Goal: Task Accomplishment & Management: Manage account settings

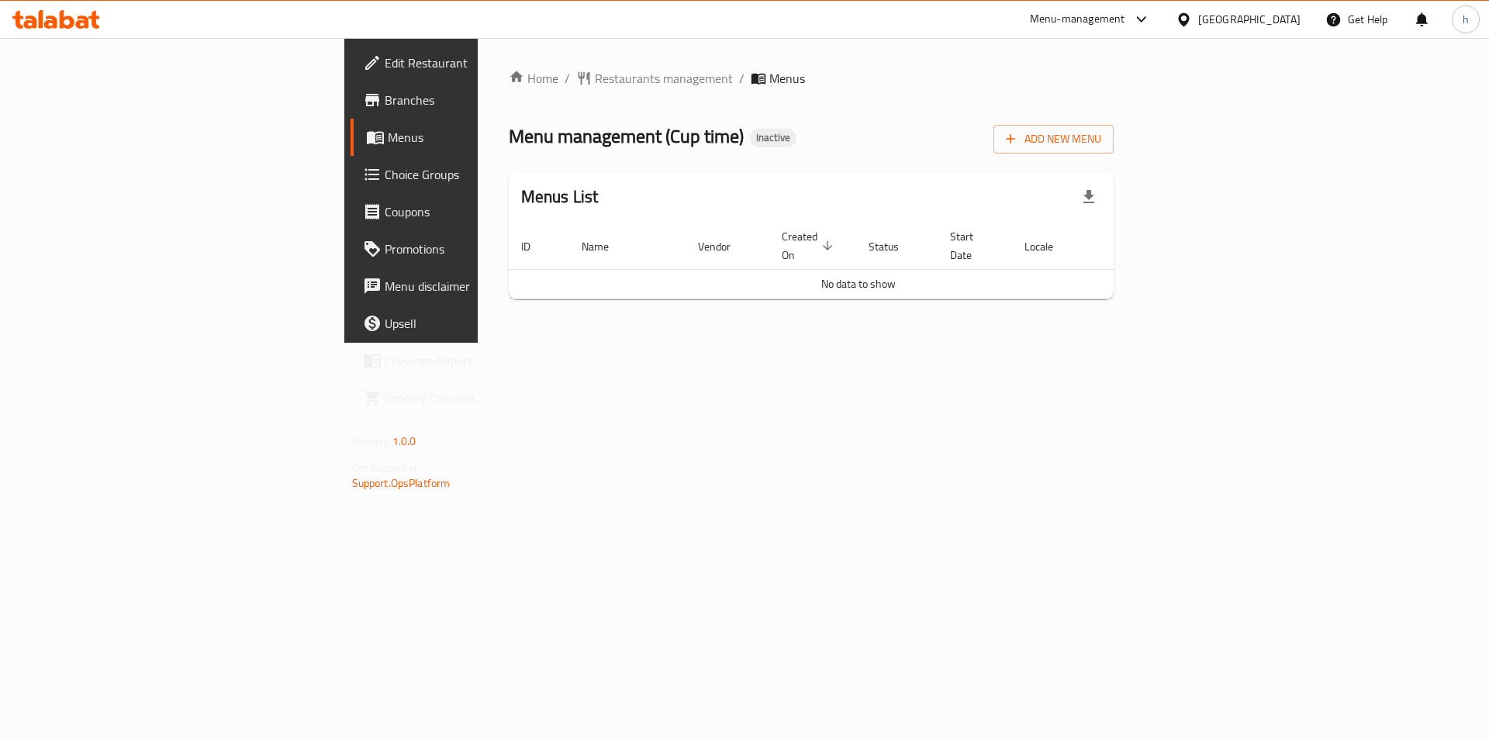
click at [388, 143] on span "Menus" at bounding box center [484, 137] width 193 height 19
click at [385, 98] on span "Branches" at bounding box center [483, 100] width 196 height 19
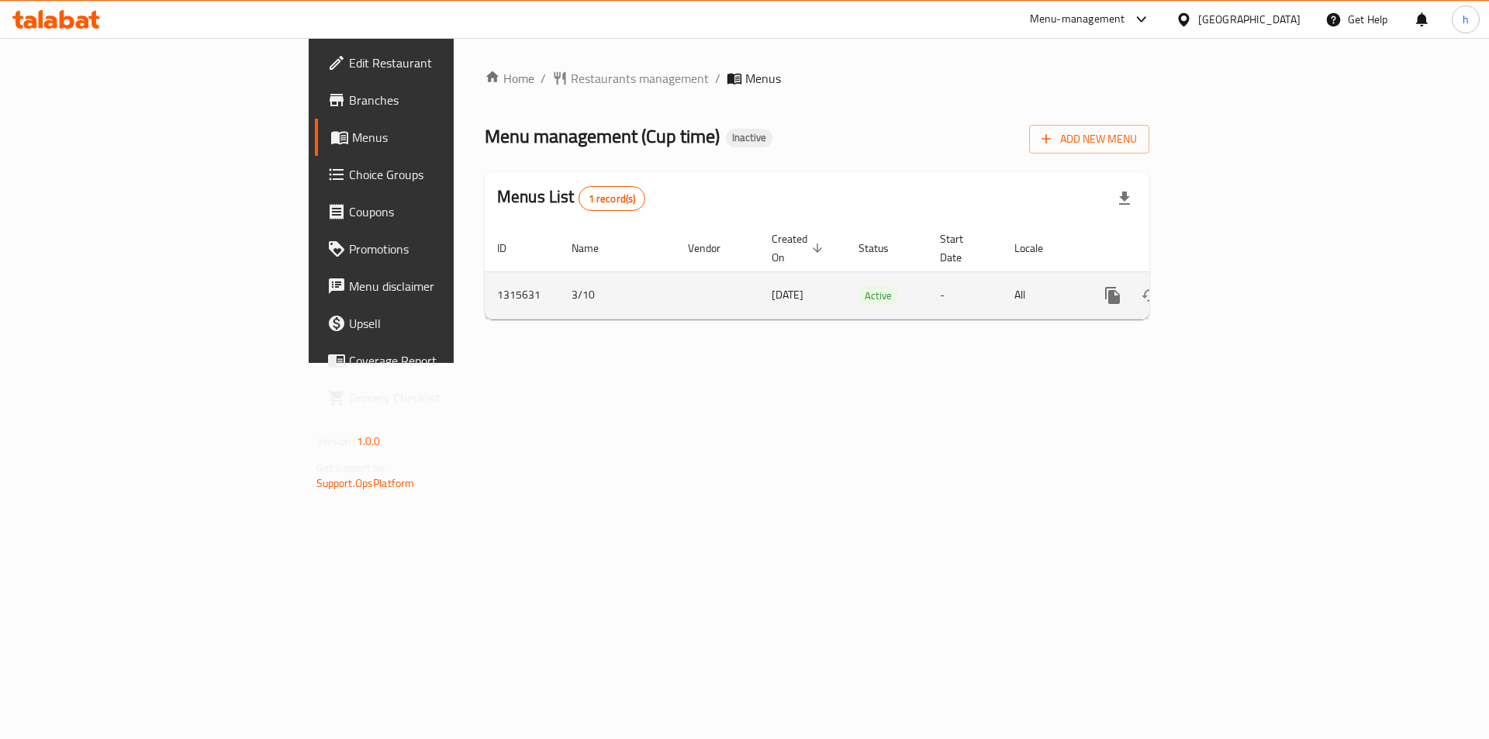
click at [1234, 287] on icon "enhanced table" at bounding box center [1224, 295] width 19 height 19
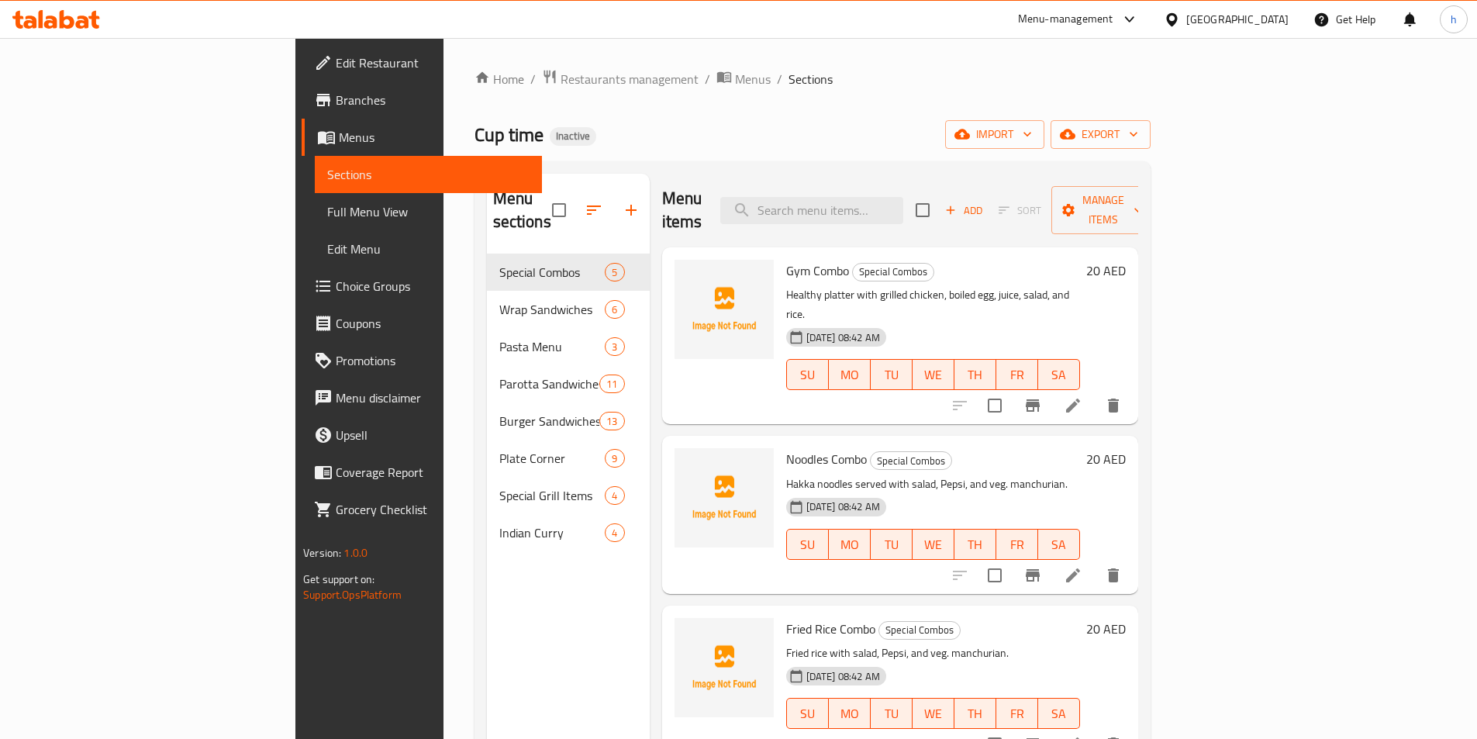
click at [944, 63] on div "Home / Restaurants management / Menus / Sections Cup time Inactive import expor…" at bounding box center [813, 497] width 738 height 918
click at [1032, 133] on span "import" at bounding box center [995, 134] width 74 height 19
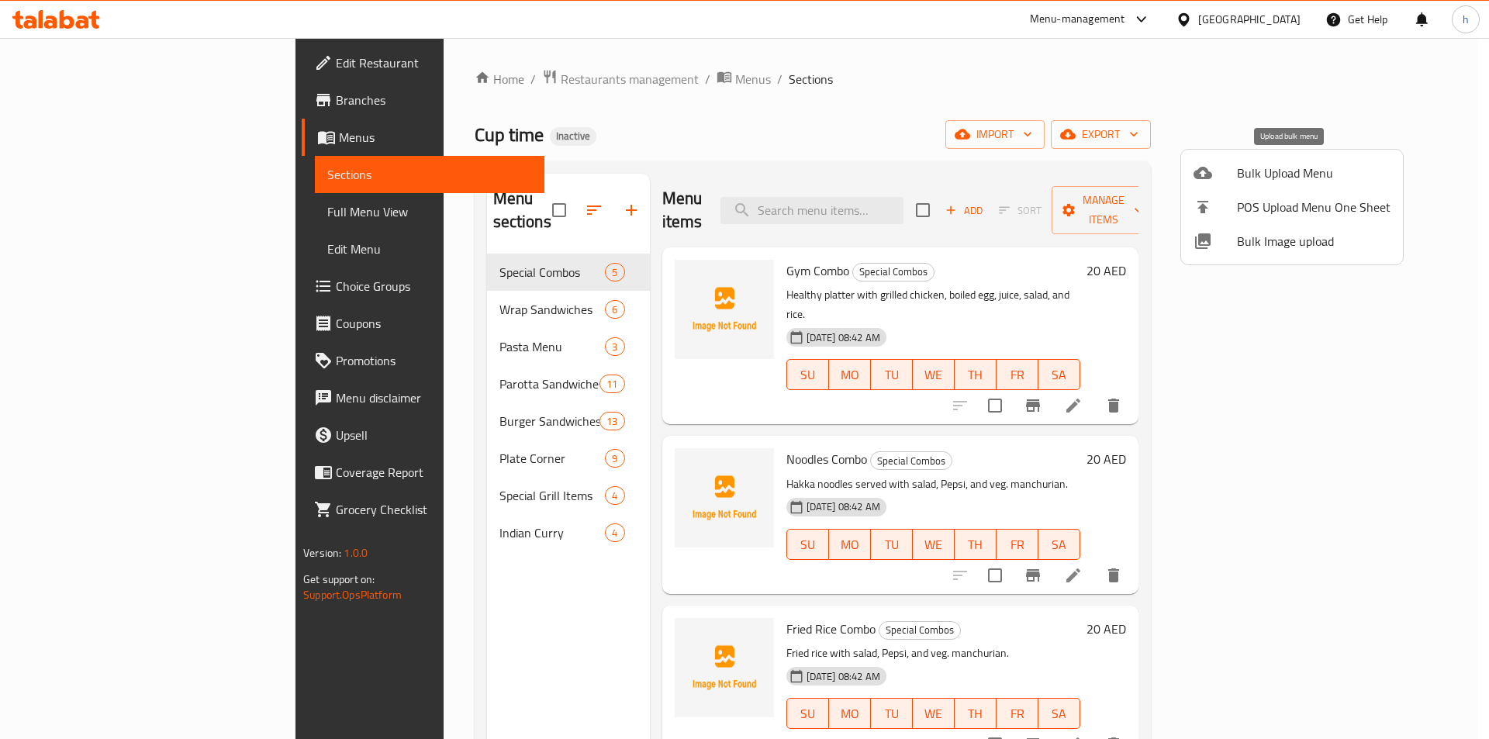
click at [1228, 180] on div at bounding box center [1214, 173] width 43 height 19
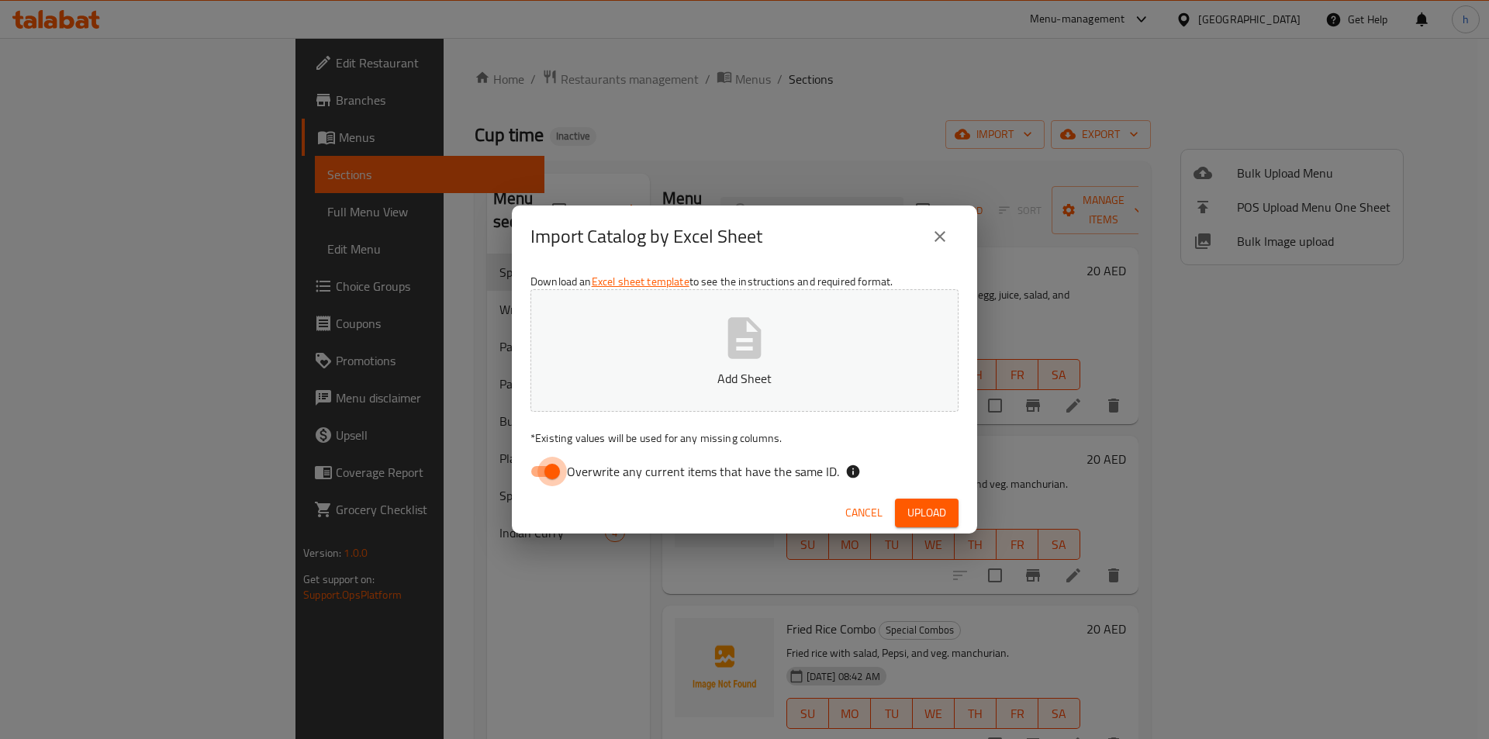
click at [547, 468] on input "Overwrite any current items that have the same ID." at bounding box center [552, 471] width 88 height 29
checkbox input "false"
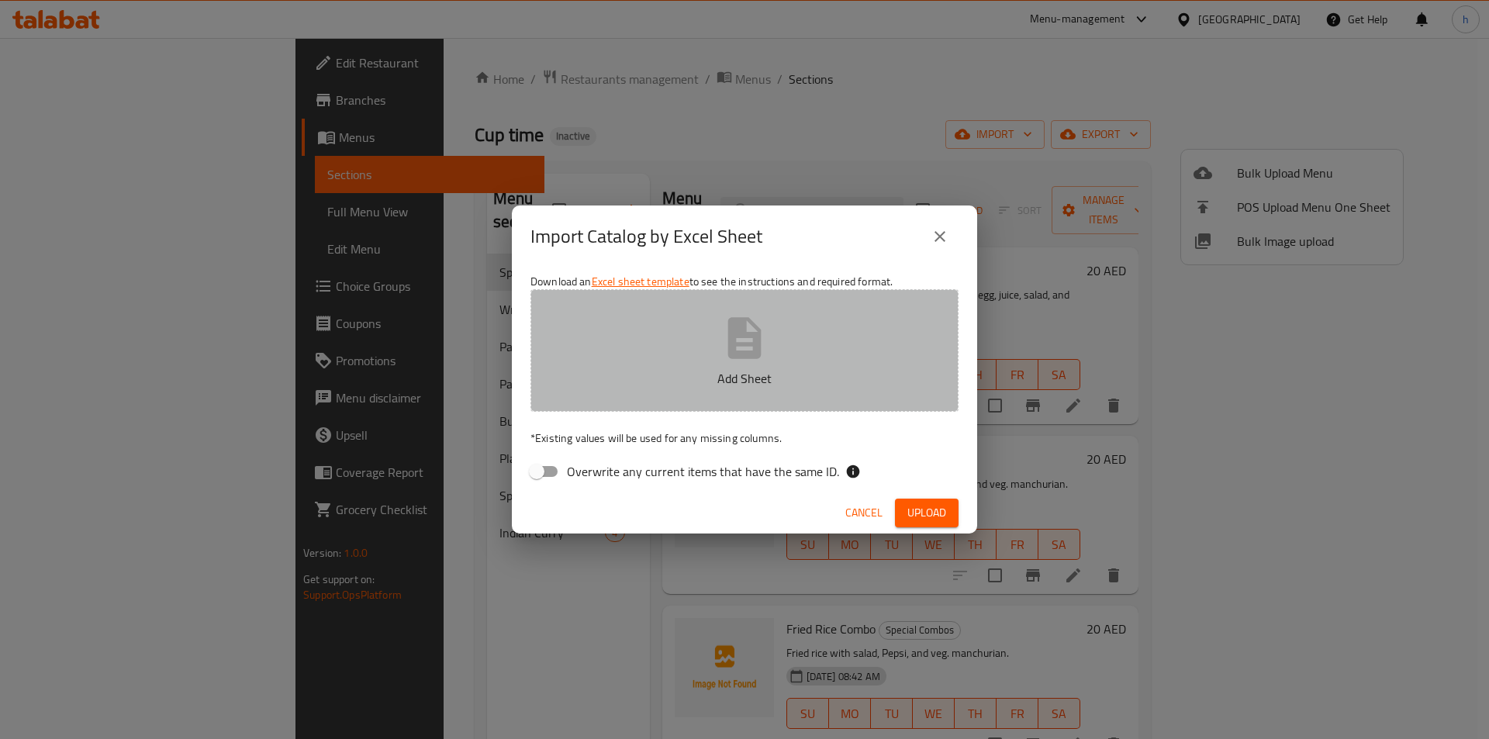
click at [647, 368] on button "Add Sheet" at bounding box center [744, 350] width 428 height 123
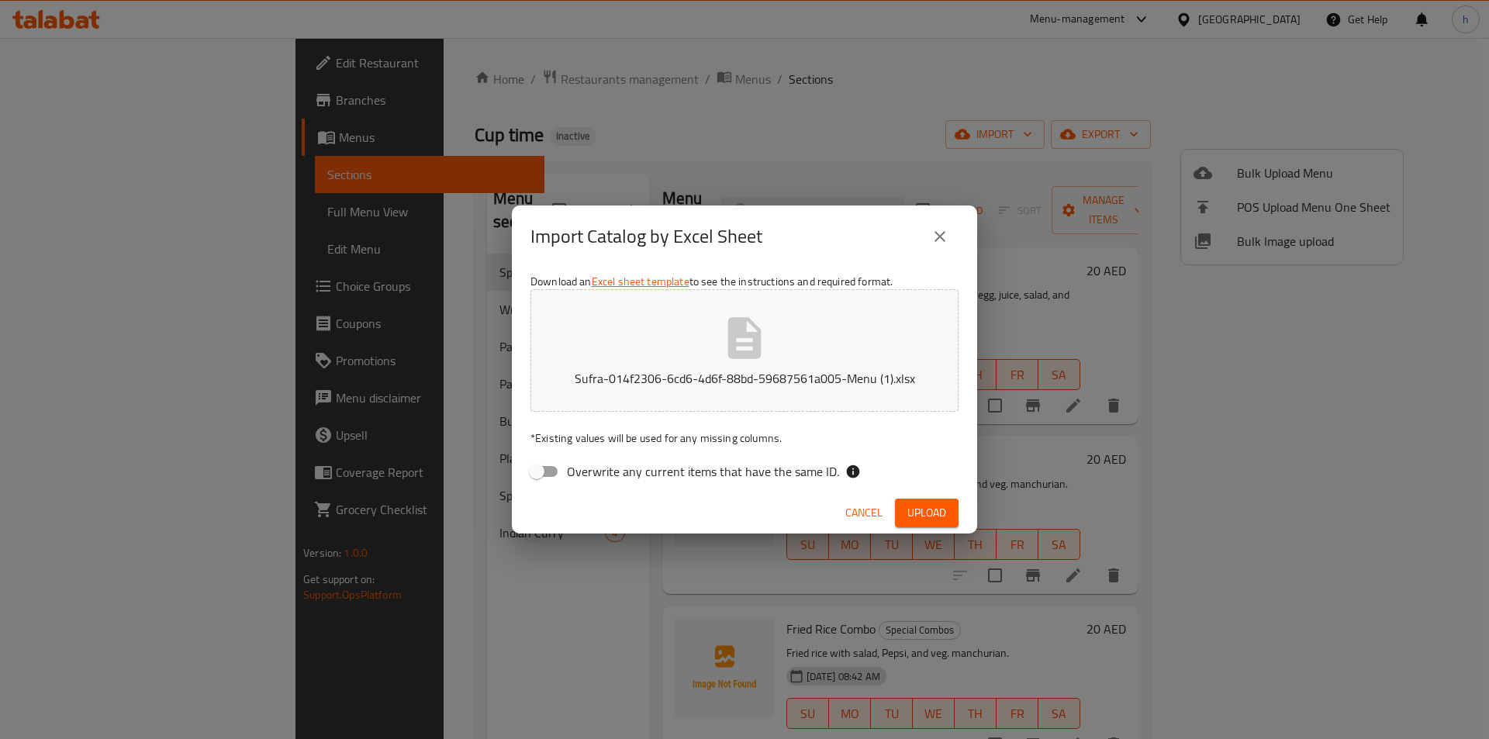
click at [921, 516] on span "Upload" at bounding box center [926, 512] width 39 height 19
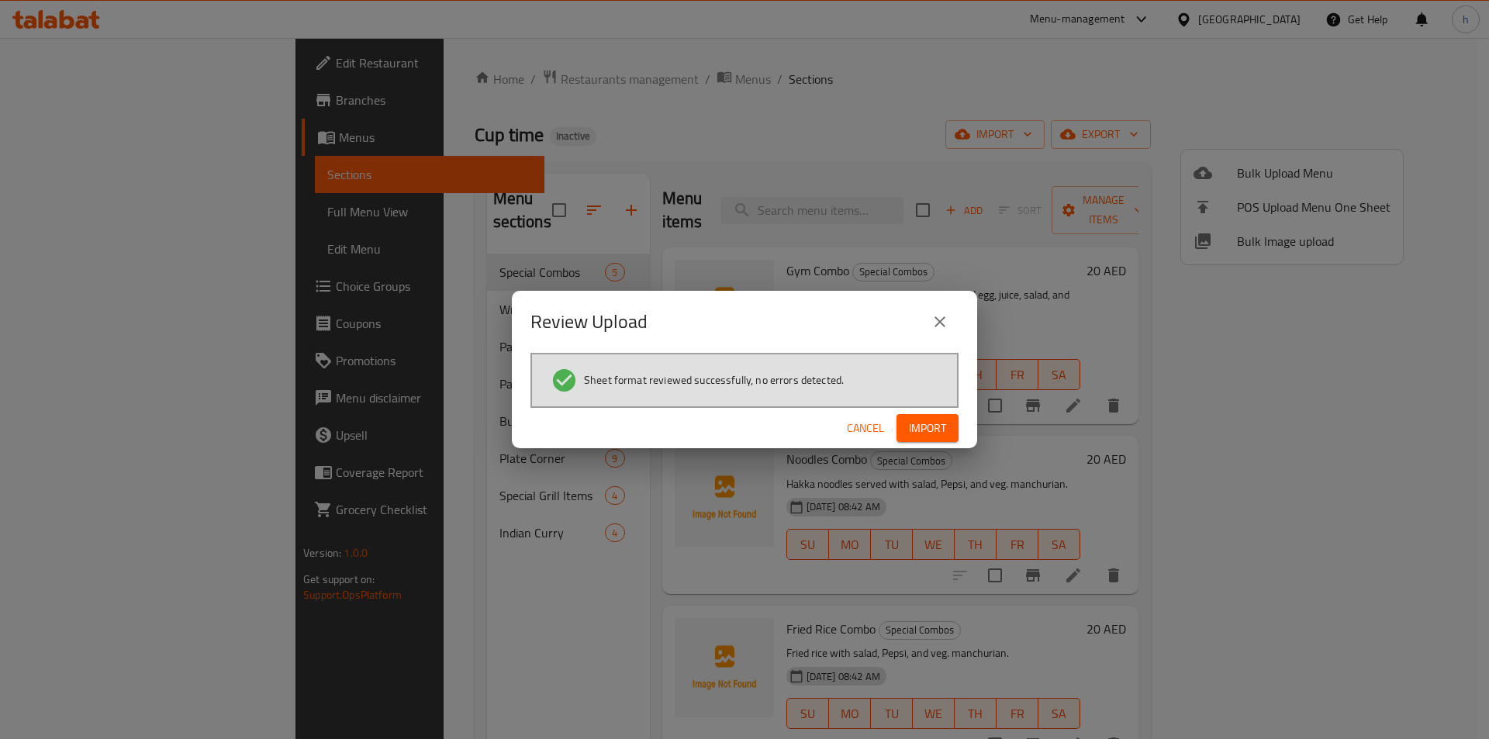
click at [948, 432] on button "Import" at bounding box center [927, 428] width 62 height 29
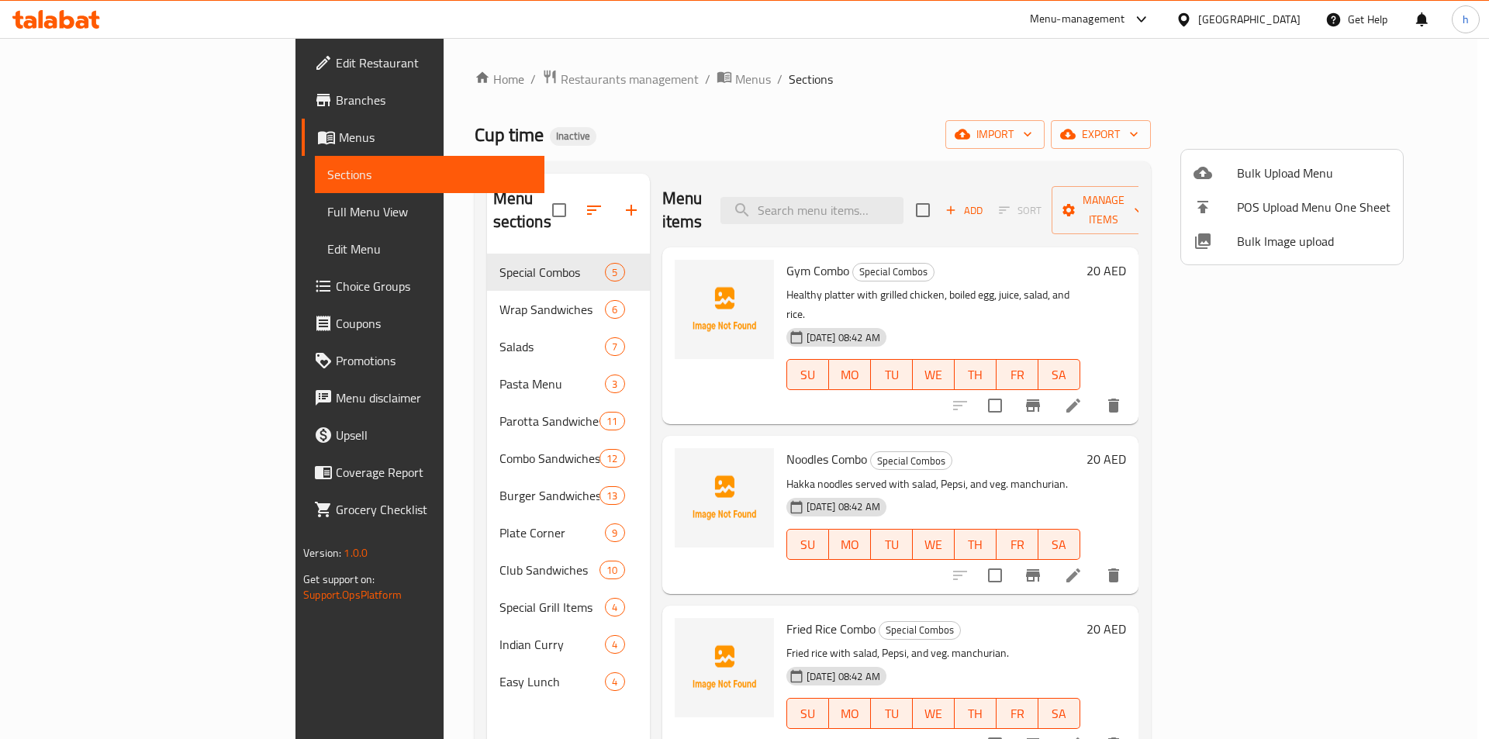
click at [585, 136] on div at bounding box center [744, 369] width 1489 height 739
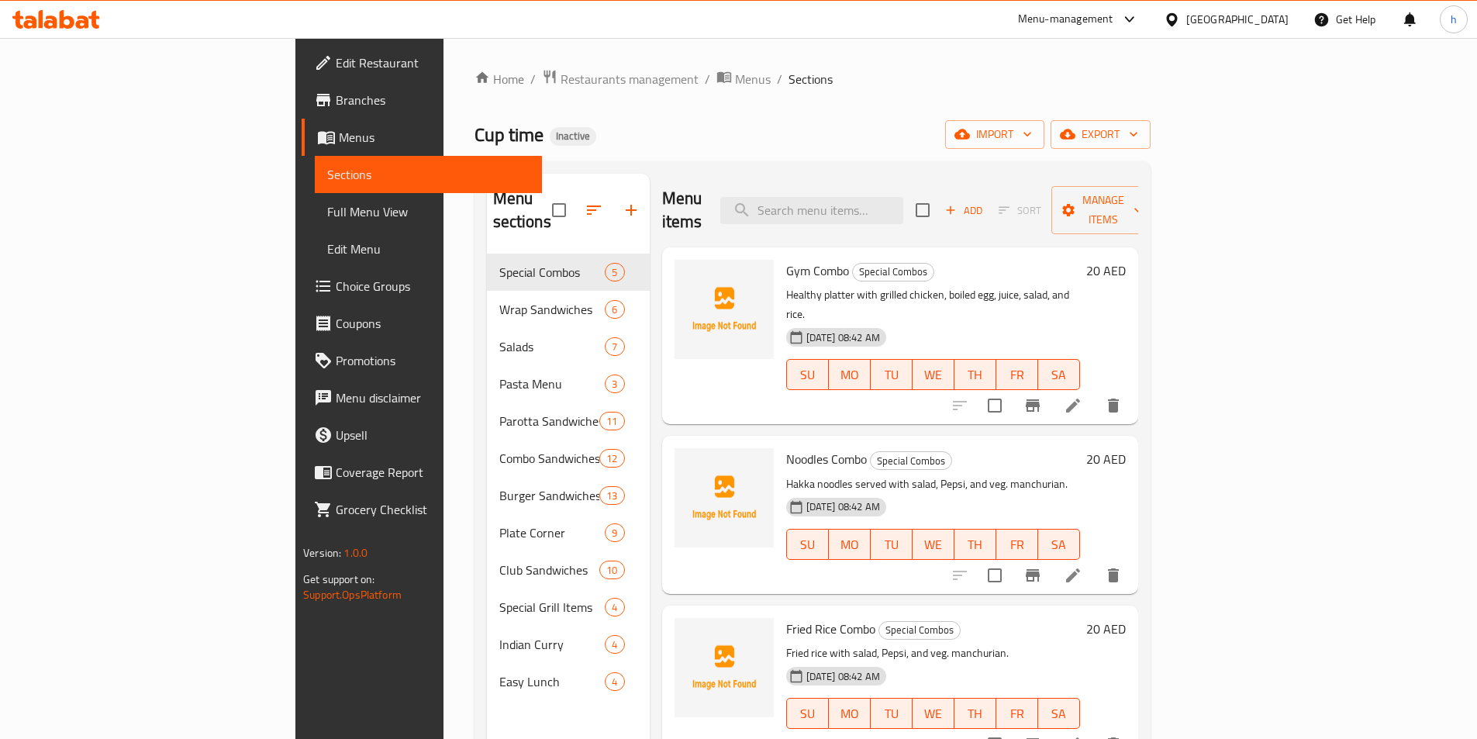
click at [327, 212] on span "Full Menu View" at bounding box center [428, 211] width 202 height 19
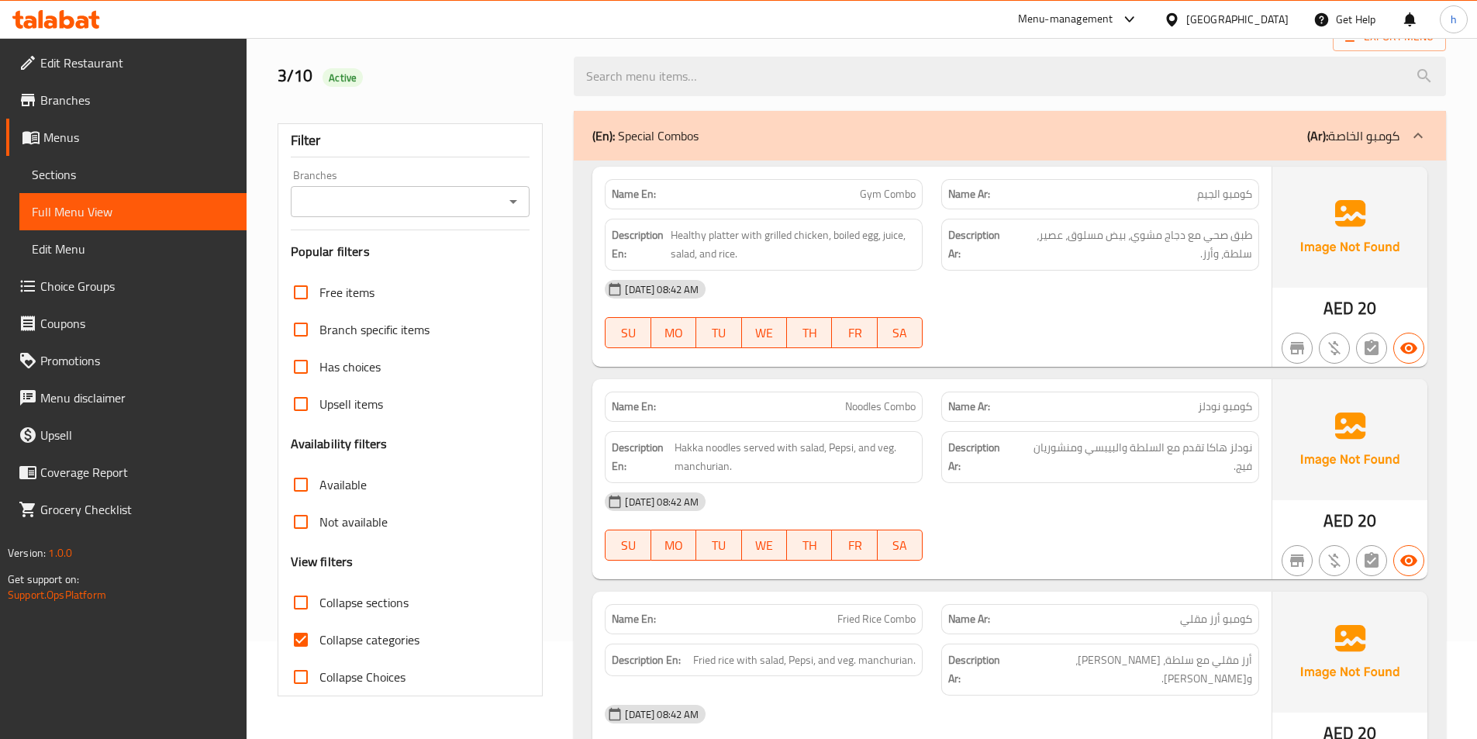
scroll to position [233, 0]
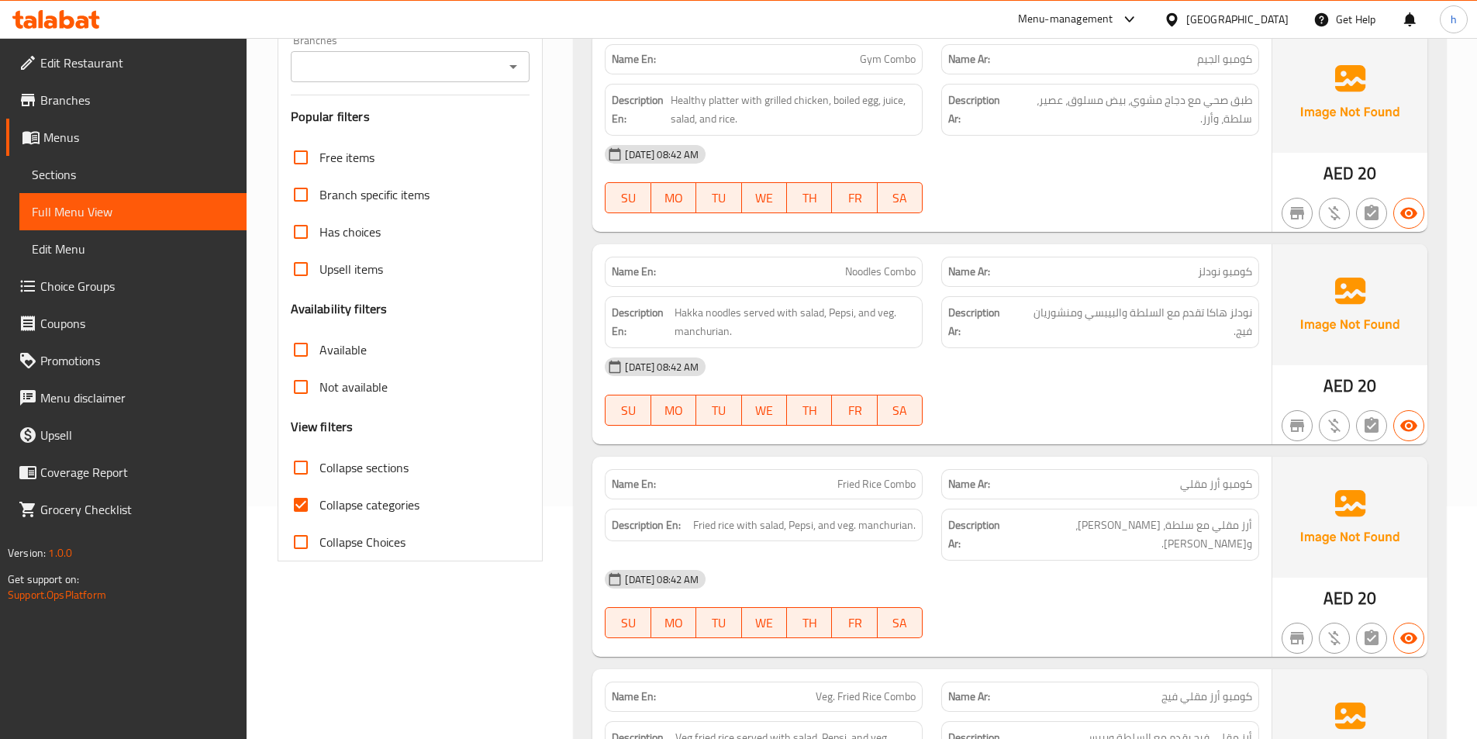
click at [304, 491] on input "Collapse categories" at bounding box center [300, 504] width 37 height 37
checkbox input "false"
click at [305, 471] on input "Collapse sections" at bounding box center [300, 467] width 37 height 37
checkbox input "true"
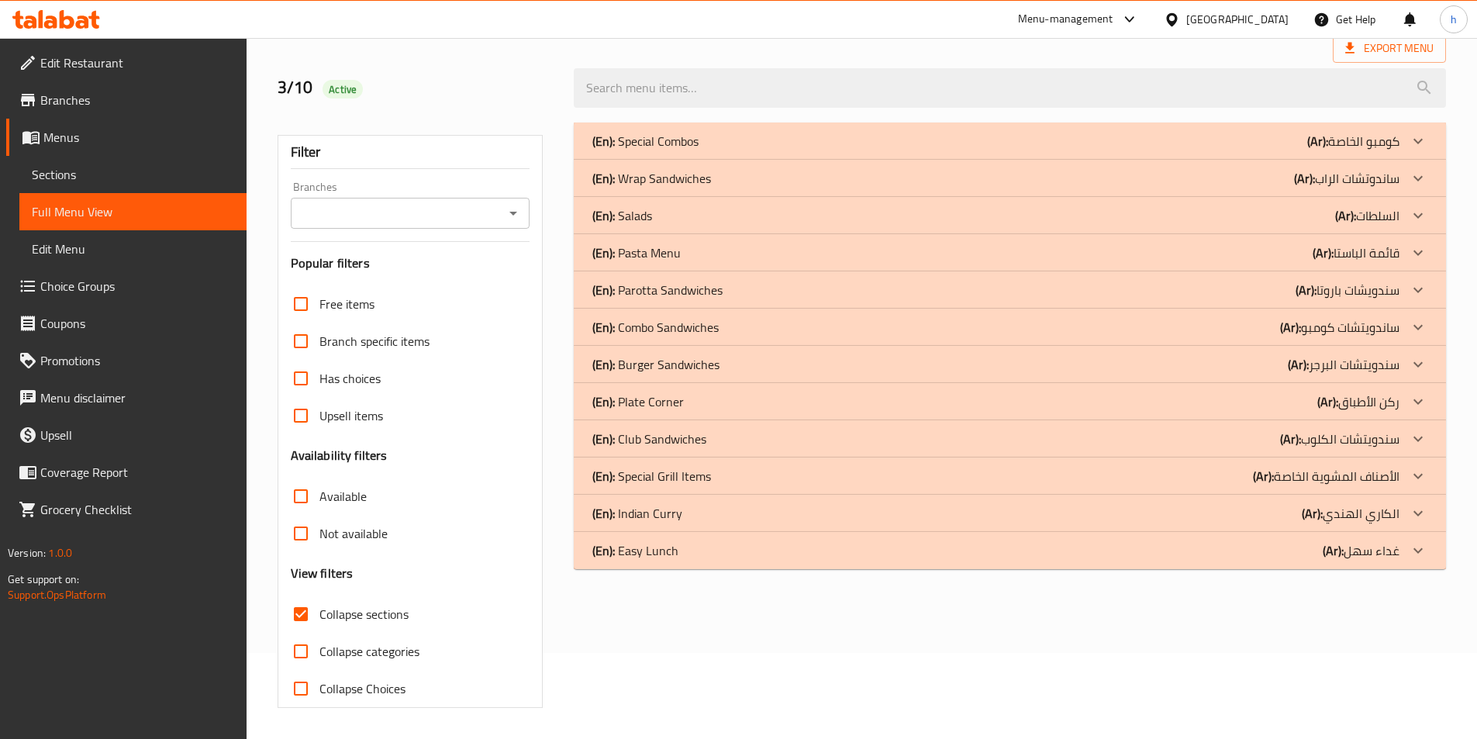
scroll to position [86, 0]
click at [1418, 550] on icon at bounding box center [1418, 550] width 19 height 19
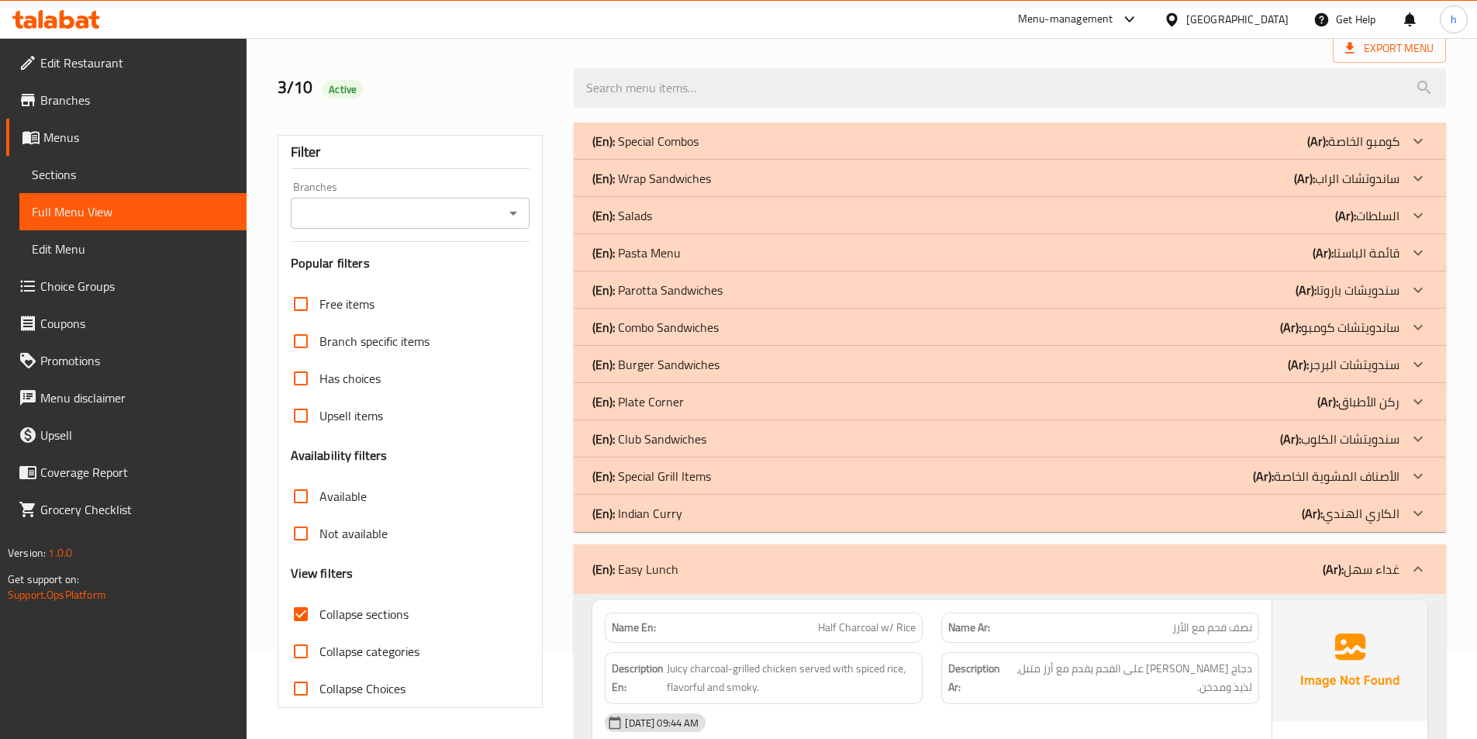
click at [541, 85] on h2 "3/10 Active" at bounding box center [417, 87] width 278 height 23
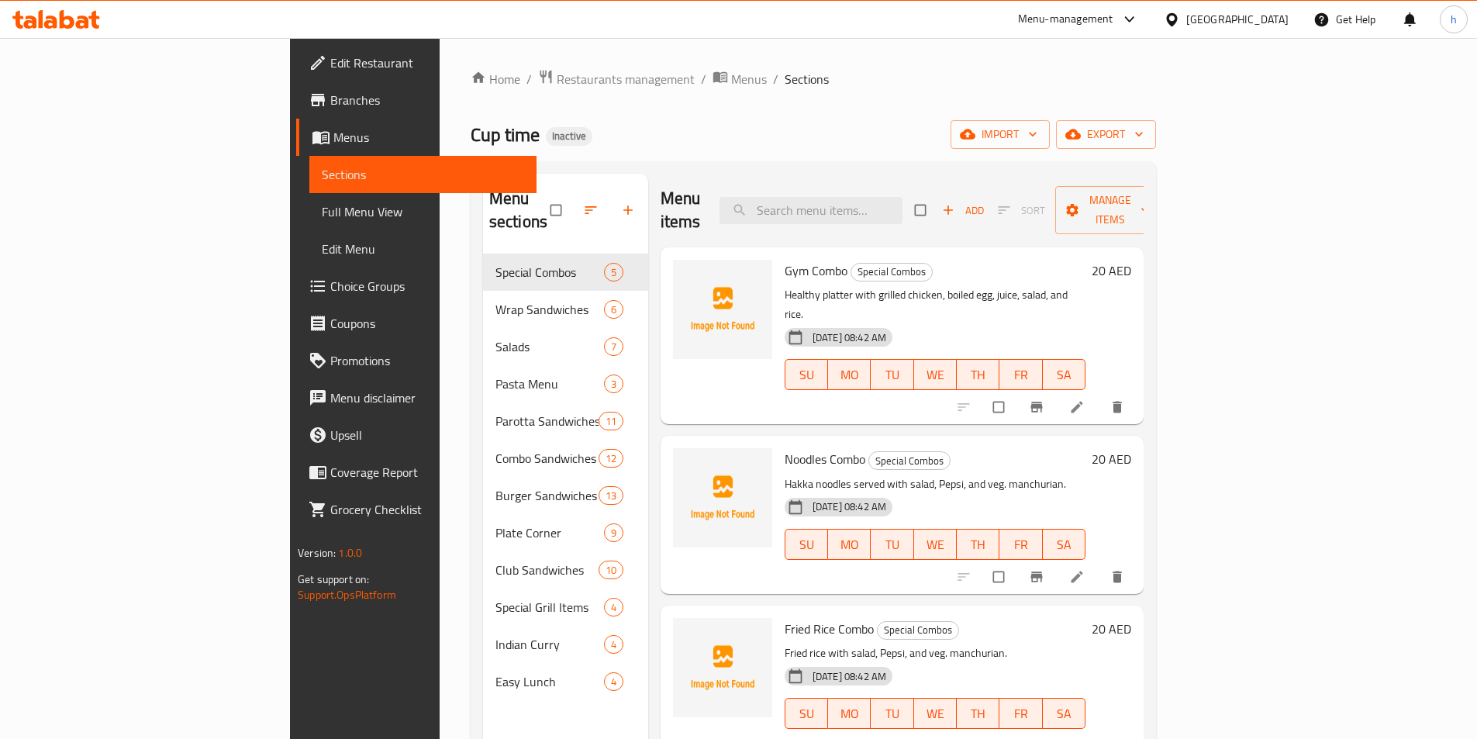
click at [527, 130] on div "Cup time Inactive import export" at bounding box center [814, 134] width 686 height 29
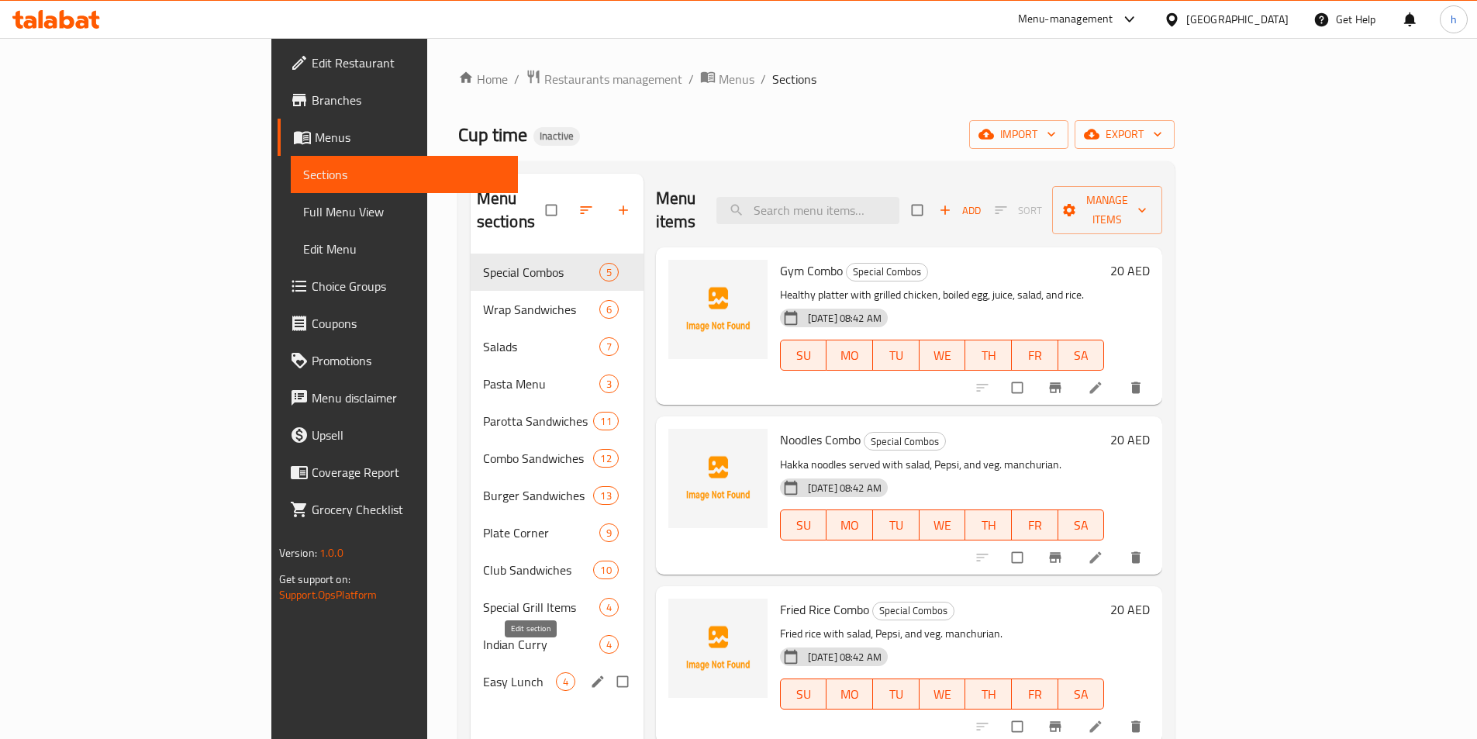
click at [592, 675] on icon "edit" at bounding box center [598, 681] width 12 height 12
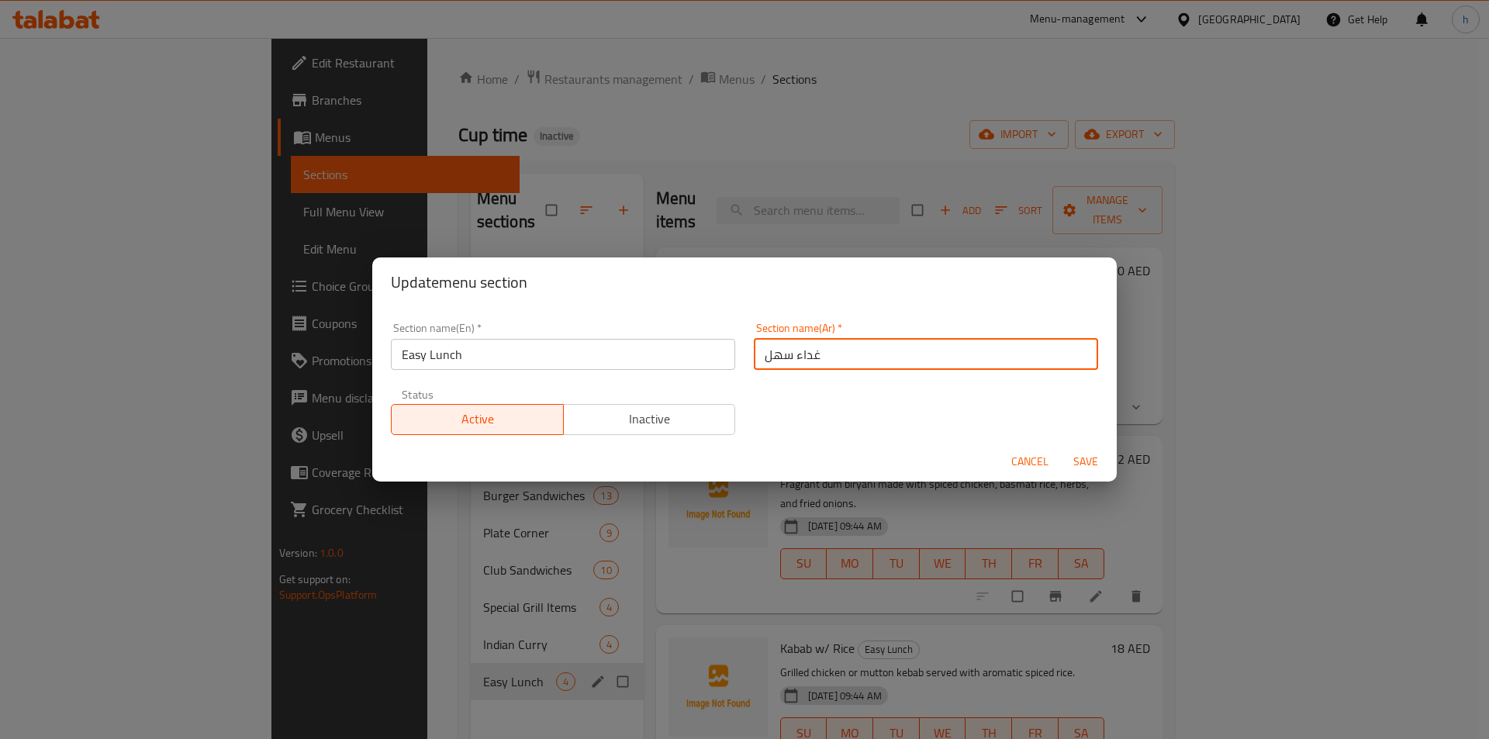
click at [772, 357] on input "غداء سهل" at bounding box center [926, 354] width 344 height 31
type input "إيزي لانش"
click at [1078, 462] on span "Save" at bounding box center [1085, 461] width 37 height 19
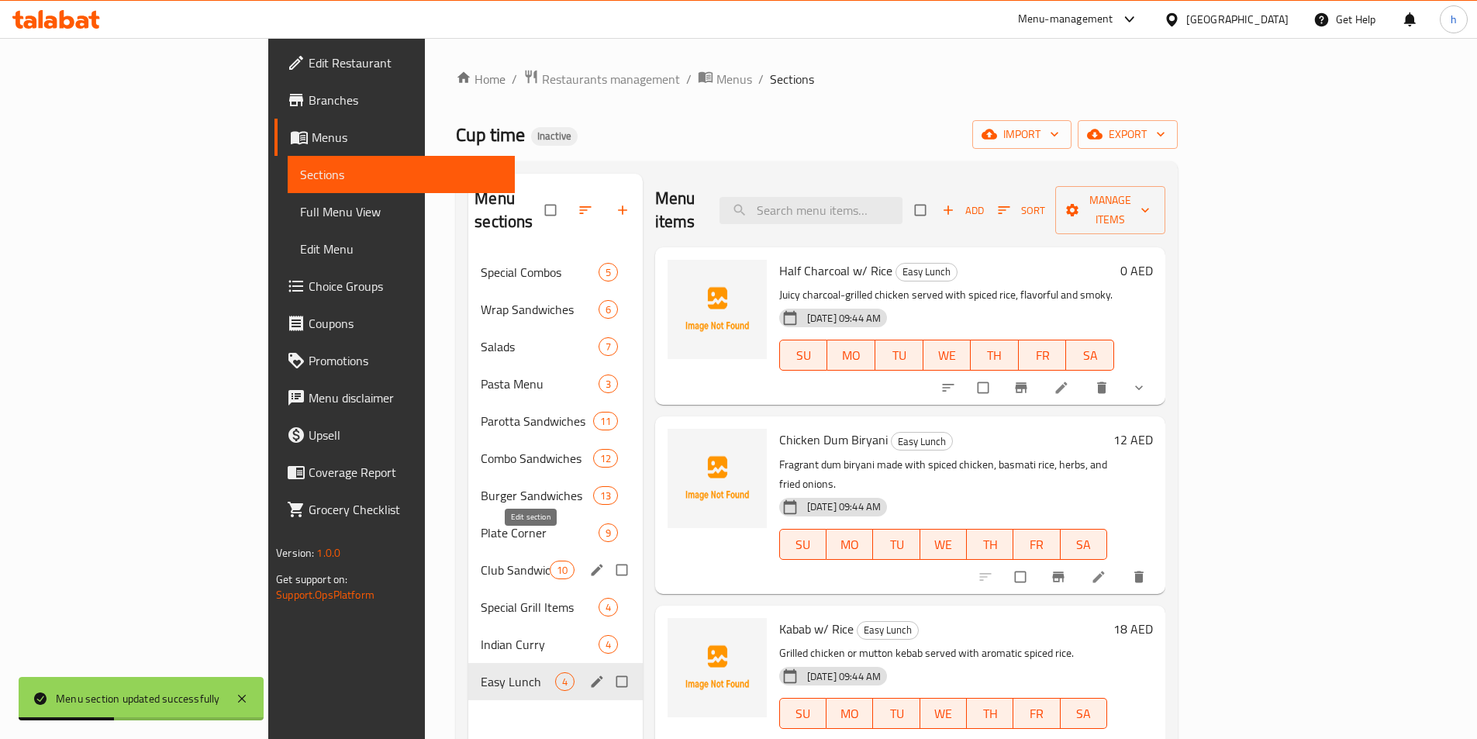
click at [589, 562] on icon "edit" at bounding box center [597, 570] width 16 height 16
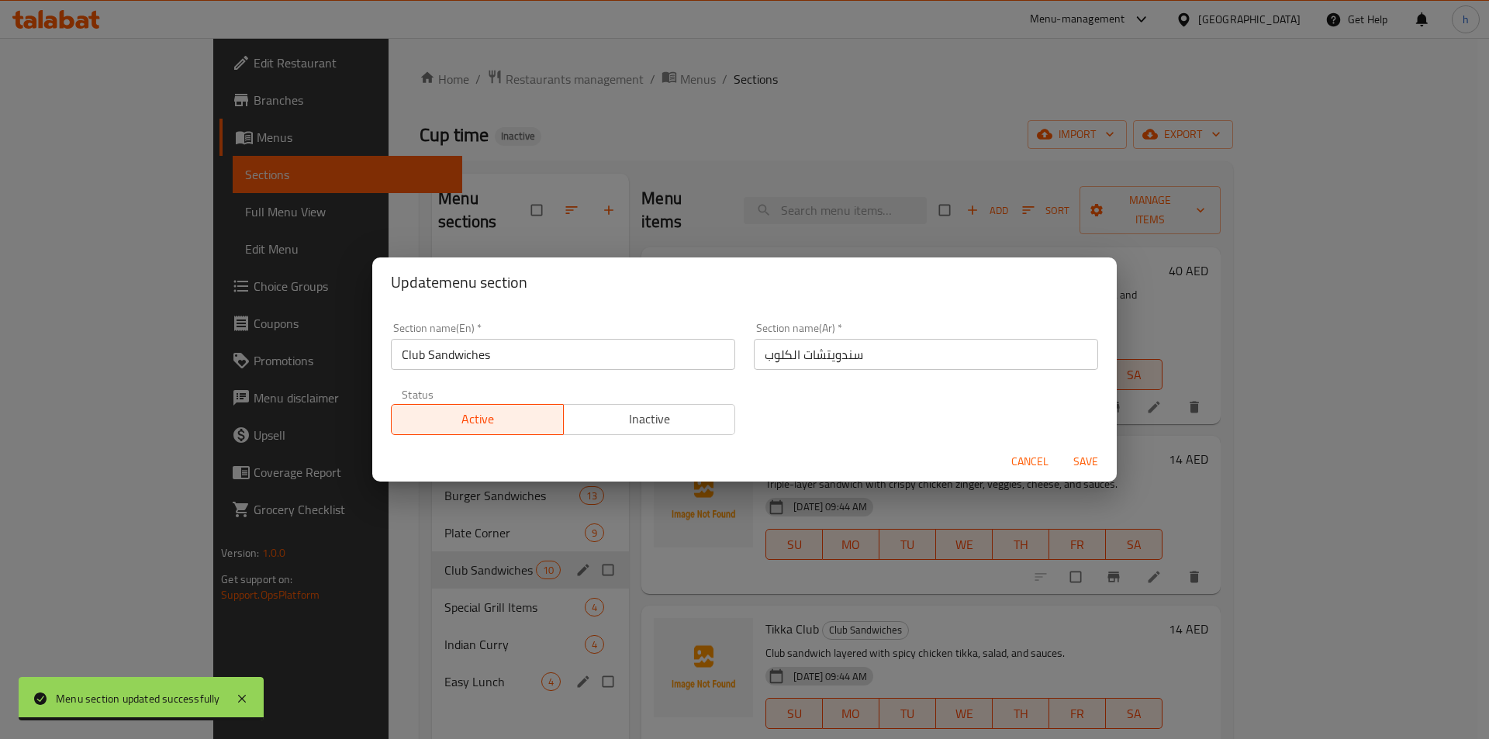
click at [418, 550] on div "Update menu section Section name(En)   * Club Sandwiches Section name(En) * Sec…" at bounding box center [744, 369] width 1489 height 739
click at [1031, 451] on button "Cancel" at bounding box center [1030, 461] width 50 height 29
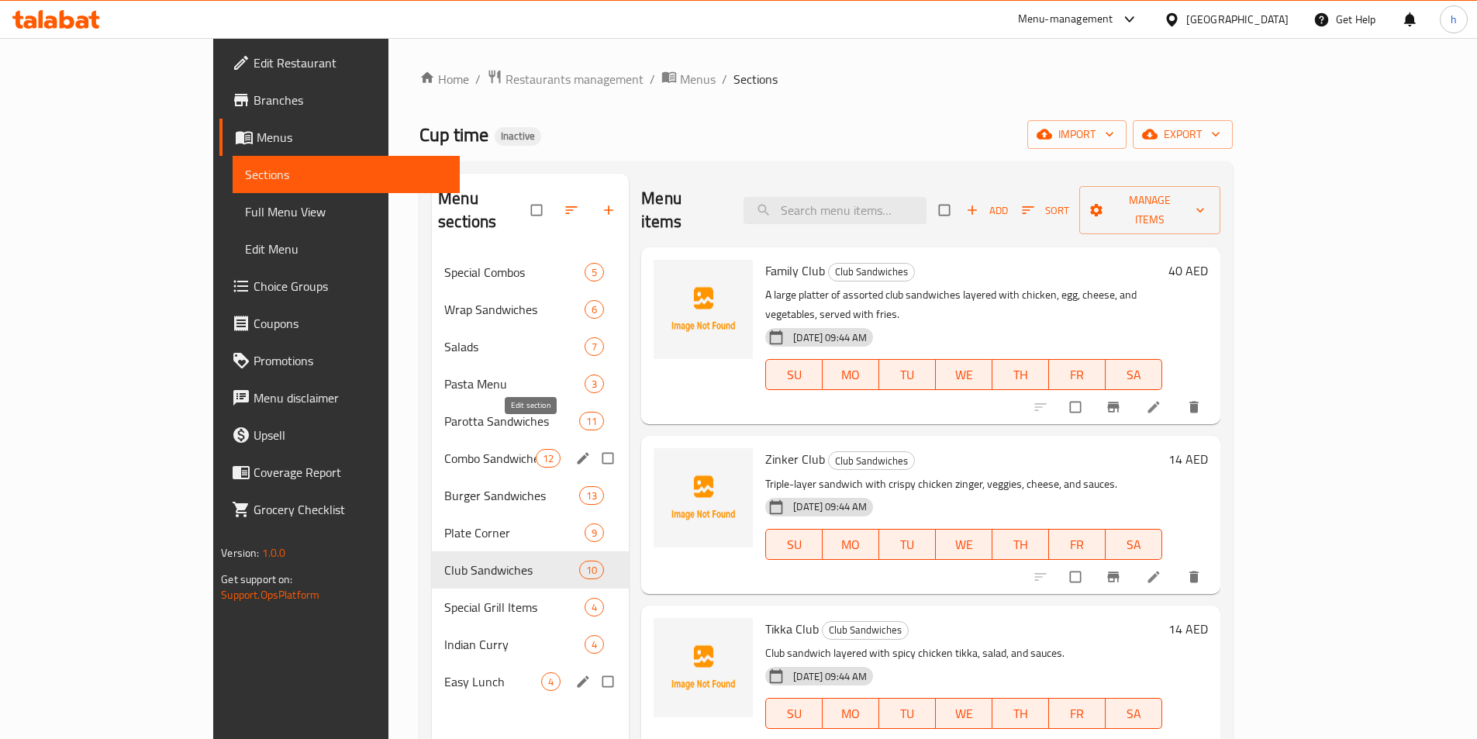
click at [573, 448] on button "edit" at bounding box center [584, 458] width 23 height 20
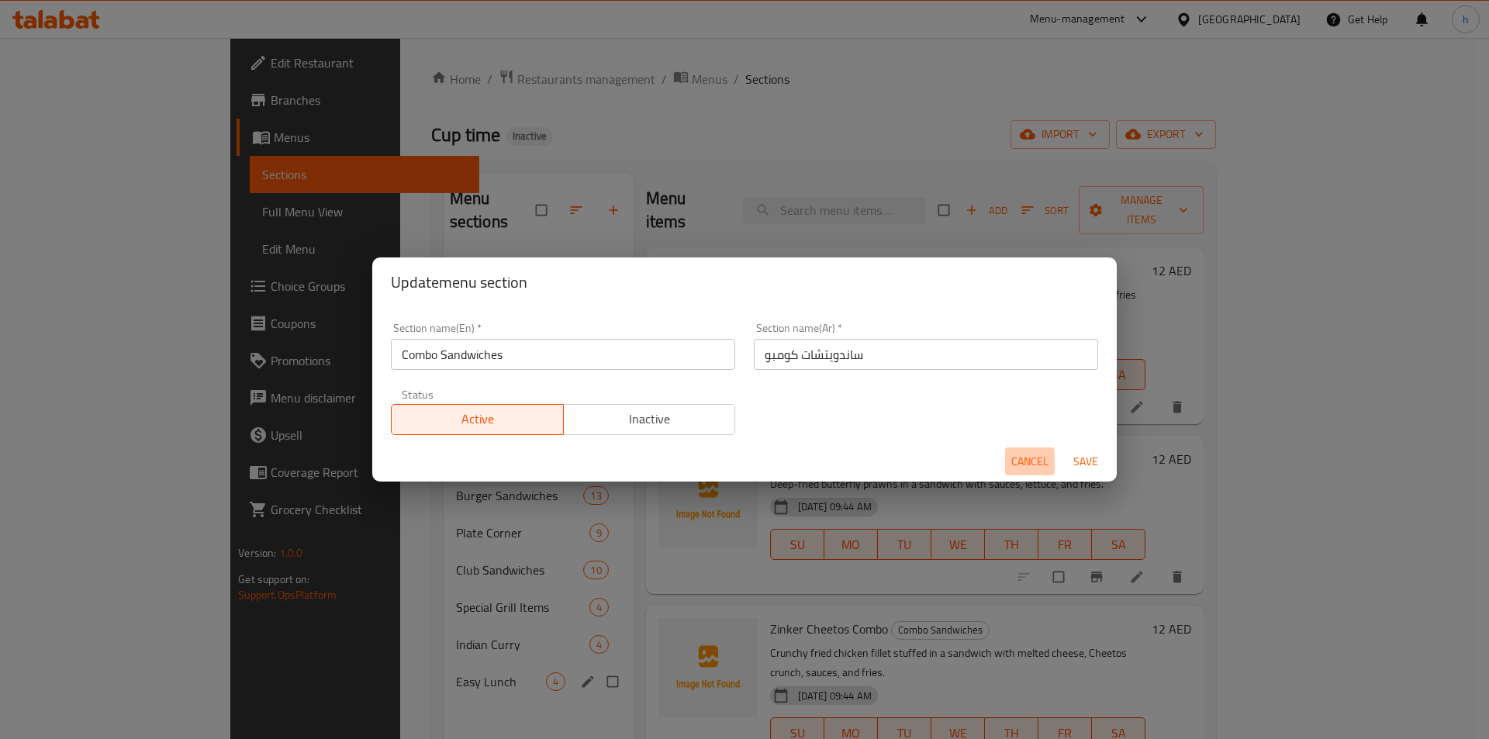
click at [1029, 465] on span "Cancel" at bounding box center [1029, 461] width 37 height 19
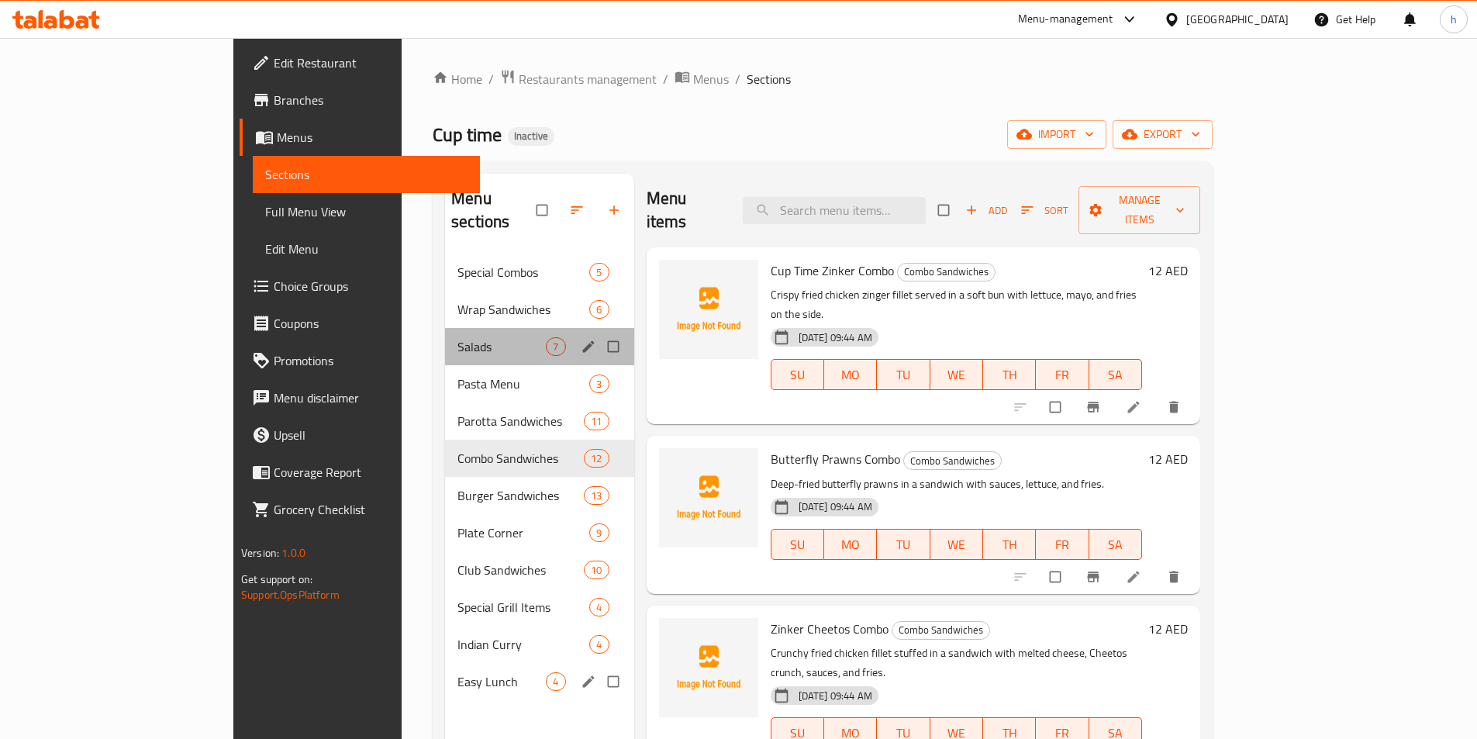
click at [445, 336] on div "Salads 7" at bounding box center [539, 346] width 188 height 37
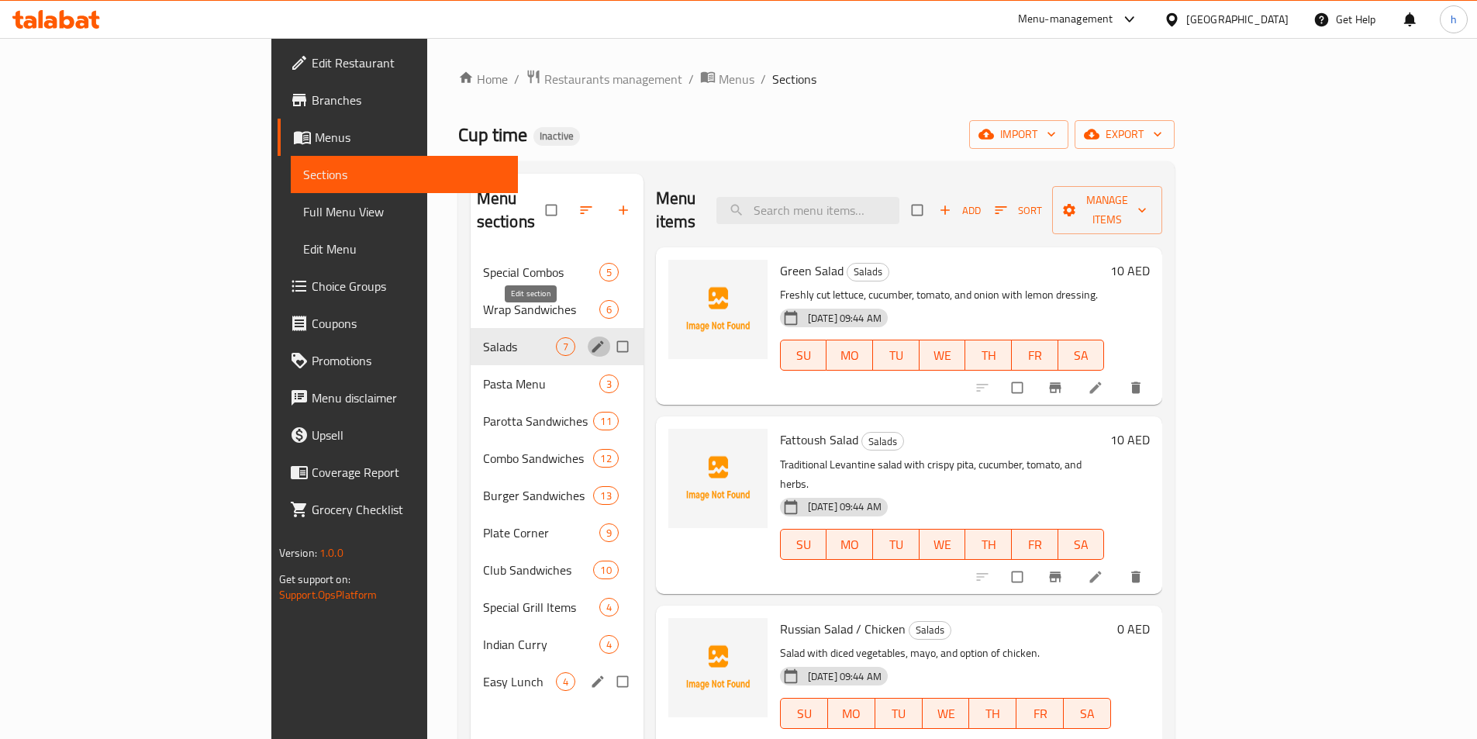
click at [592, 340] on icon "edit" at bounding box center [598, 346] width 12 height 12
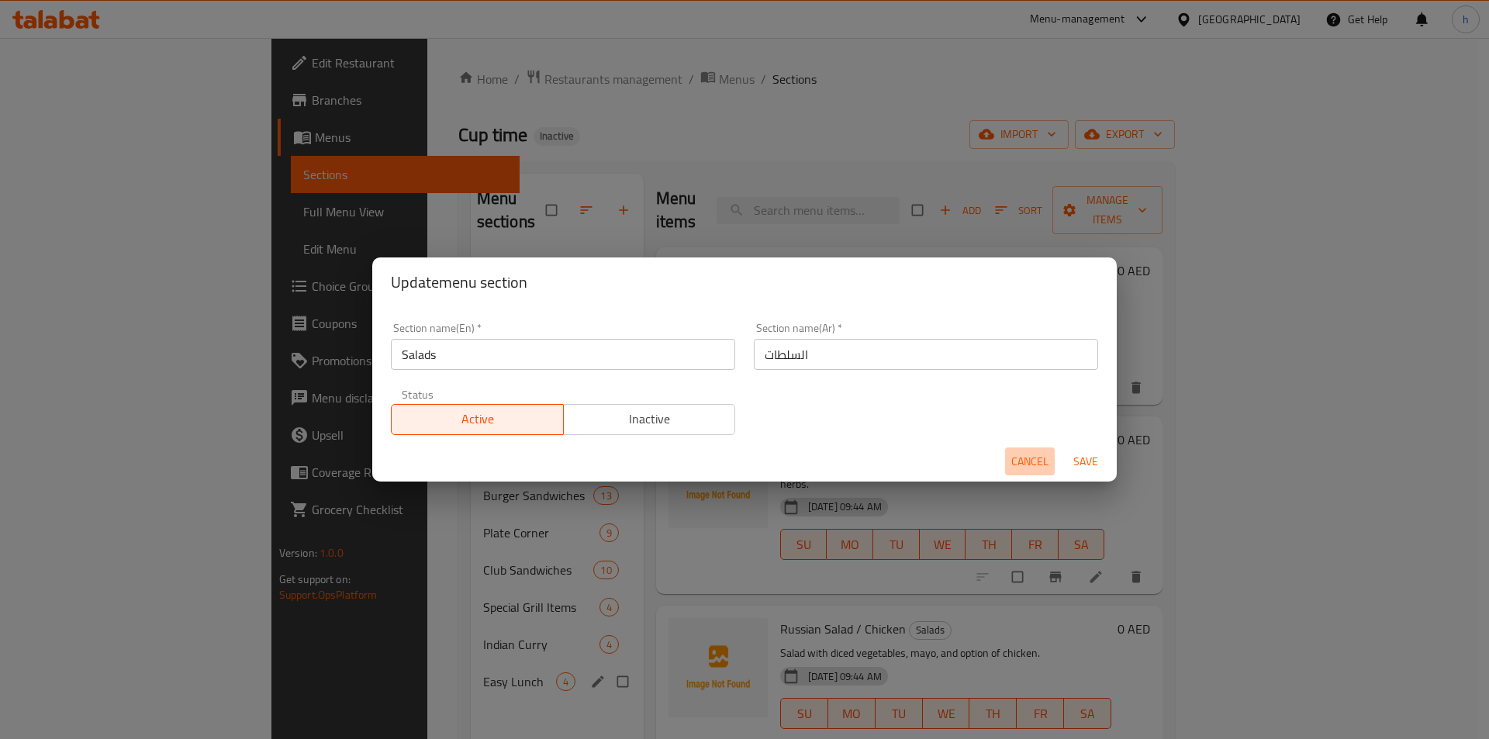
click at [1034, 463] on span "Cancel" at bounding box center [1029, 461] width 37 height 19
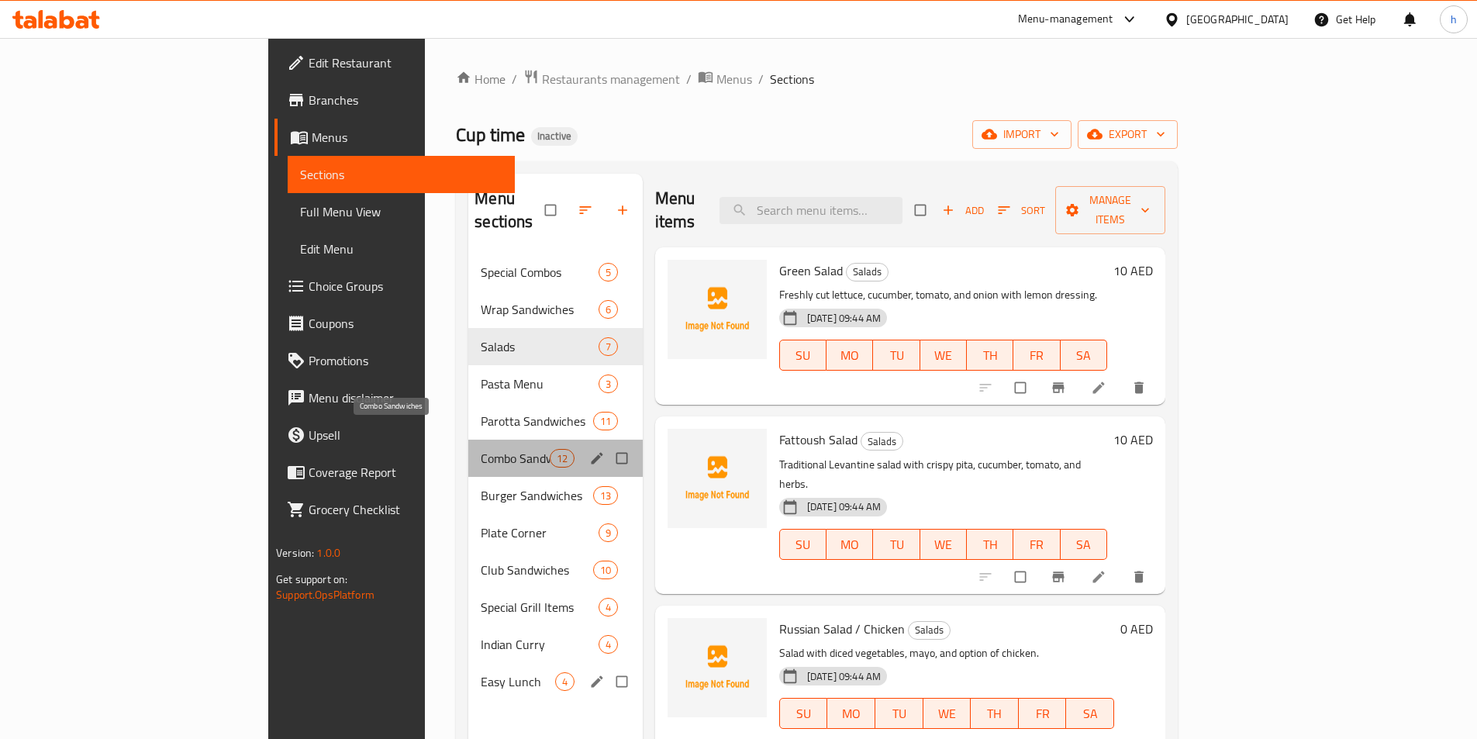
click at [481, 449] on span "Combo Sandwiches" at bounding box center [515, 458] width 68 height 19
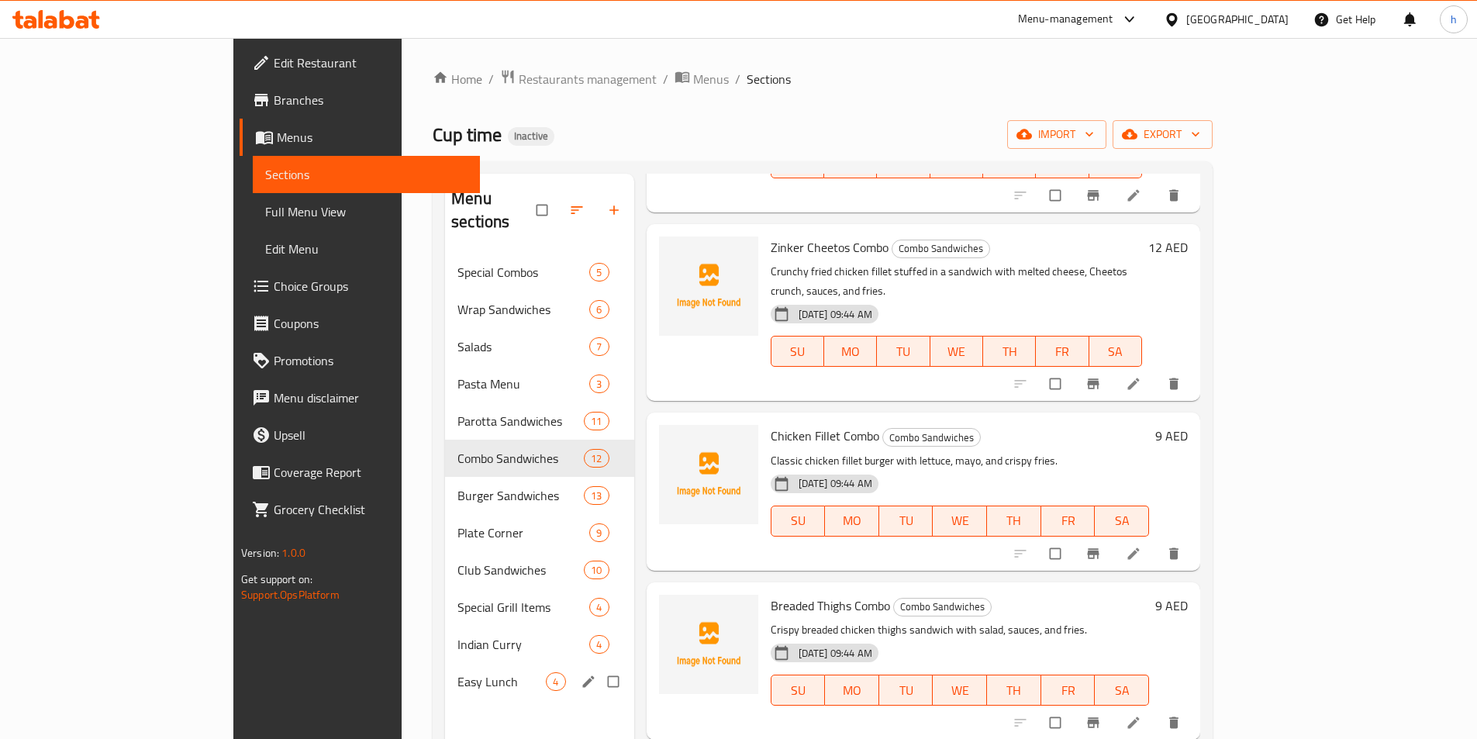
scroll to position [537, 0]
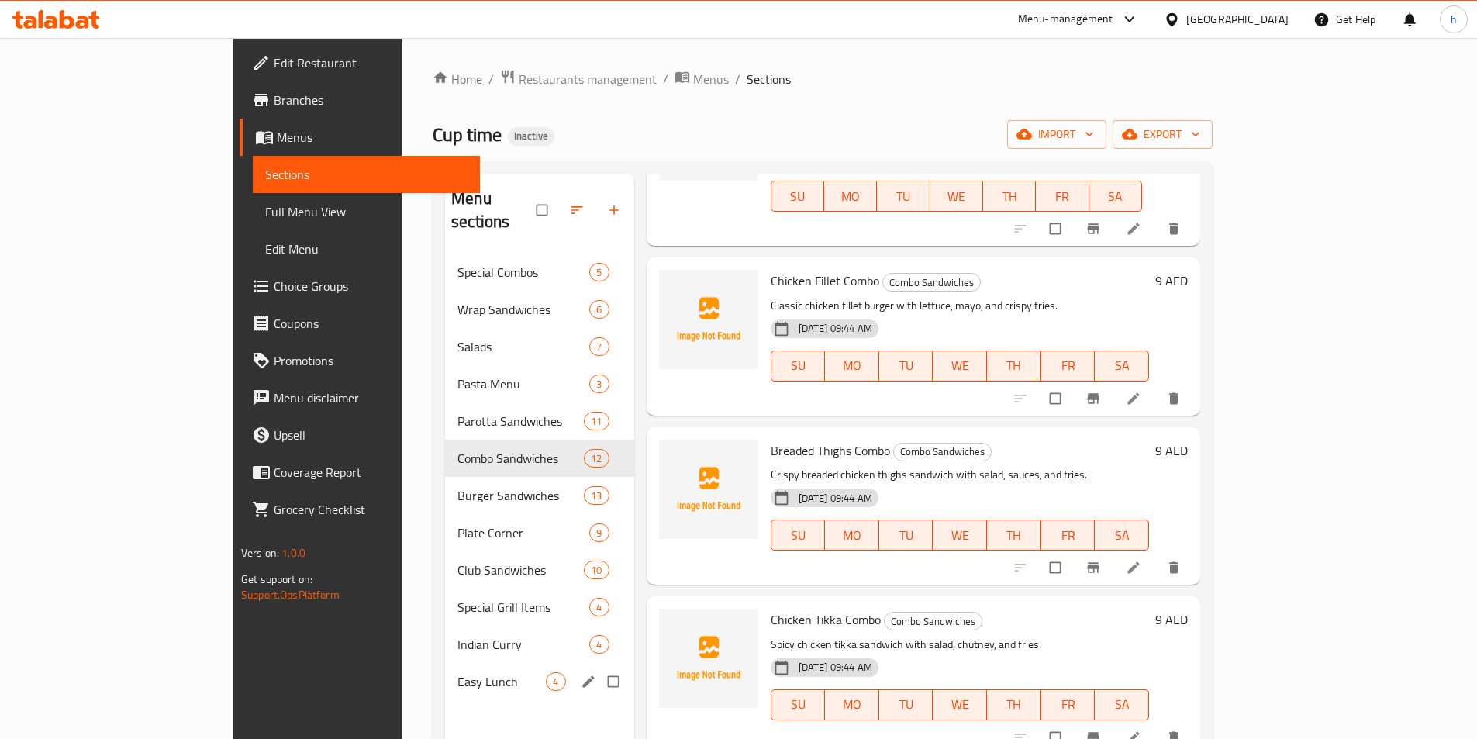
click at [1157, 555] on li at bounding box center [1135, 567] width 43 height 25
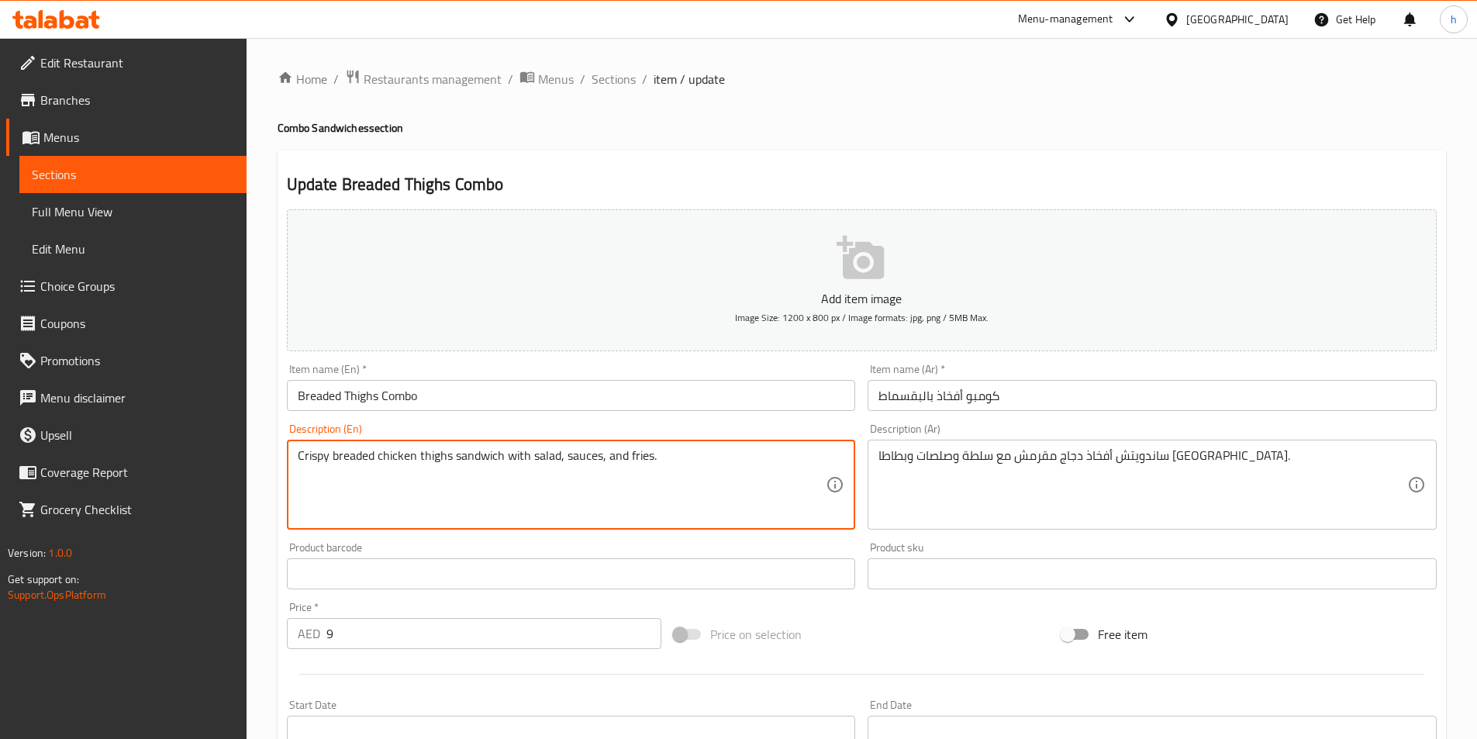
click at [351, 458] on textarea "Crispy breaded chicken thighs sandwich with salad, sauces, and fries." at bounding box center [562, 485] width 529 height 74
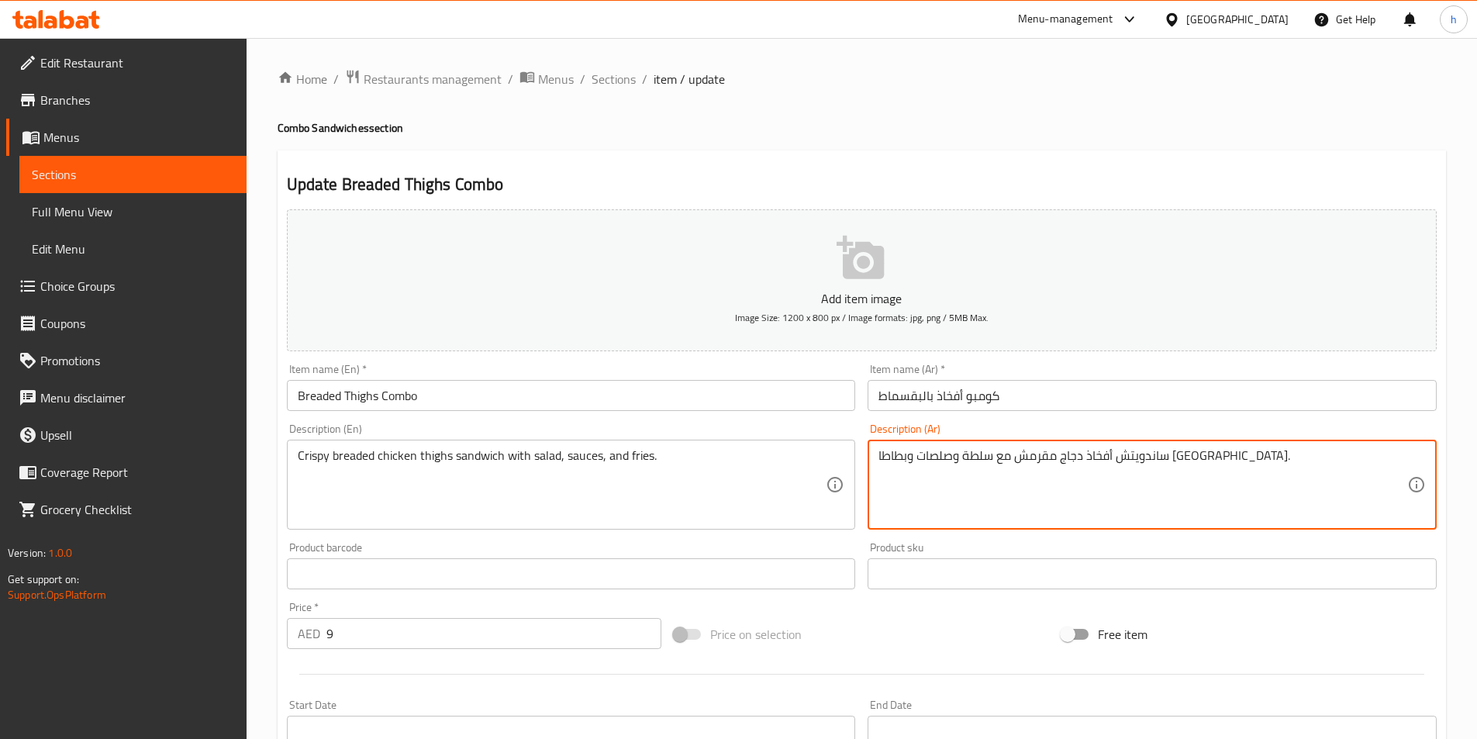
paste textarea "بالبقسماط"
click at [1110, 465] on textarea "ساندويتش أفخاذ دجاج مقرمش بالبقسماط مع سلطة وصلصات وبطاطا مقلية." at bounding box center [1143, 485] width 529 height 74
type textarea "ساندويتش أفخاذ دجاج مقرمشة بالبقسماط مع سلطة وصلصات وبطاطا مقلية."
click at [842, 127] on h4 "Combo Sandwiches section" at bounding box center [862, 128] width 1169 height 16
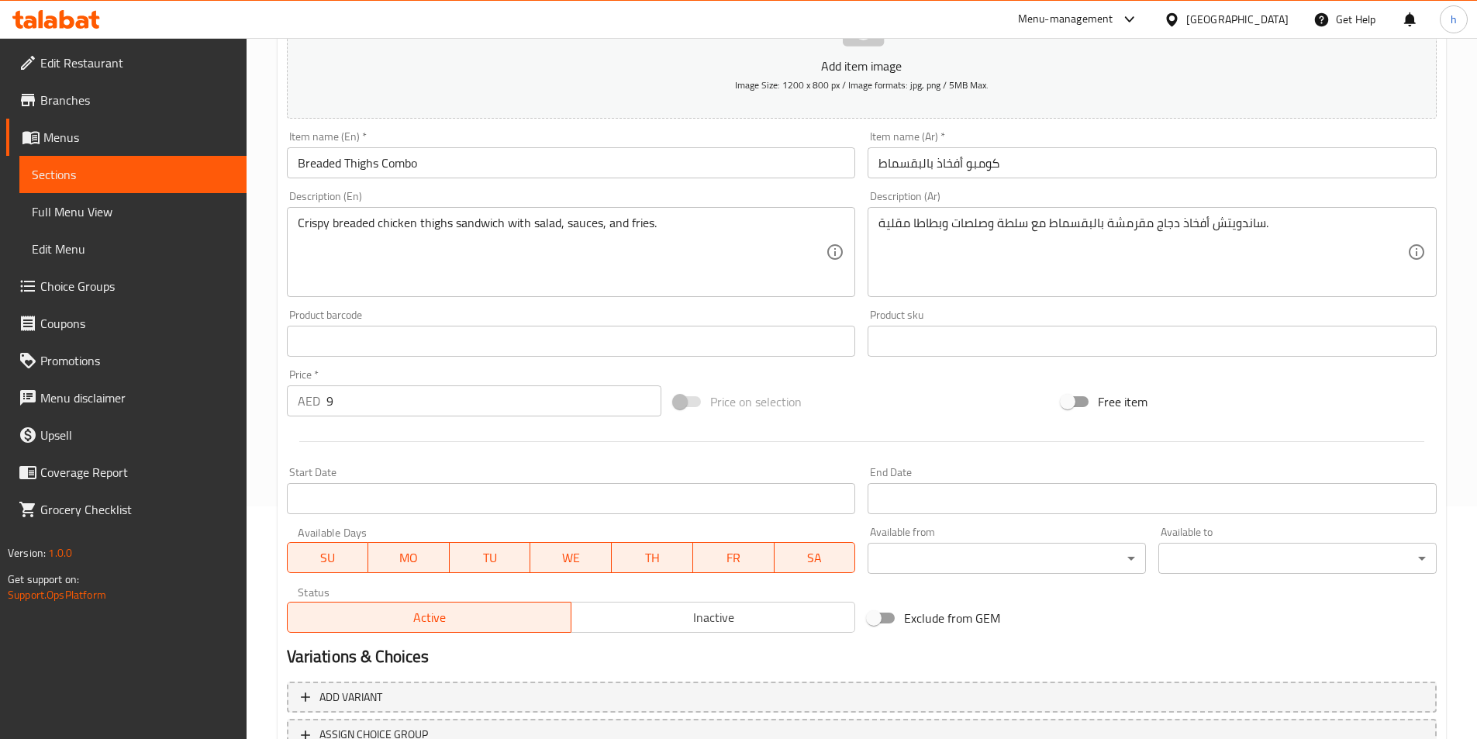
scroll to position [357, 0]
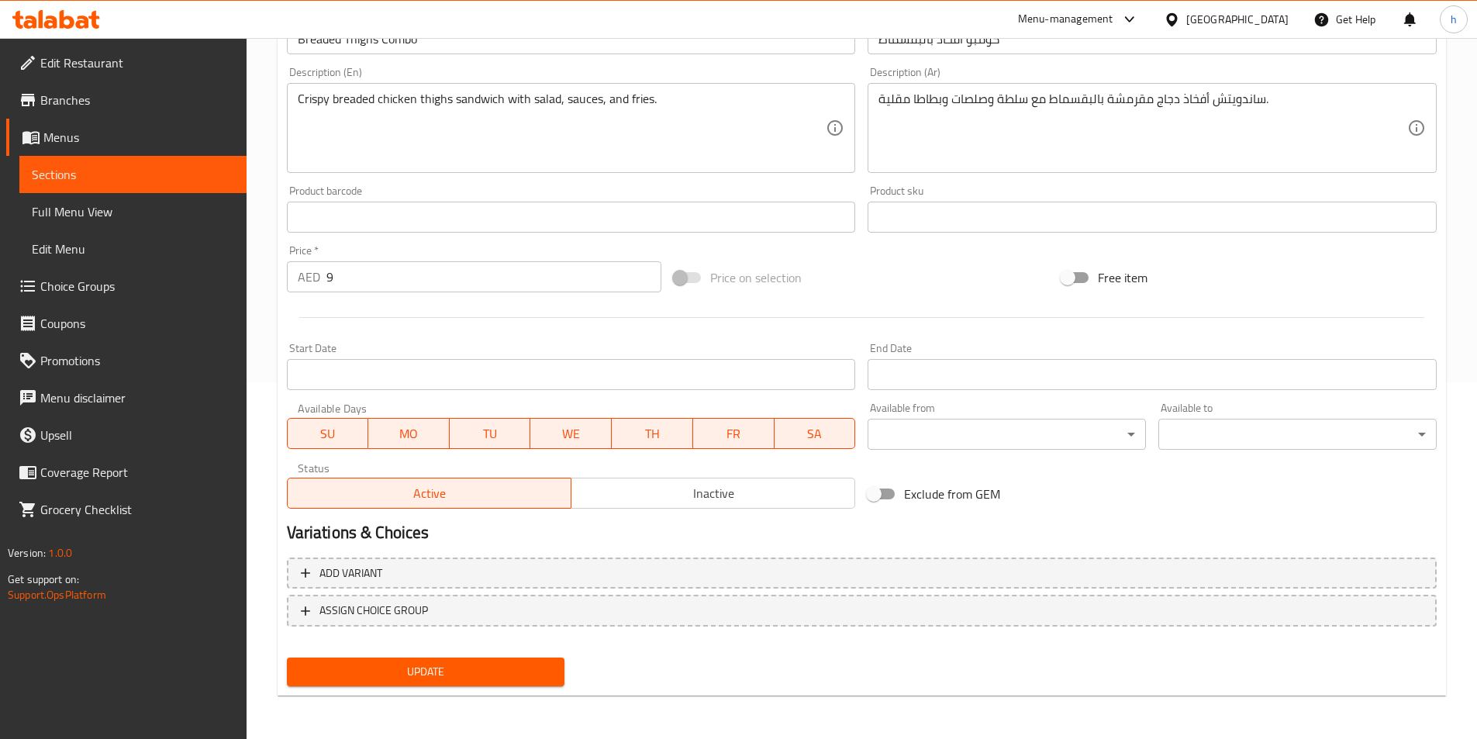
click at [496, 672] on span "Update" at bounding box center [426, 671] width 254 height 19
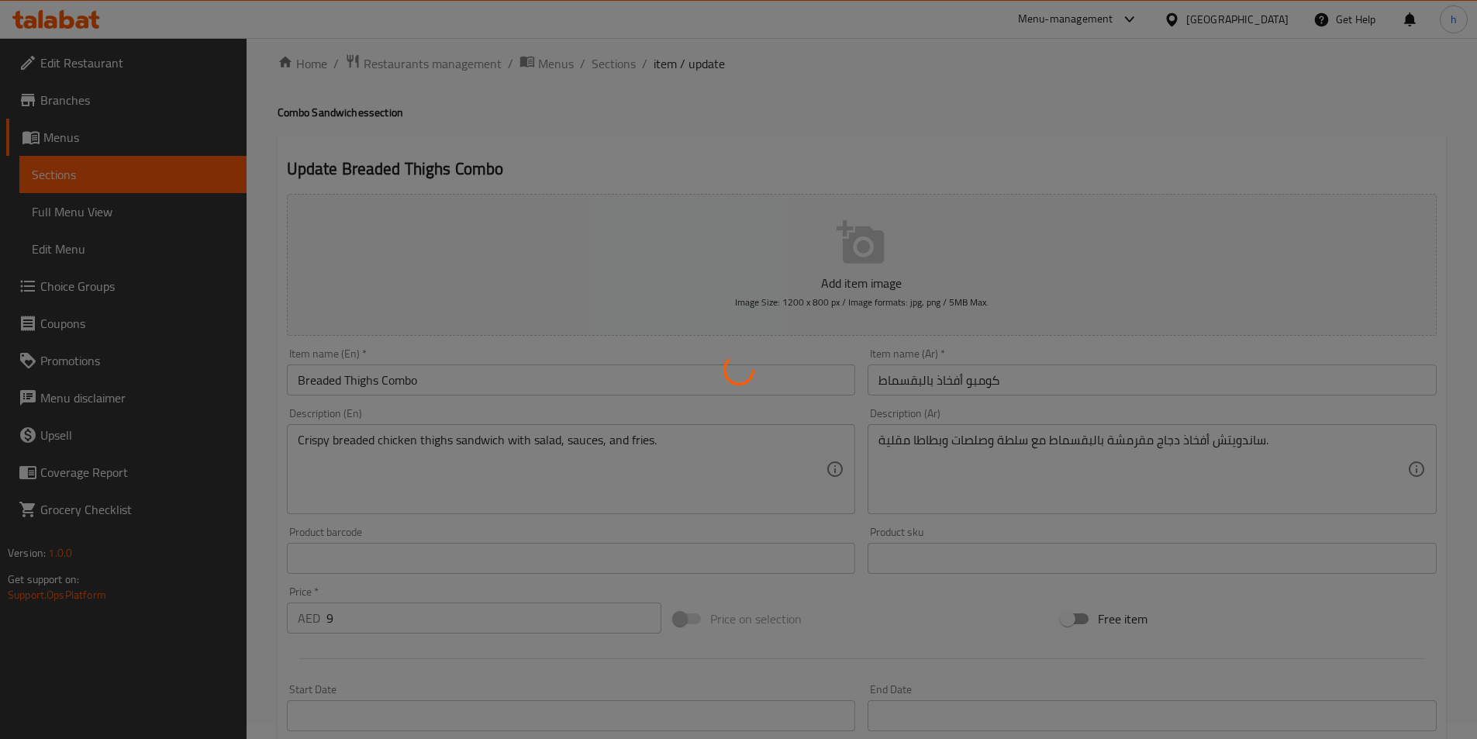
scroll to position [0, 0]
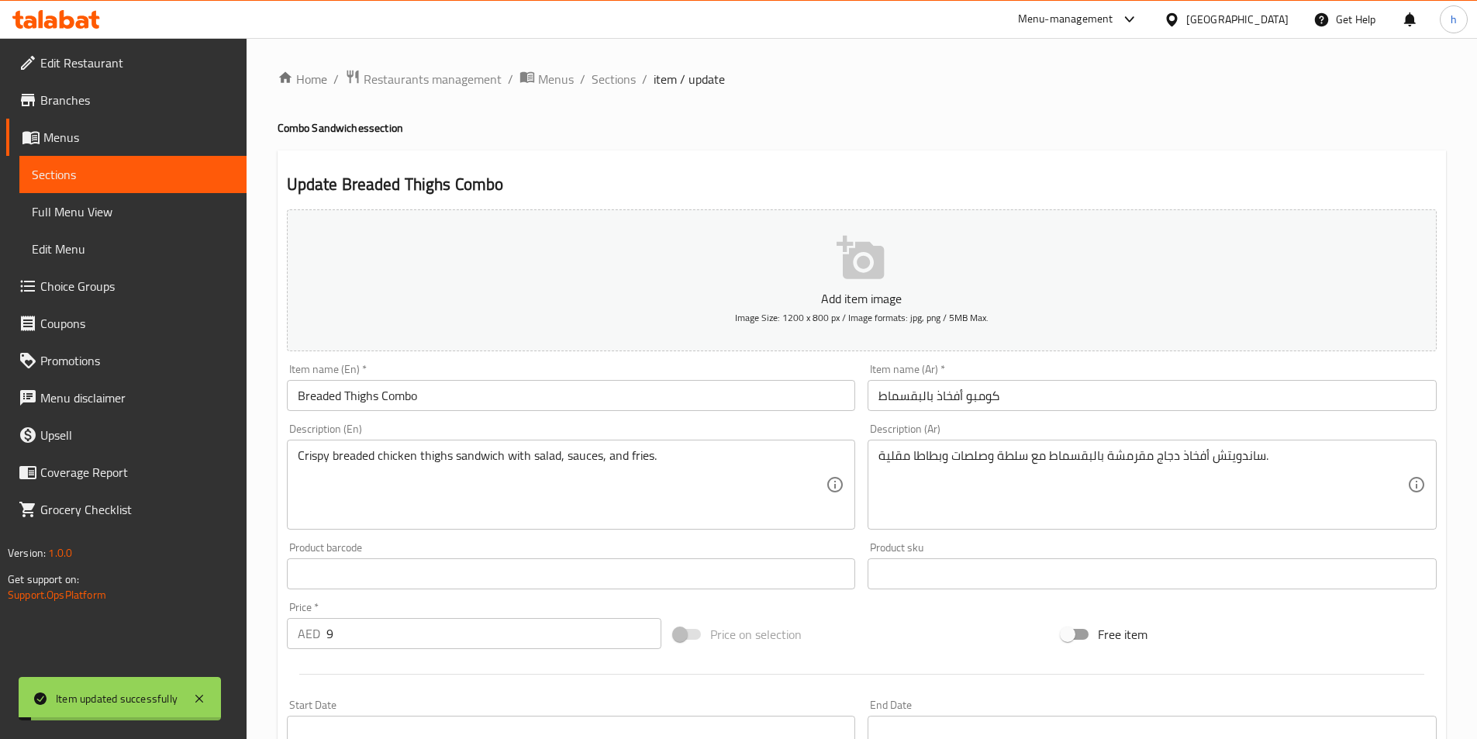
click at [146, 180] on span "Sections" at bounding box center [133, 174] width 202 height 19
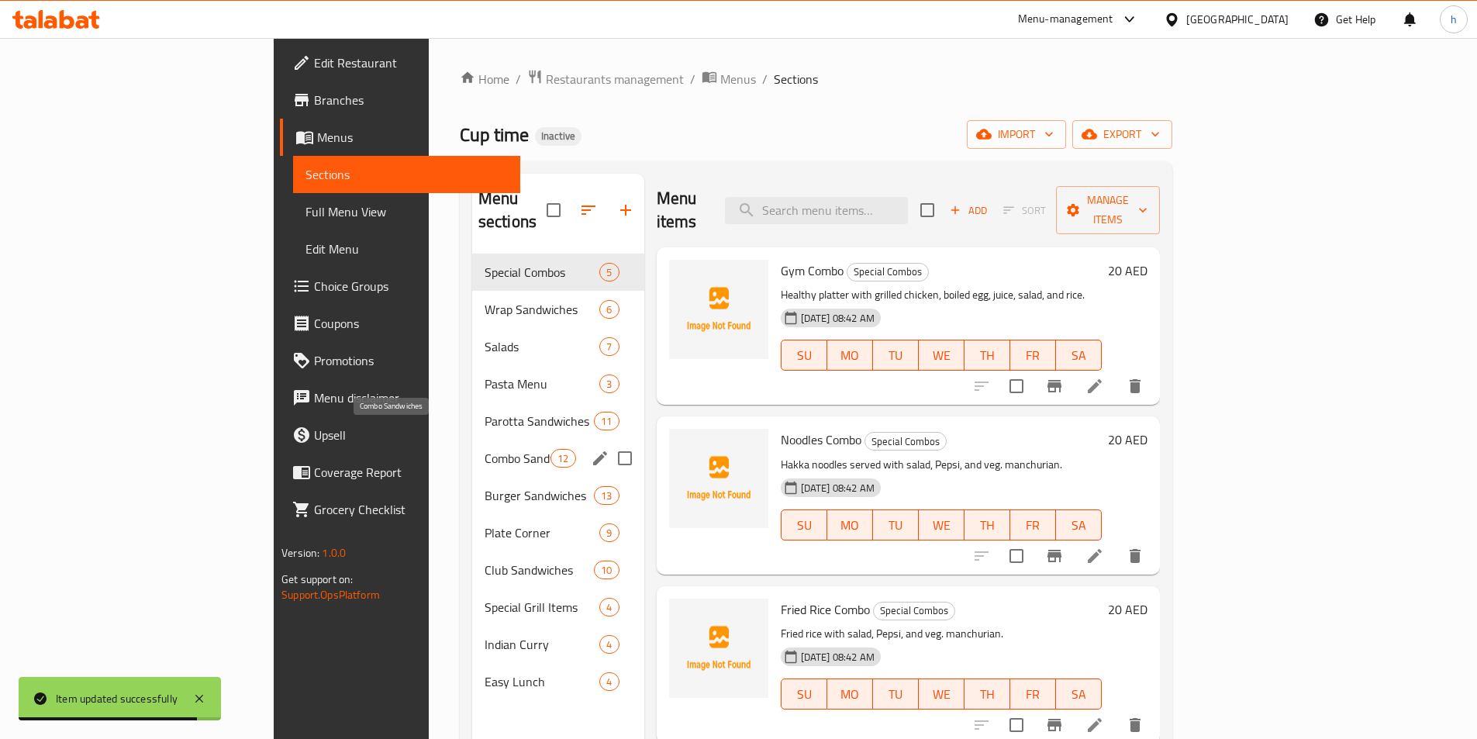
click at [485, 449] on span "Combo Sandwiches" at bounding box center [518, 458] width 66 height 19
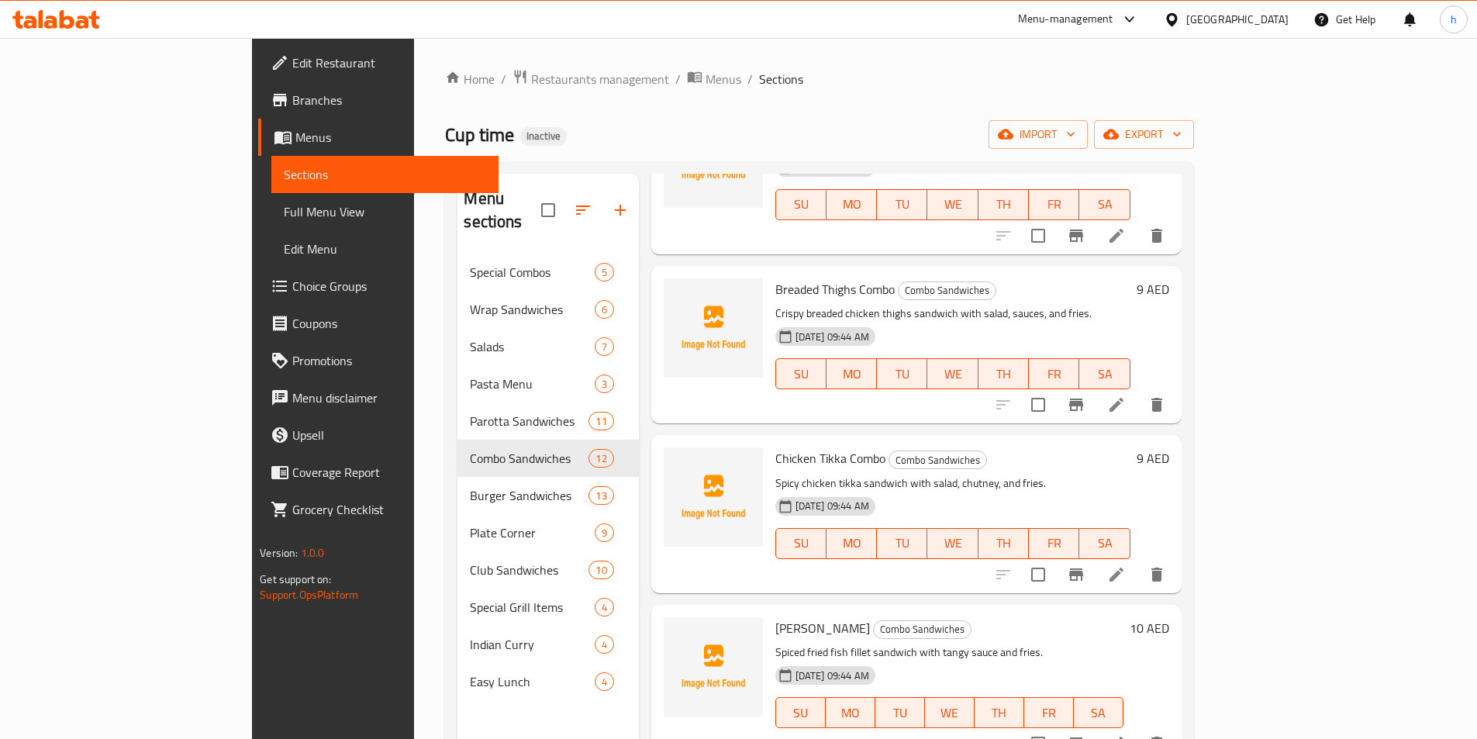
scroll to position [931, 0]
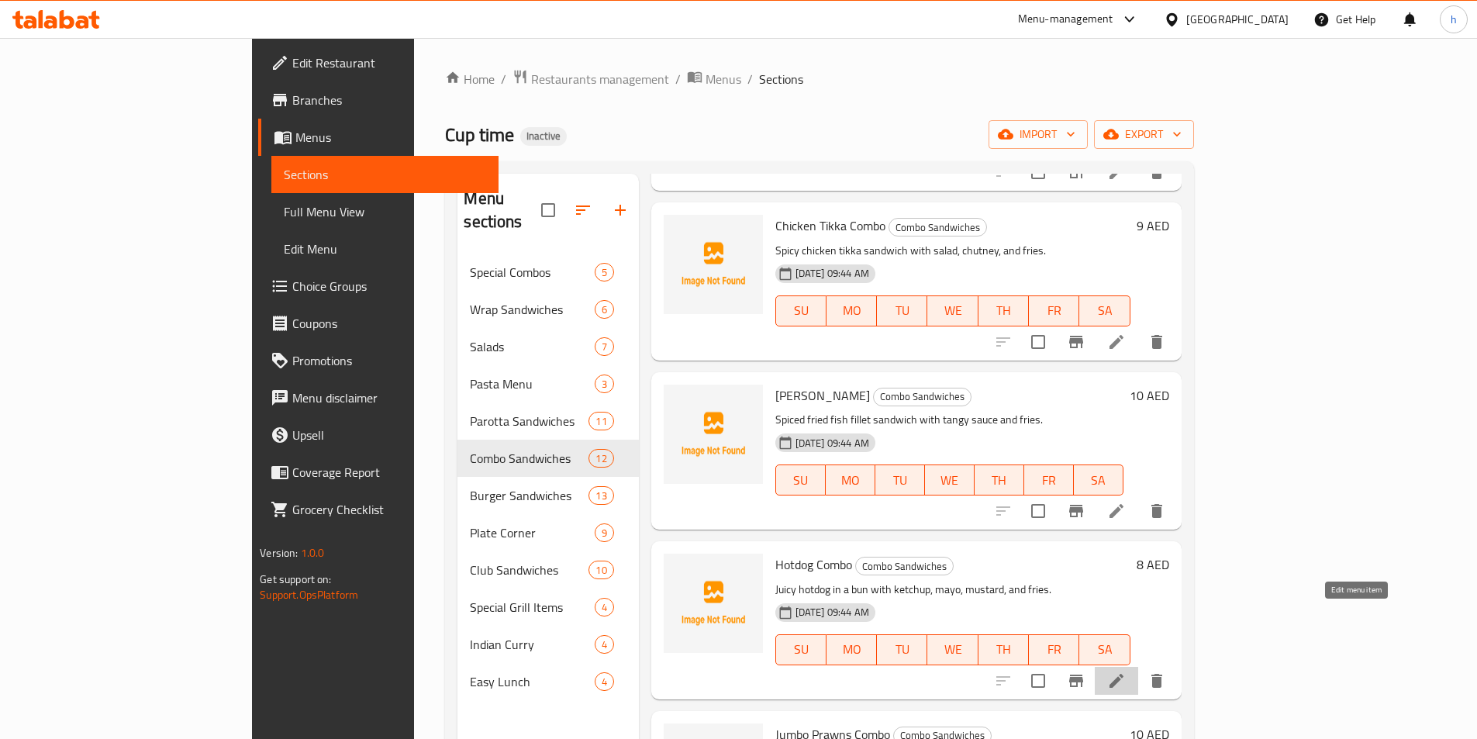
click at [1126, 672] on icon at bounding box center [1116, 681] width 19 height 19
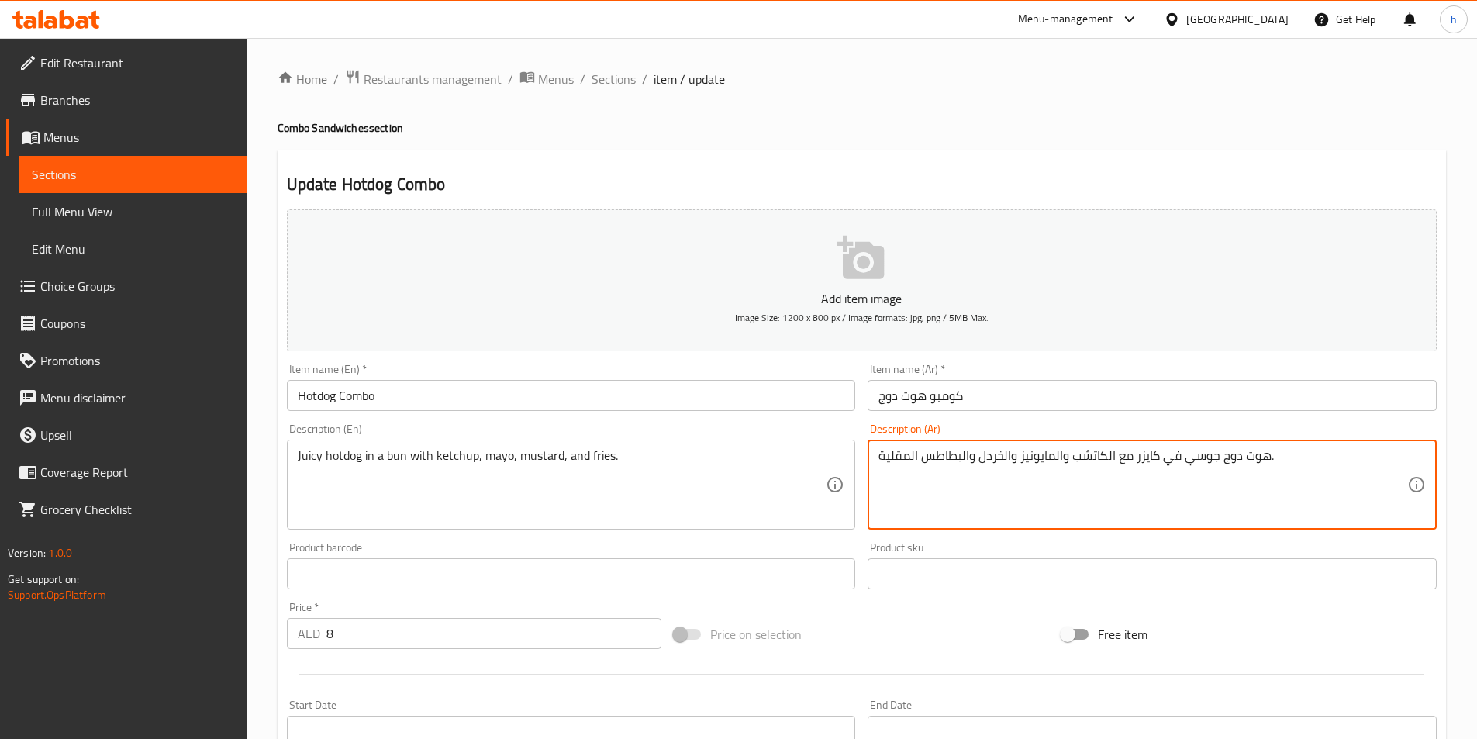
click at [993, 454] on textarea "هوت دوج جوسي في كايزر مع الكاتشب والمايونيز والخردل والبطاطس المقلية." at bounding box center [1143, 485] width 529 height 74
drag, startPoint x: 983, startPoint y: 458, endPoint x: 1003, endPoint y: 474, distance: 25.4
click at [1003, 474] on textarea "هوت دوج جوسي في كايزر مع الكاتشب والمايونيز والخردل والبطاطس المقلية." at bounding box center [1143, 485] width 529 height 74
drag, startPoint x: 976, startPoint y: 454, endPoint x: 990, endPoint y: 465, distance: 17.6
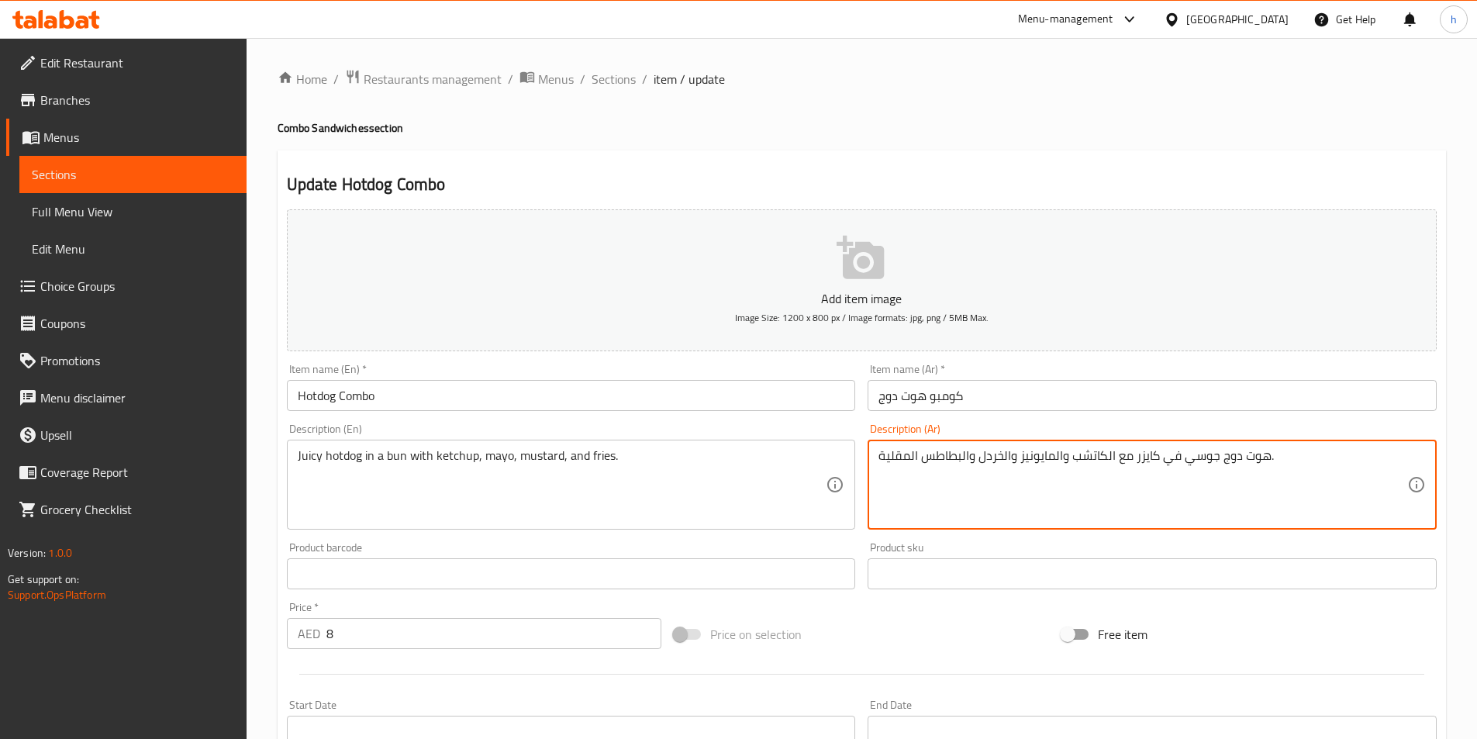
click at [990, 465] on textarea "هوت دوج جوسي في كايزر مع الكاتشب والمايونيز والخردل والبطاطس المقلية." at bounding box center [1143, 485] width 529 height 74
click at [981, 458] on textarea "هوت دوج جوسي في كايزر مع الكاتشب والمايونيز والخردل والبطاطس المقلية." at bounding box center [1143, 485] width 529 height 74
drag, startPoint x: 981, startPoint y: 458, endPoint x: 992, endPoint y: 465, distance: 13.3
click at [990, 461] on textarea "هوت دوج جوسي في كايزر مع الكاتشب والمايونيز والخردل والبطاطس المقلية." at bounding box center [1143, 485] width 529 height 74
click at [988, 462] on textarea "هوت دوج جوسي في كايزر مع الكاتشب والمايونيز والخردل والبطاطس المقلية." at bounding box center [1143, 485] width 529 height 74
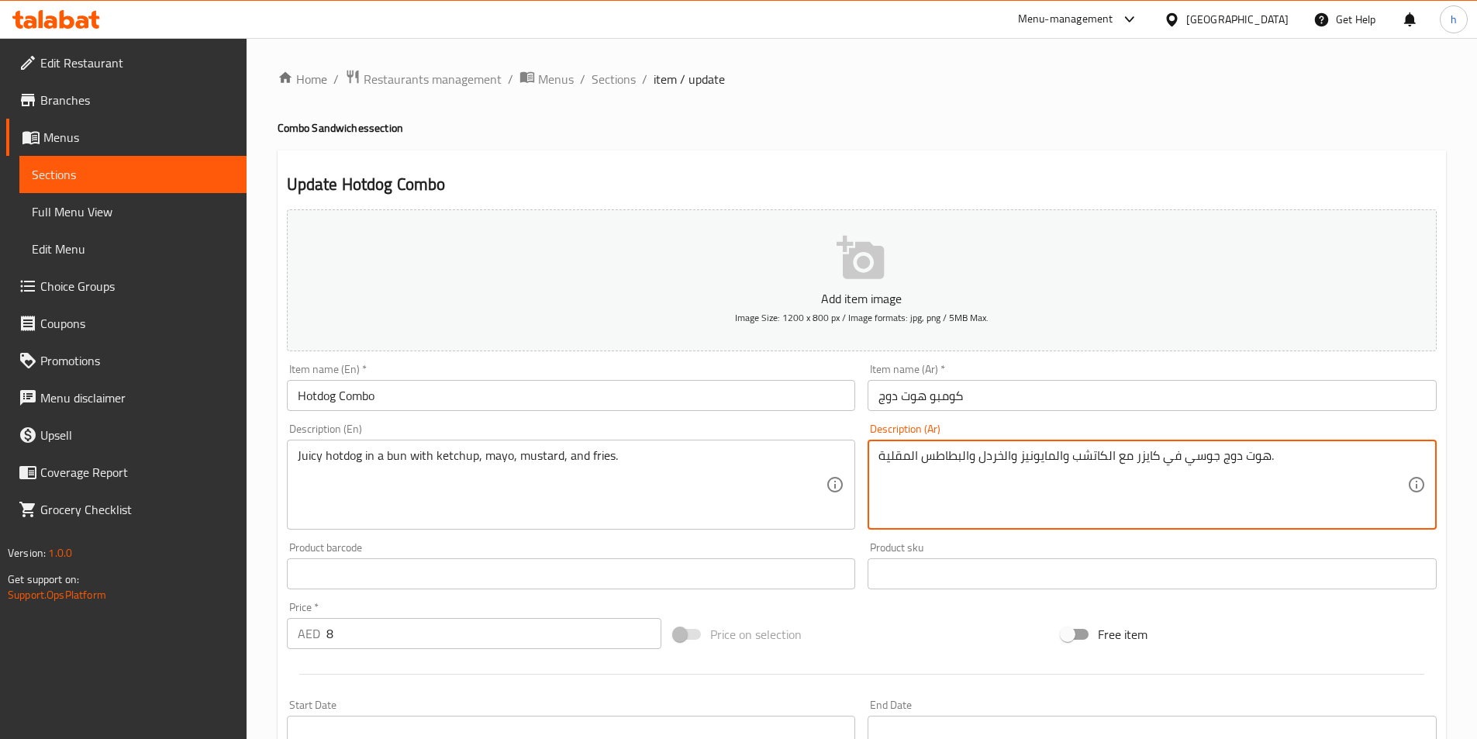
drag, startPoint x: 981, startPoint y: 458, endPoint x: 1004, endPoint y: 465, distance: 24.5
click at [1004, 465] on textarea "هوت دوج جوسي في كايزر مع الكاتشب والمايونيز والخردل والبطاطس المقلية." at bounding box center [1143, 485] width 529 height 74
paste textarea "مستردة"
type textarea "هوت دوج جوسي في كايزر مع الكاتشب والمايونيز والمستردة والبطاطس المقلية."
click at [849, 140] on div "Home / Restaurants management / Menus / Sections / item / update Combo Sandwich…" at bounding box center [862, 567] width 1169 height 996
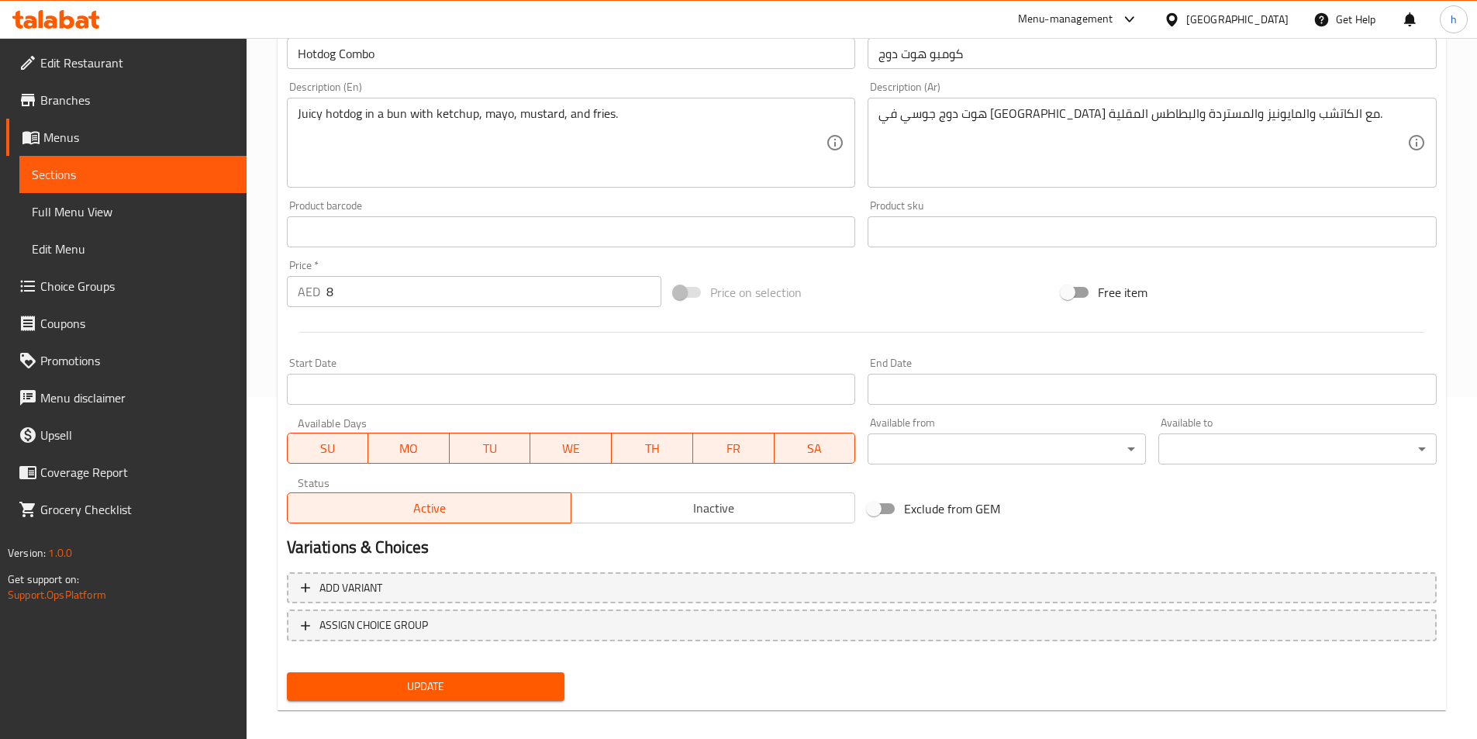
scroll to position [357, 0]
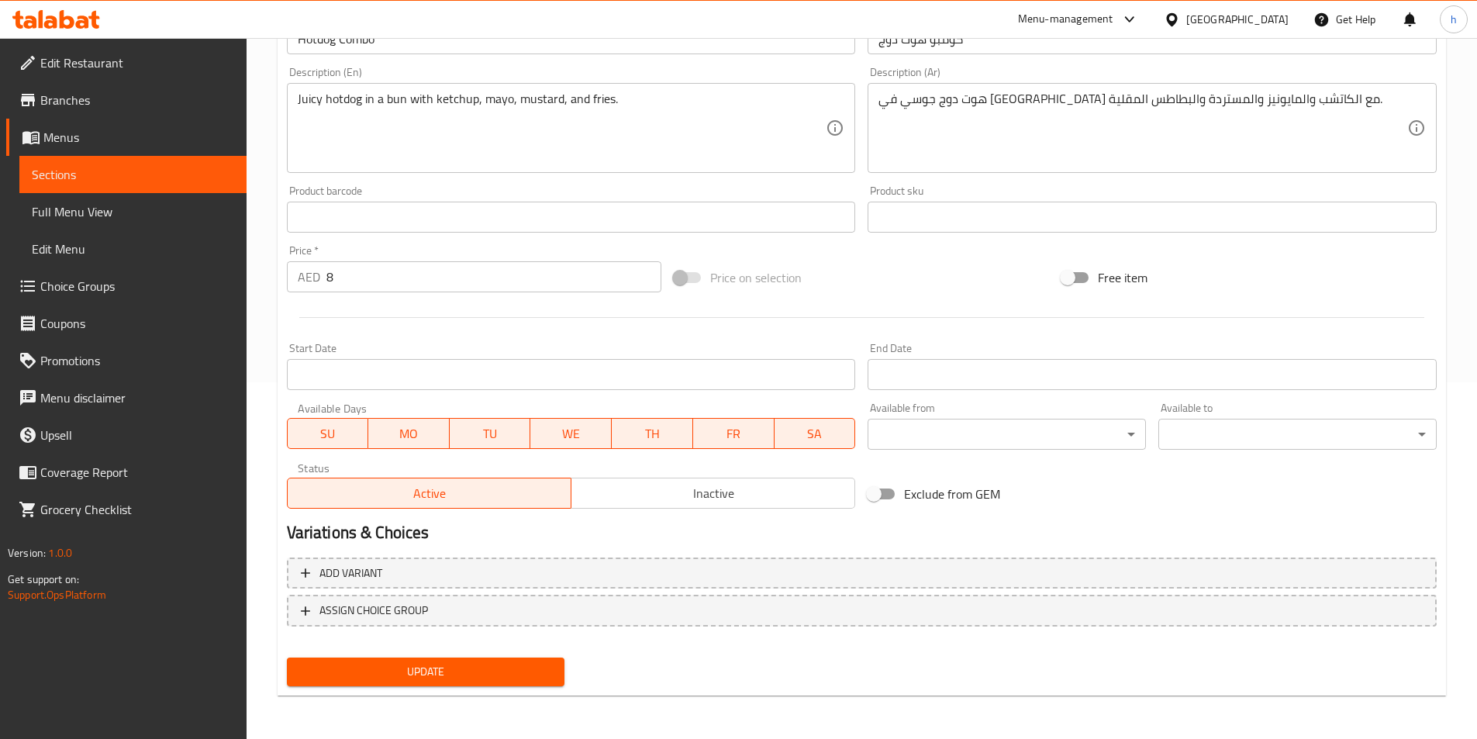
click at [440, 680] on span "Update" at bounding box center [426, 671] width 254 height 19
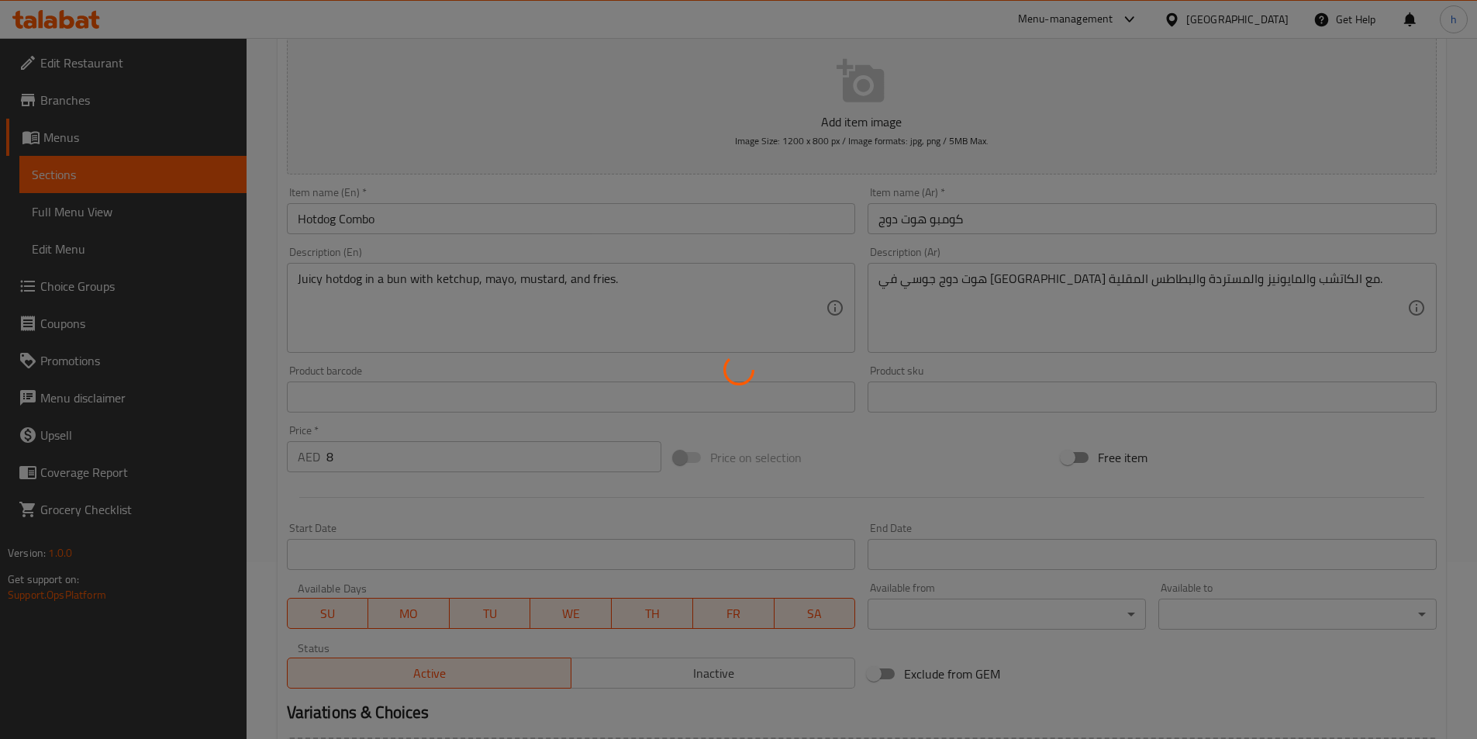
scroll to position [0, 0]
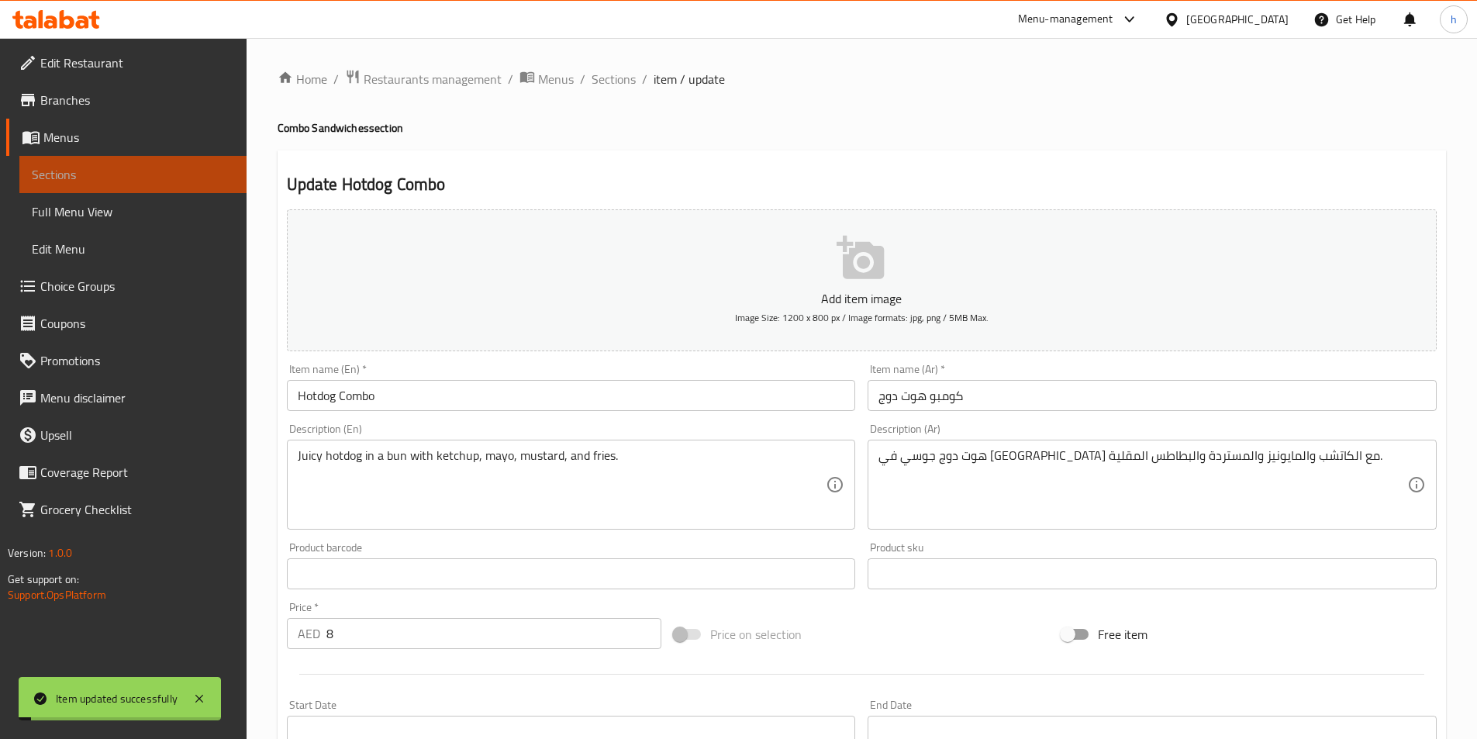
click at [194, 185] on link "Sections" at bounding box center [132, 174] width 227 height 37
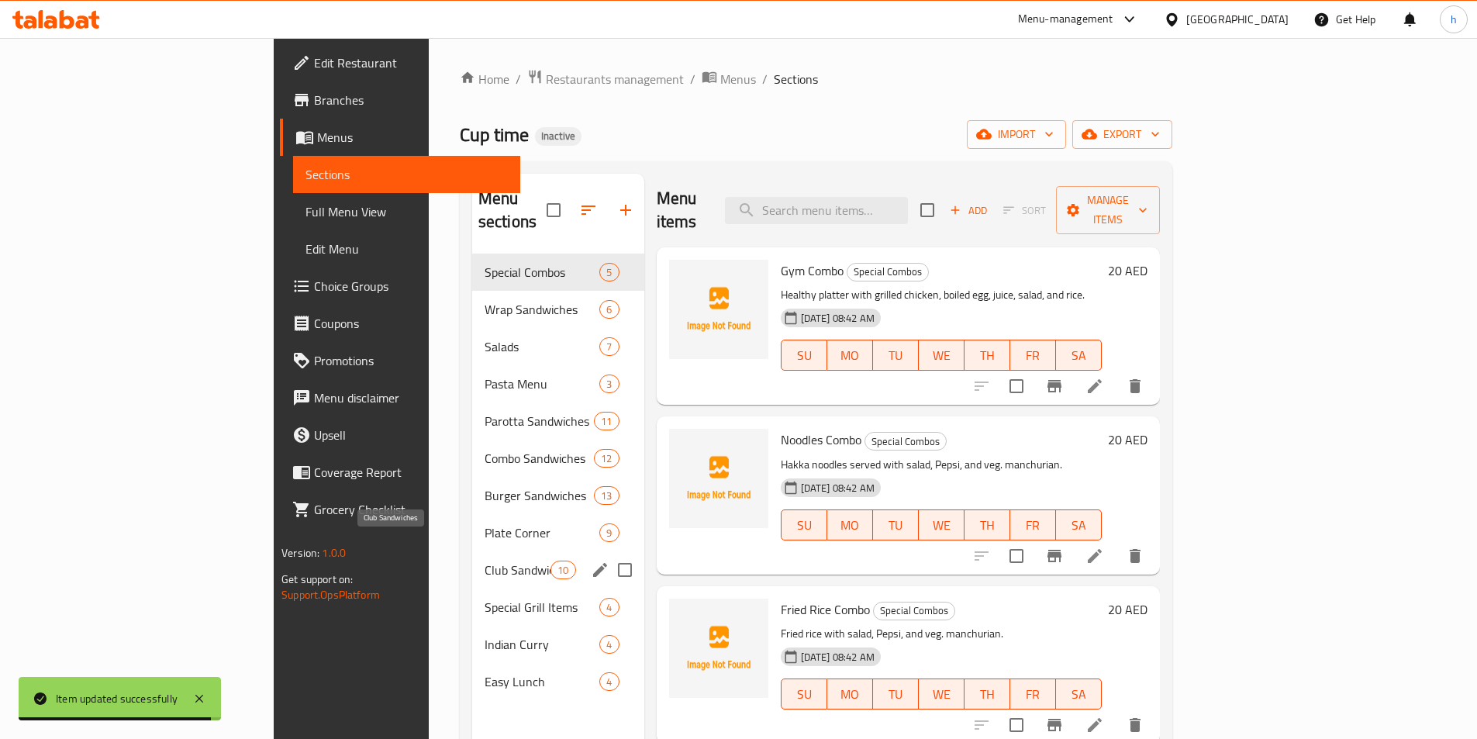
click at [485, 561] on span "Club Sandwiches" at bounding box center [518, 570] width 66 height 19
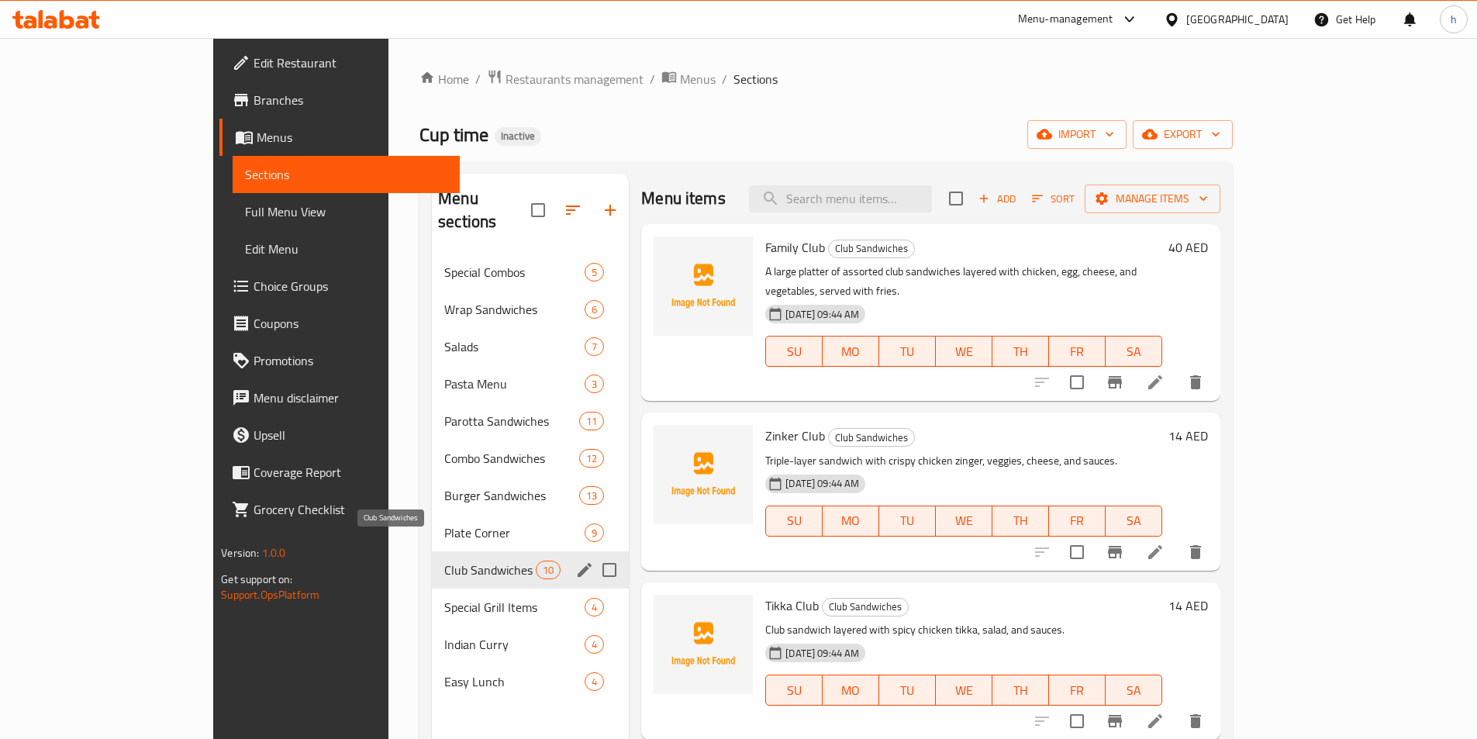
scroll to position [720, 0]
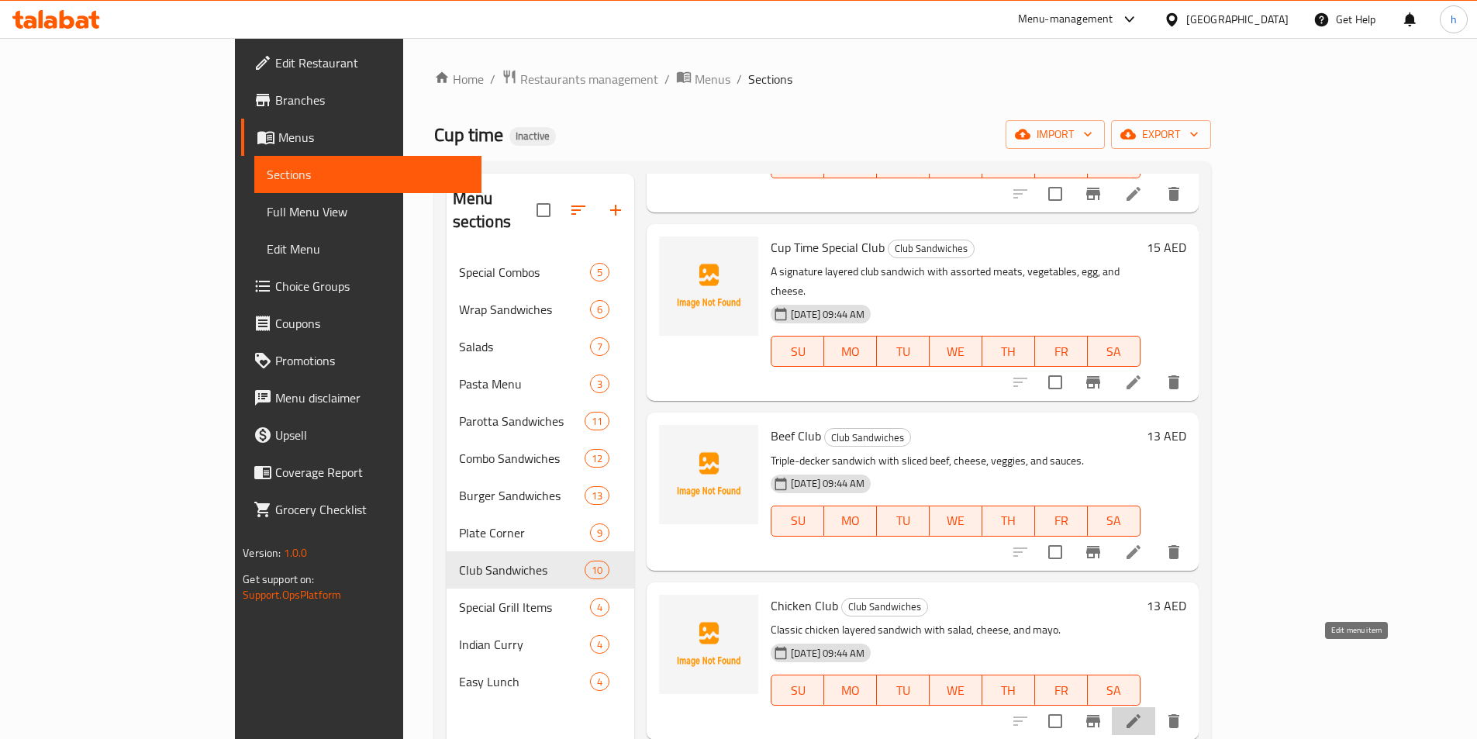
click at [1143, 712] on icon at bounding box center [1133, 721] width 19 height 19
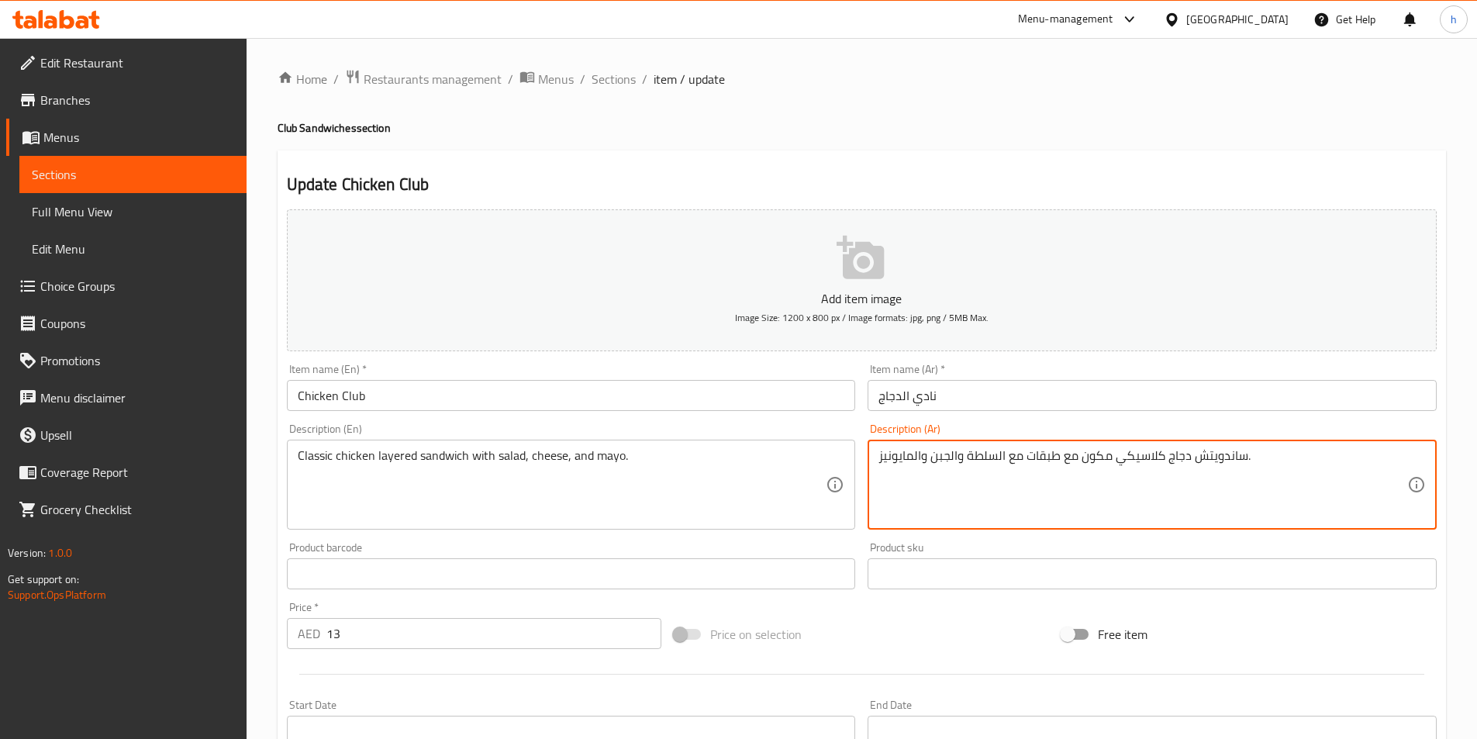
drag, startPoint x: 1014, startPoint y: 457, endPoint x: 1011, endPoint y: 472, distance: 15.7
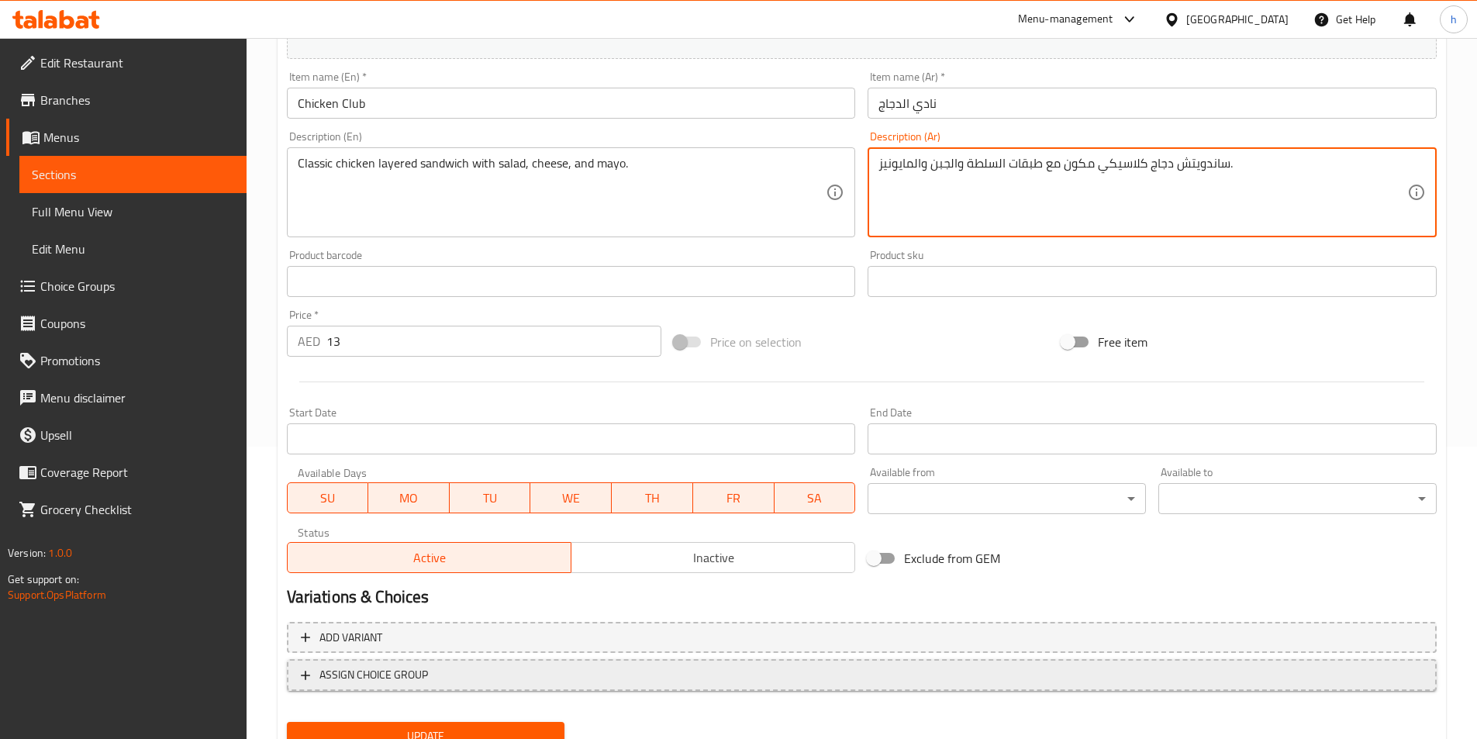
scroll to position [310, 0]
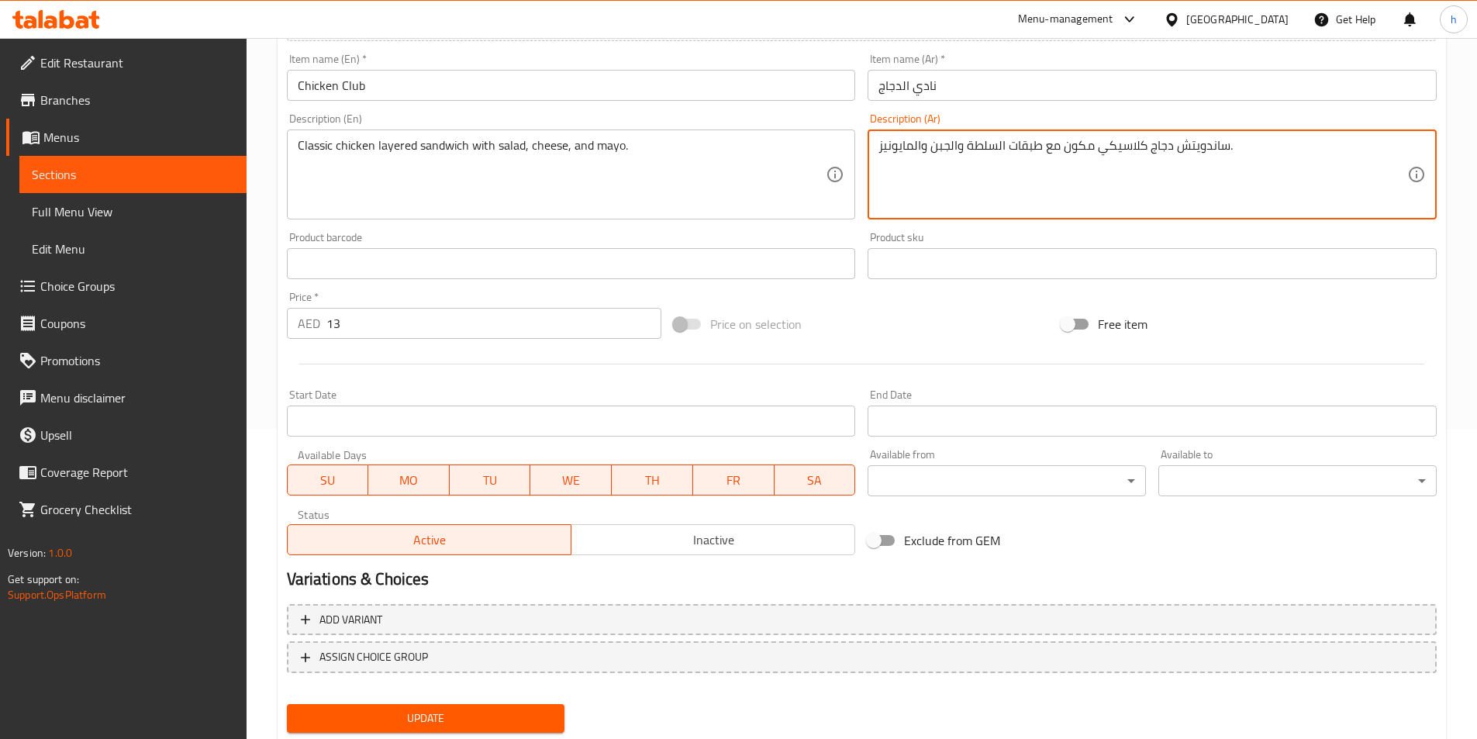
type textarea "ساندويتش دجاج كلاسيكي مكون مع طبقات السلطة والجبن والمايونيز."
click at [471, 708] on button "Update" at bounding box center [426, 718] width 278 height 29
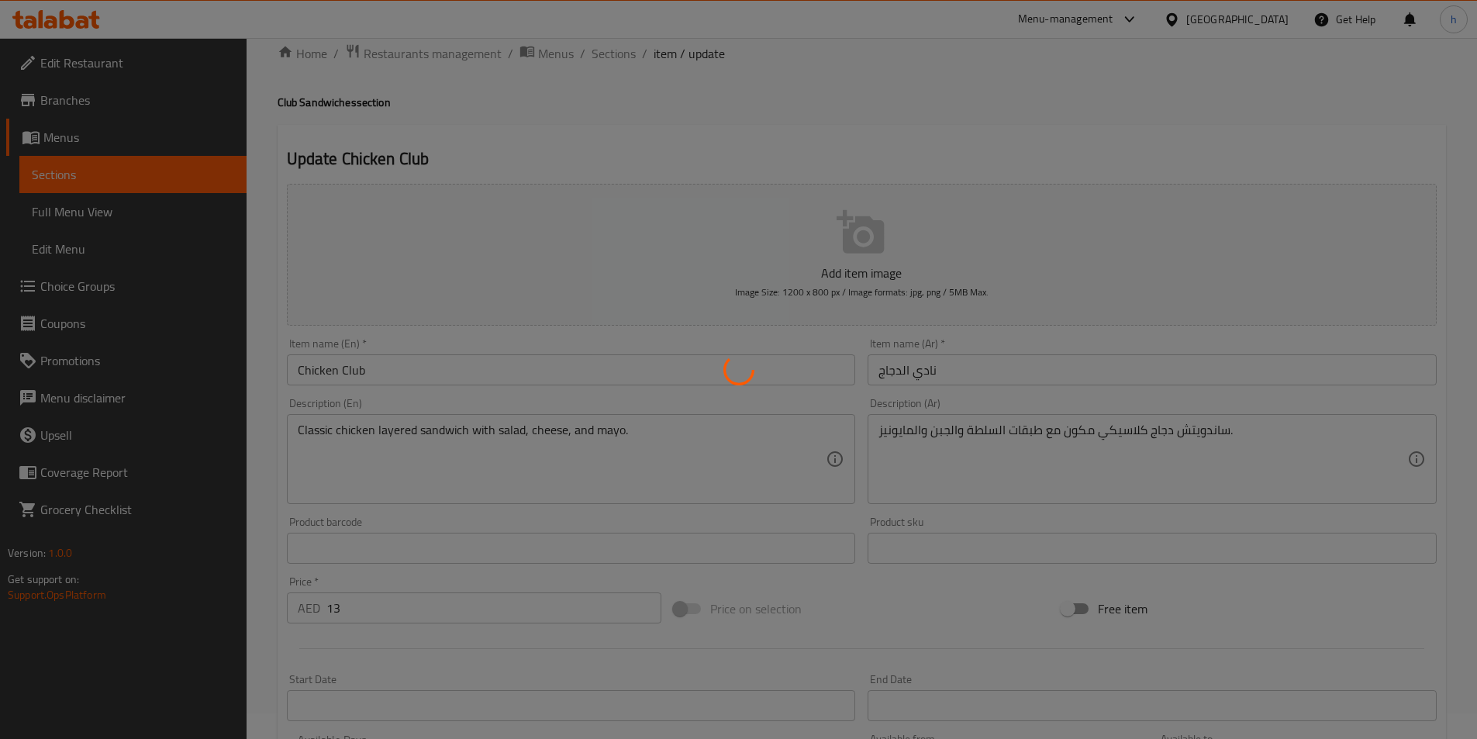
scroll to position [0, 0]
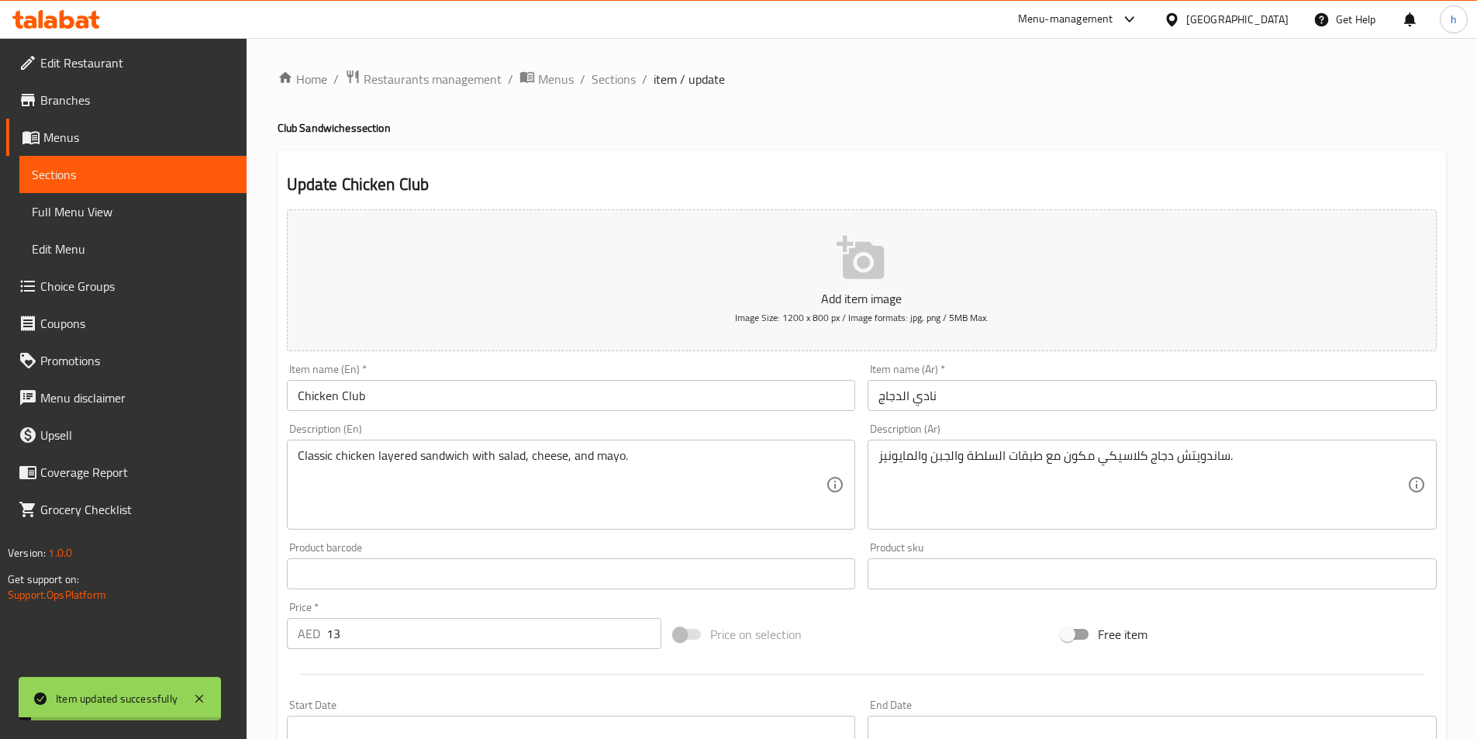
click at [209, 178] on span "Sections" at bounding box center [133, 174] width 202 height 19
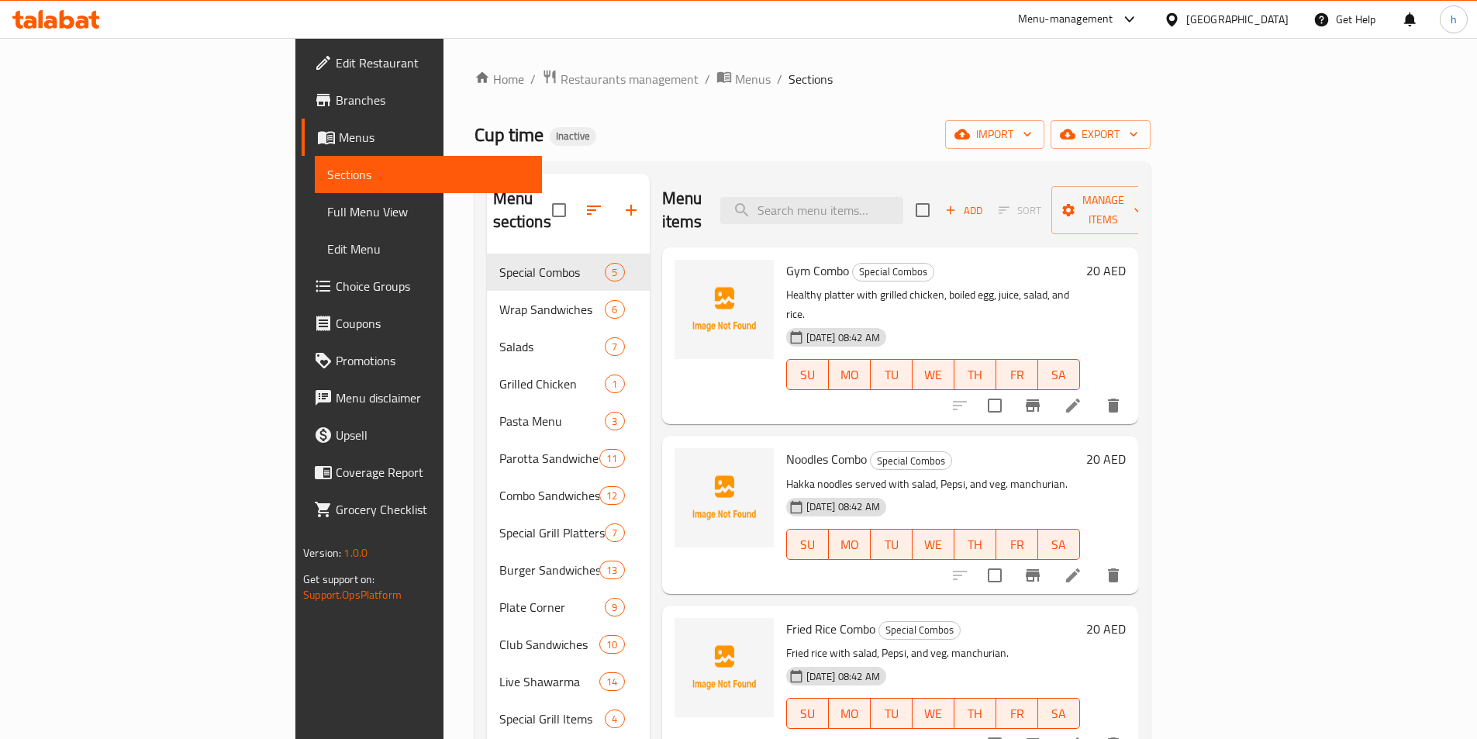
click at [74, 19] on icon at bounding box center [56, 19] width 88 height 19
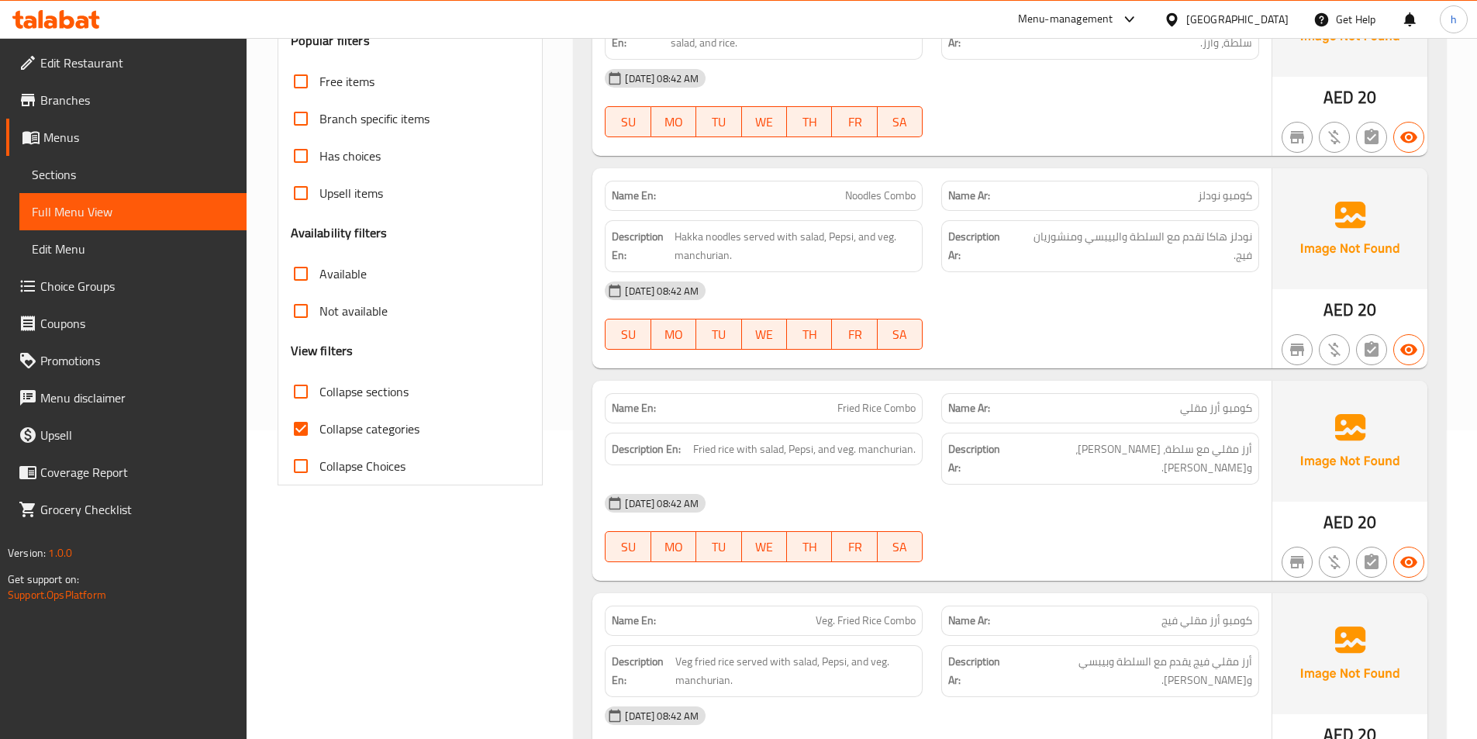
scroll to position [310, 0]
click at [303, 433] on input "Collapse categories" at bounding box center [300, 427] width 37 height 37
checkbox input "false"
click at [301, 398] on input "Collapse sections" at bounding box center [300, 389] width 37 height 37
checkbox input "true"
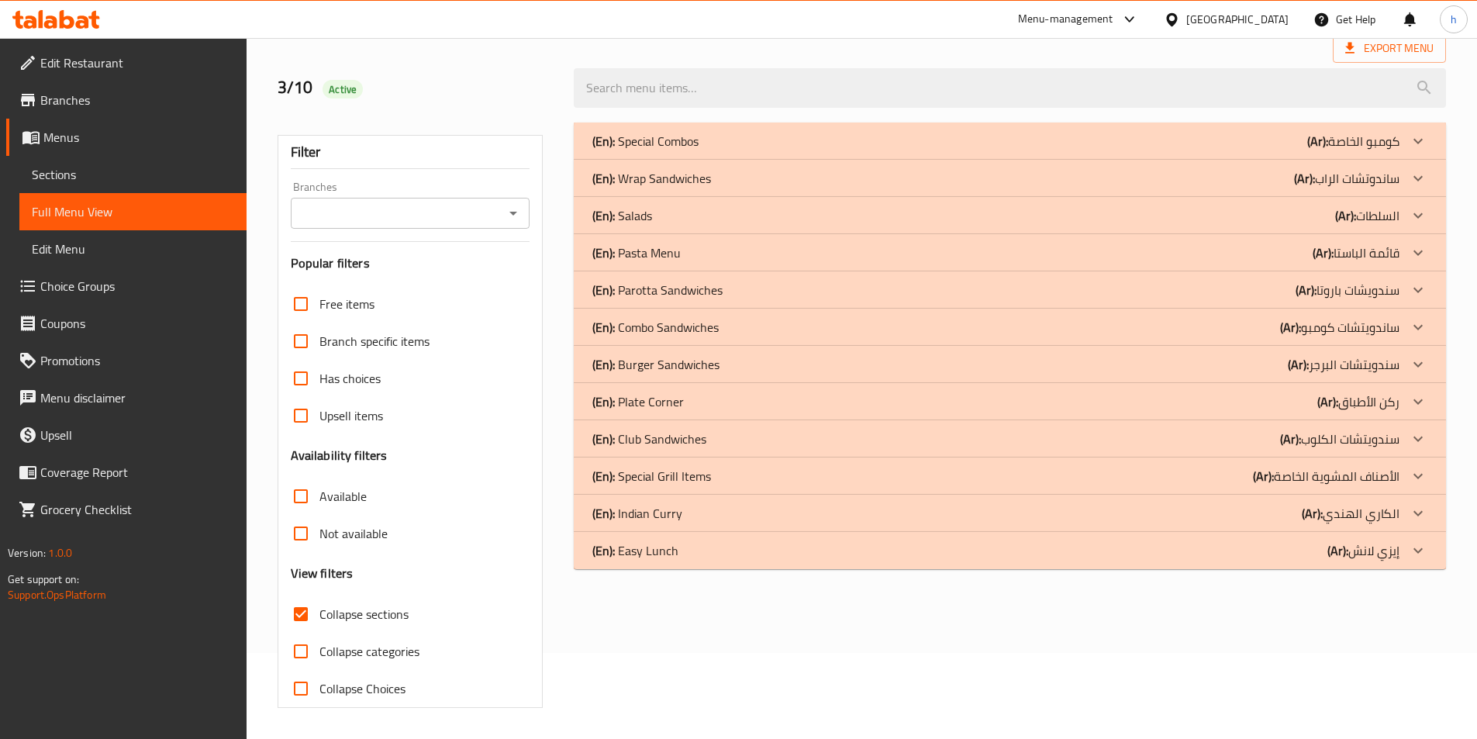
scroll to position [86, 0]
click at [1423, 555] on icon at bounding box center [1418, 550] width 19 height 19
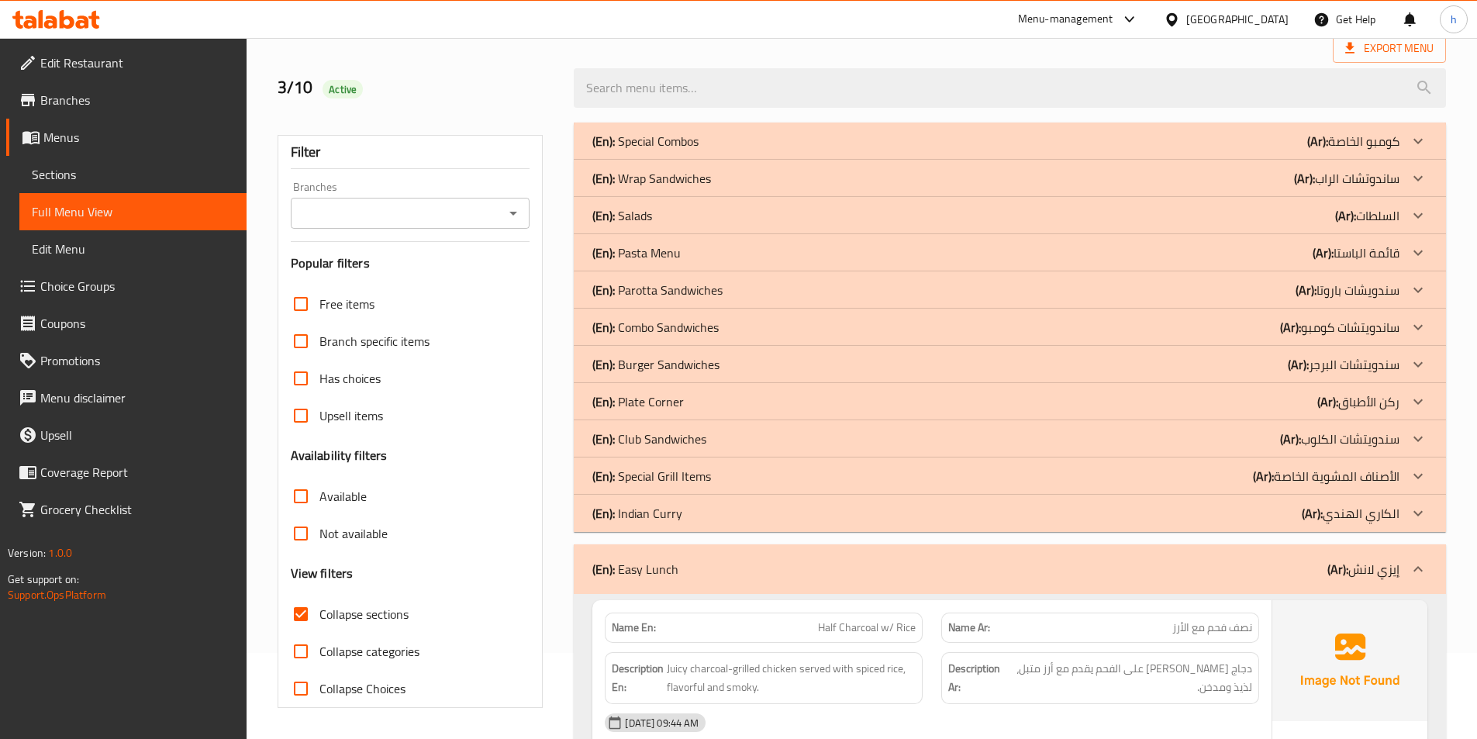
click at [1419, 437] on icon at bounding box center [1418, 439] width 19 height 19
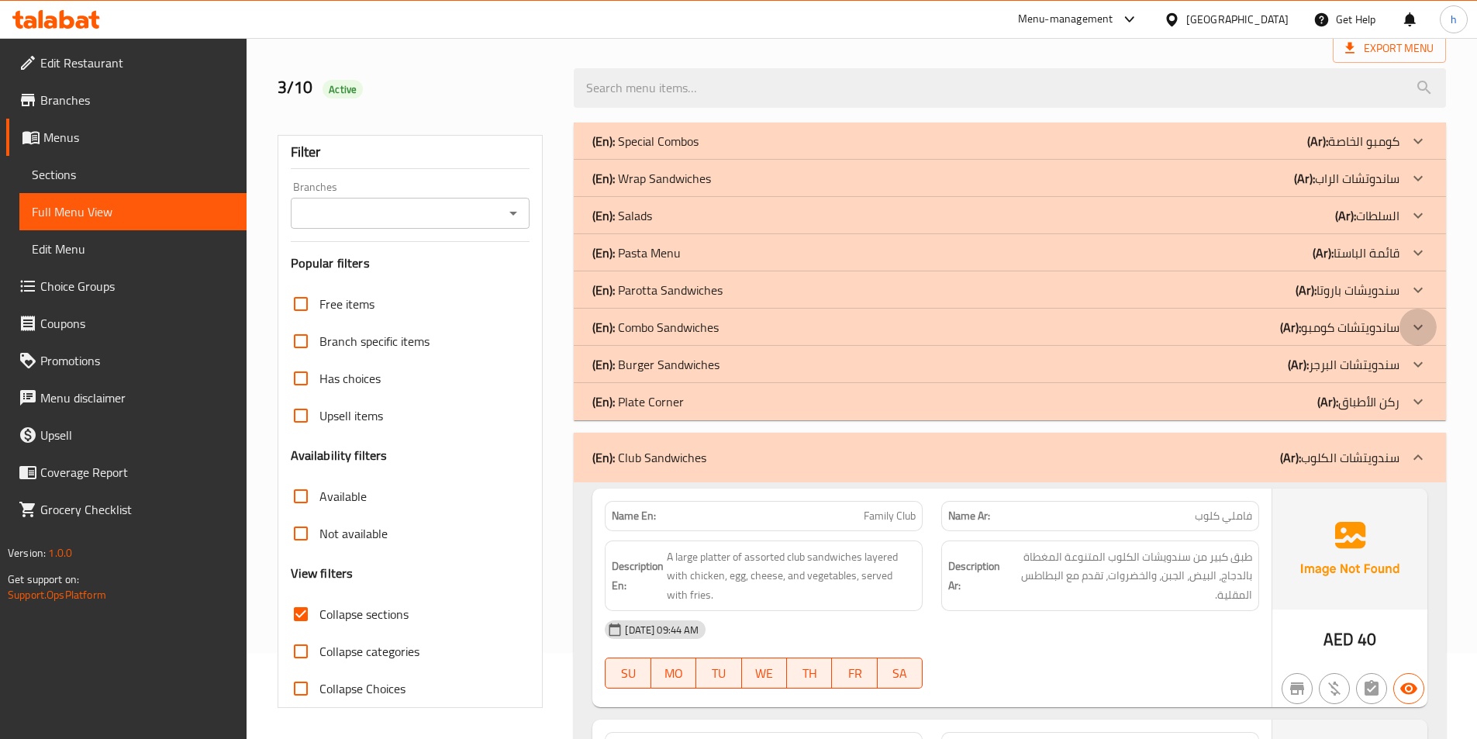
click at [1414, 330] on icon at bounding box center [1418, 327] width 19 height 19
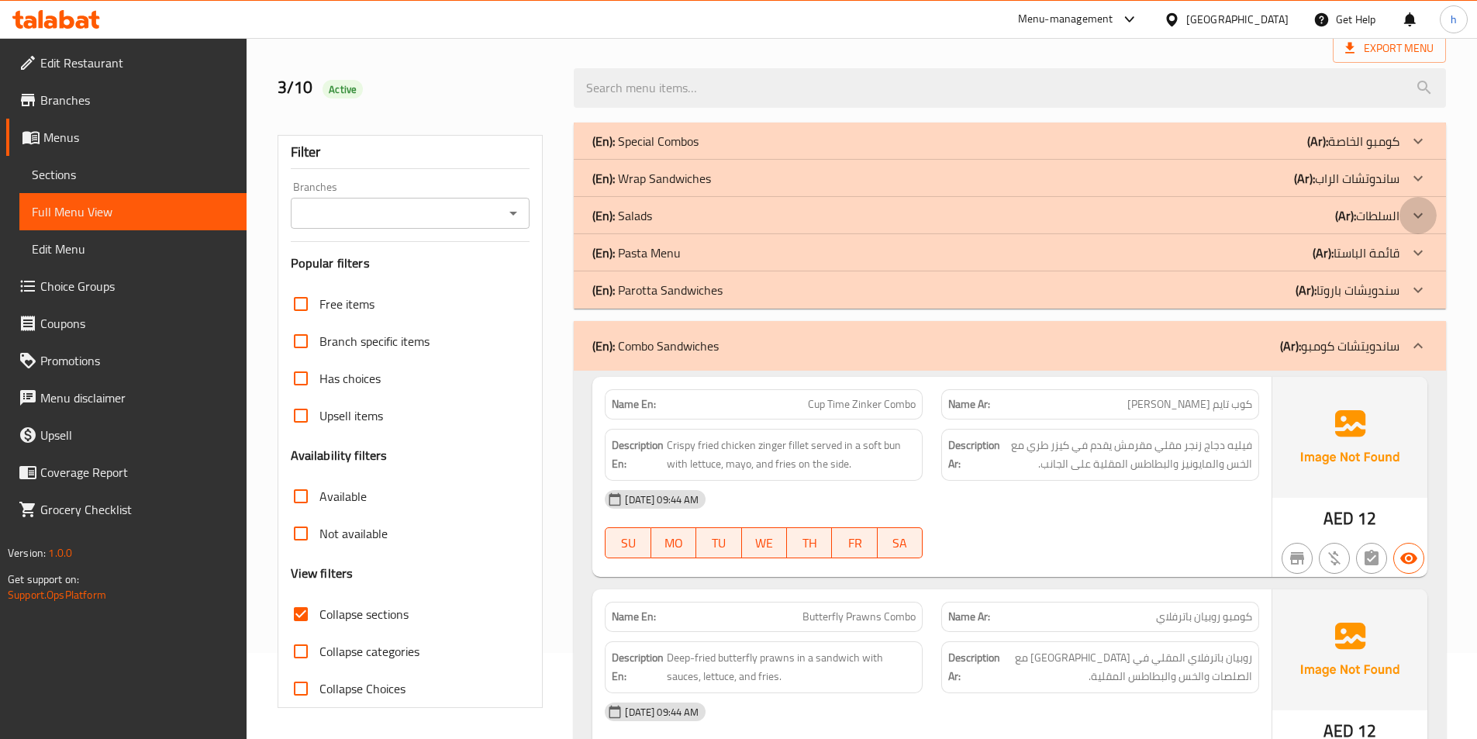
click at [1411, 216] on icon at bounding box center [1418, 215] width 19 height 19
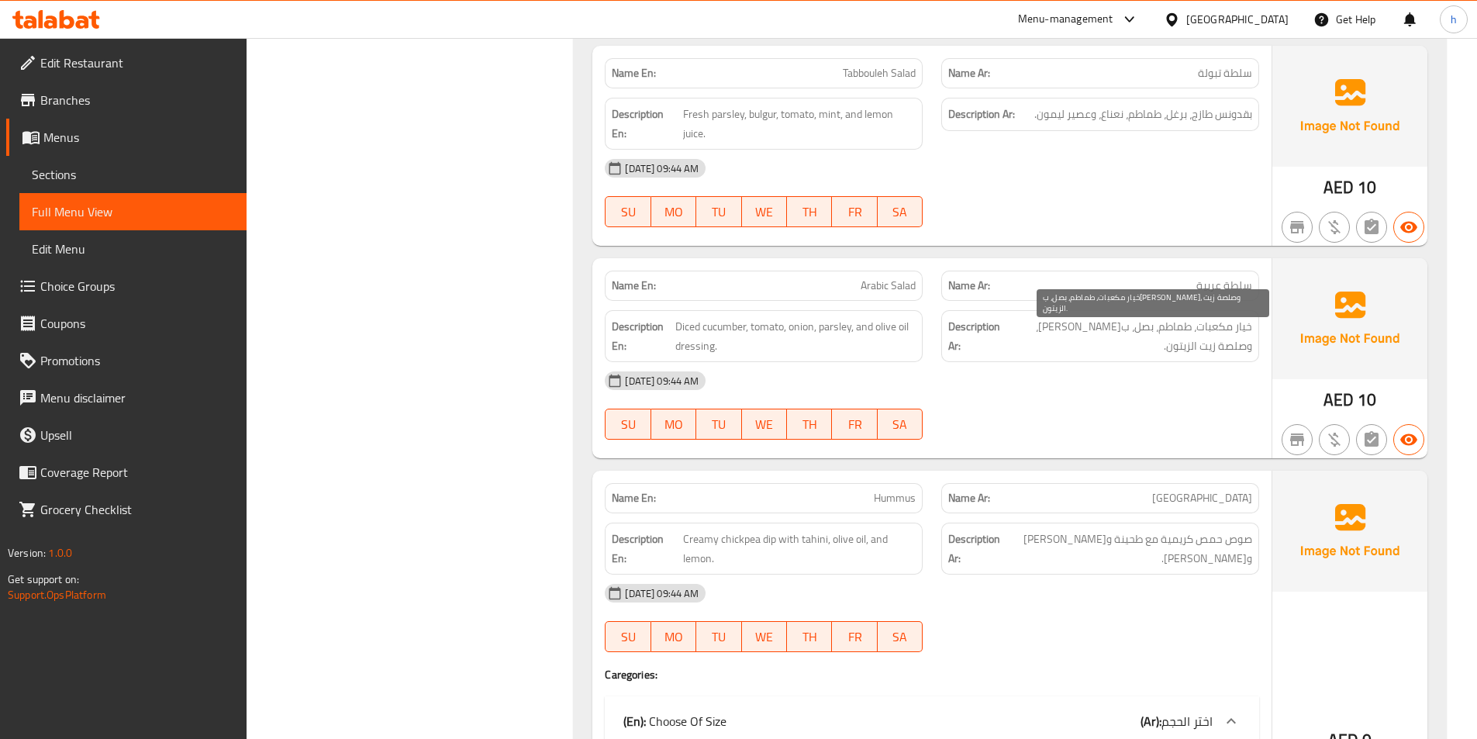
scroll to position [1172, 0]
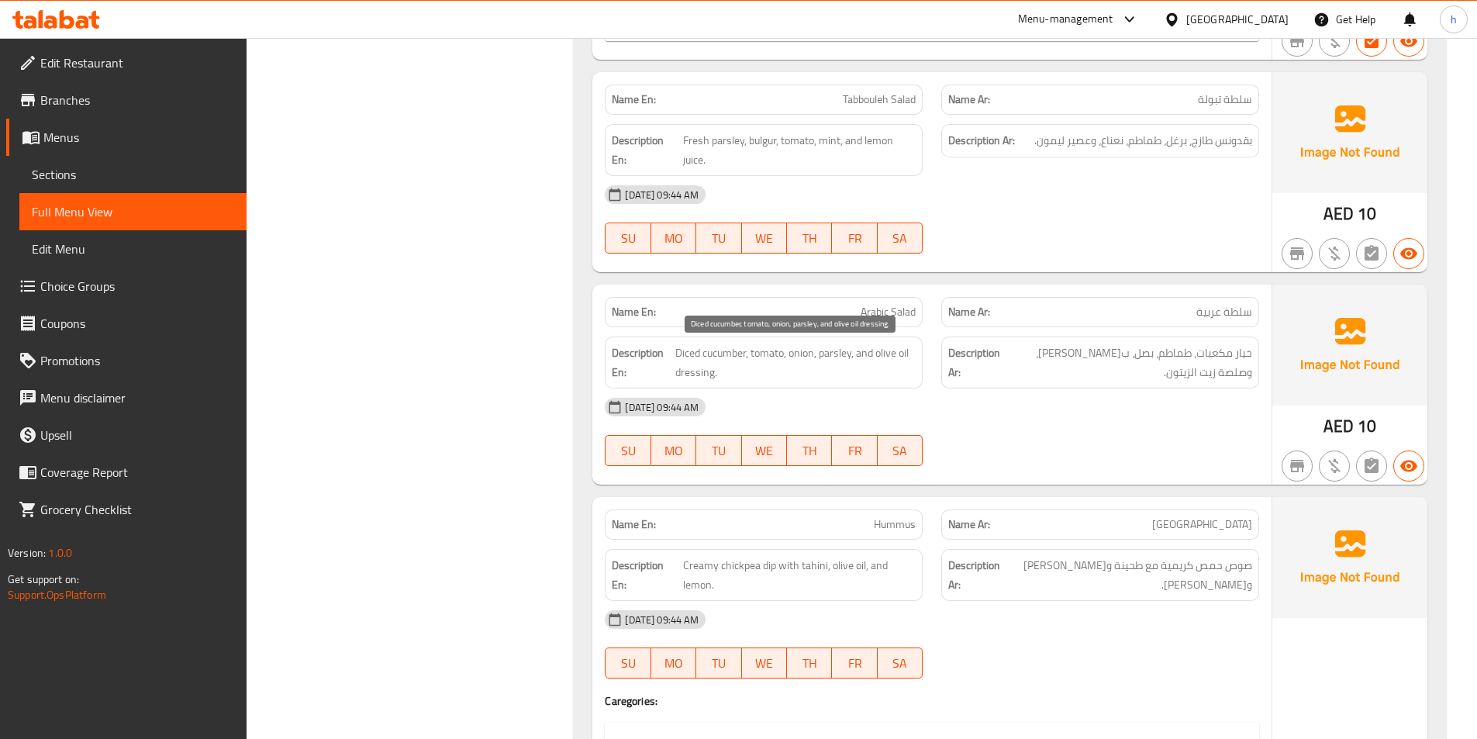
click at [678, 356] on span "Diced cucumber, tomato, onion, parsley, and olive oil dressing." at bounding box center [795, 363] width 241 height 38
copy span "Diced"
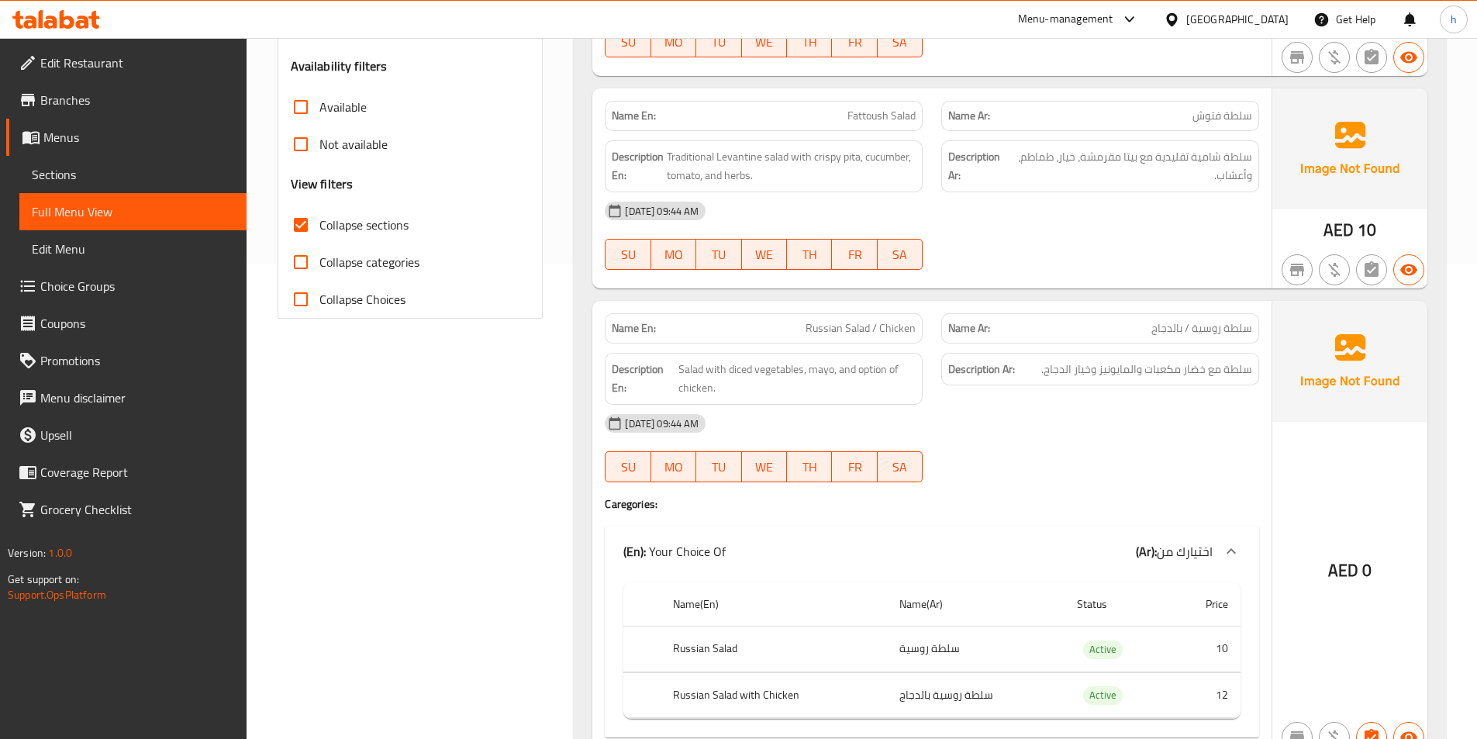
scroll to position [1156, 0]
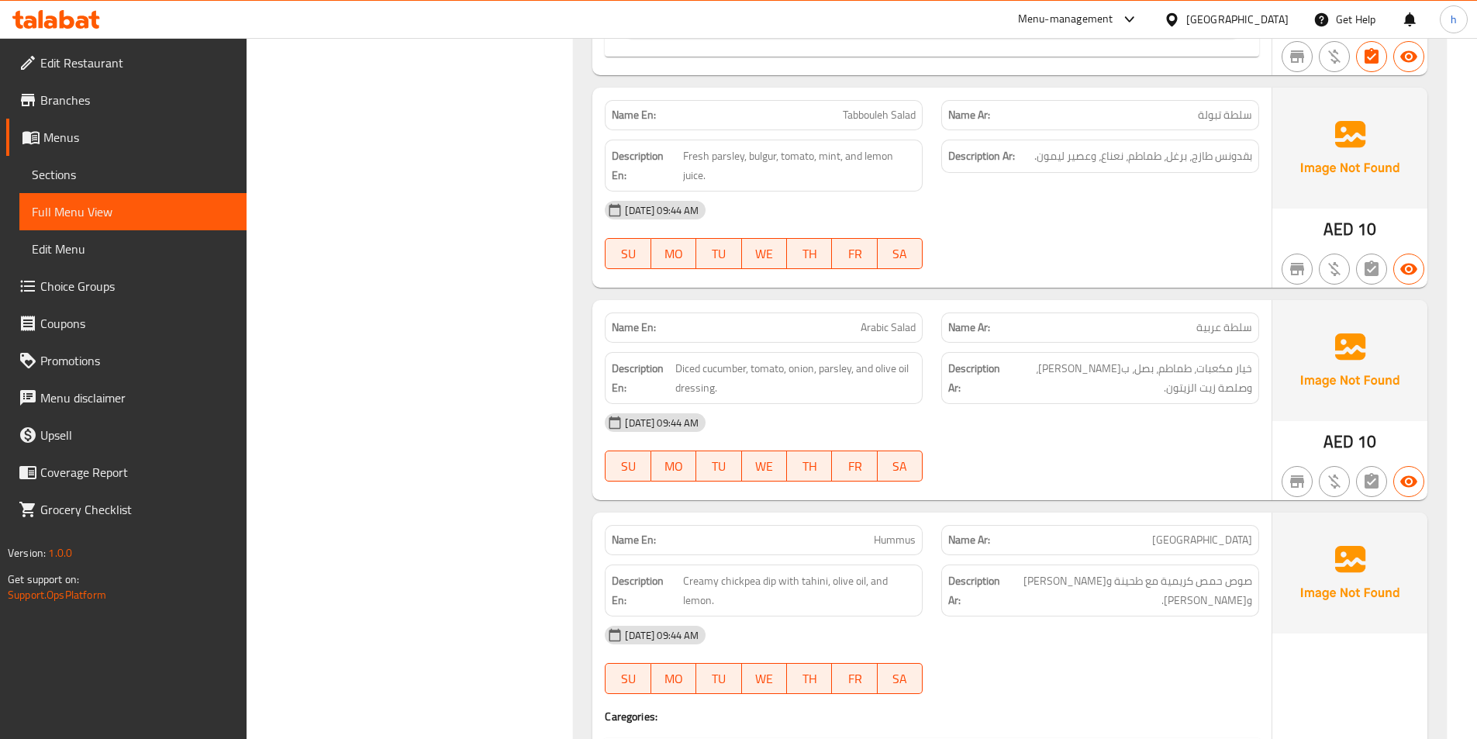
click at [935, 406] on div "[DATE] 09:44 AM" at bounding box center [932, 422] width 673 height 37
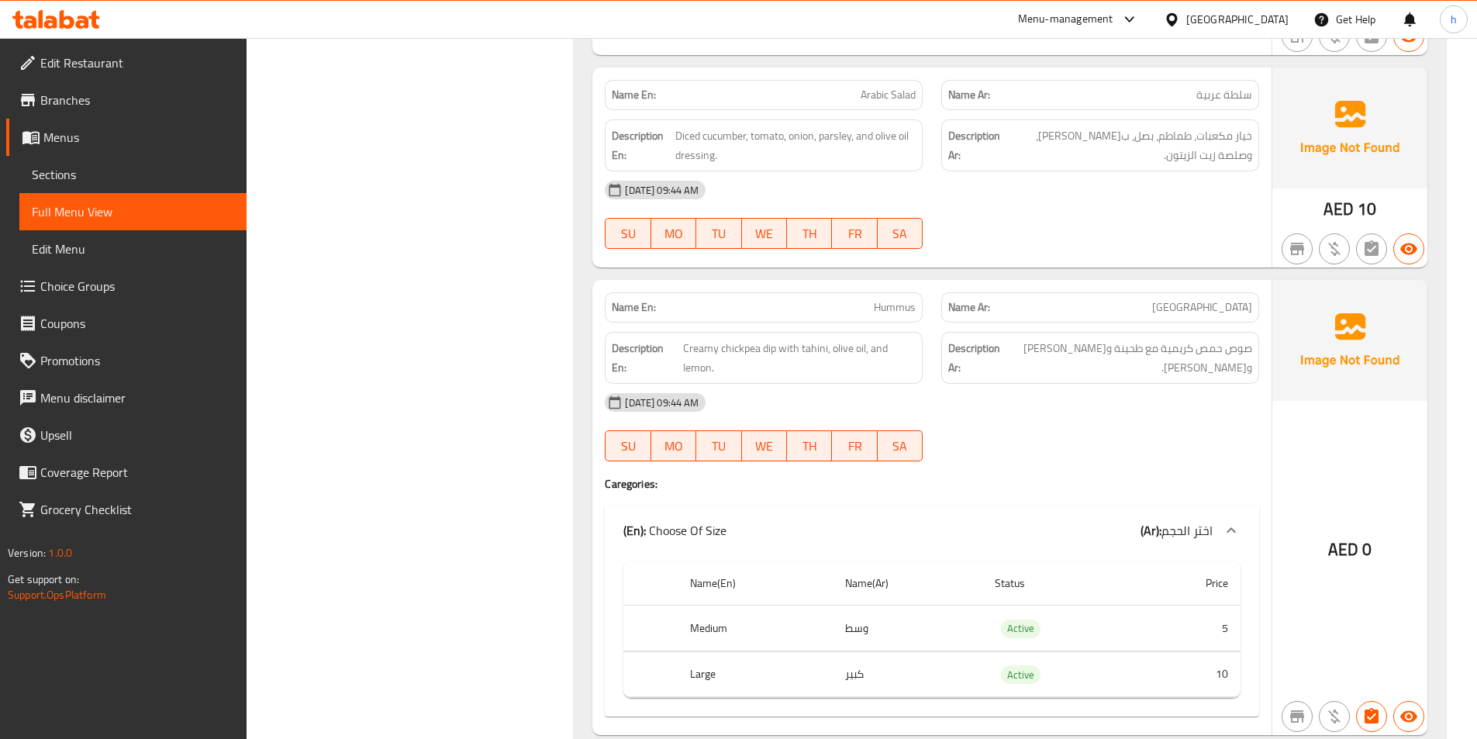
scroll to position [1466, 0]
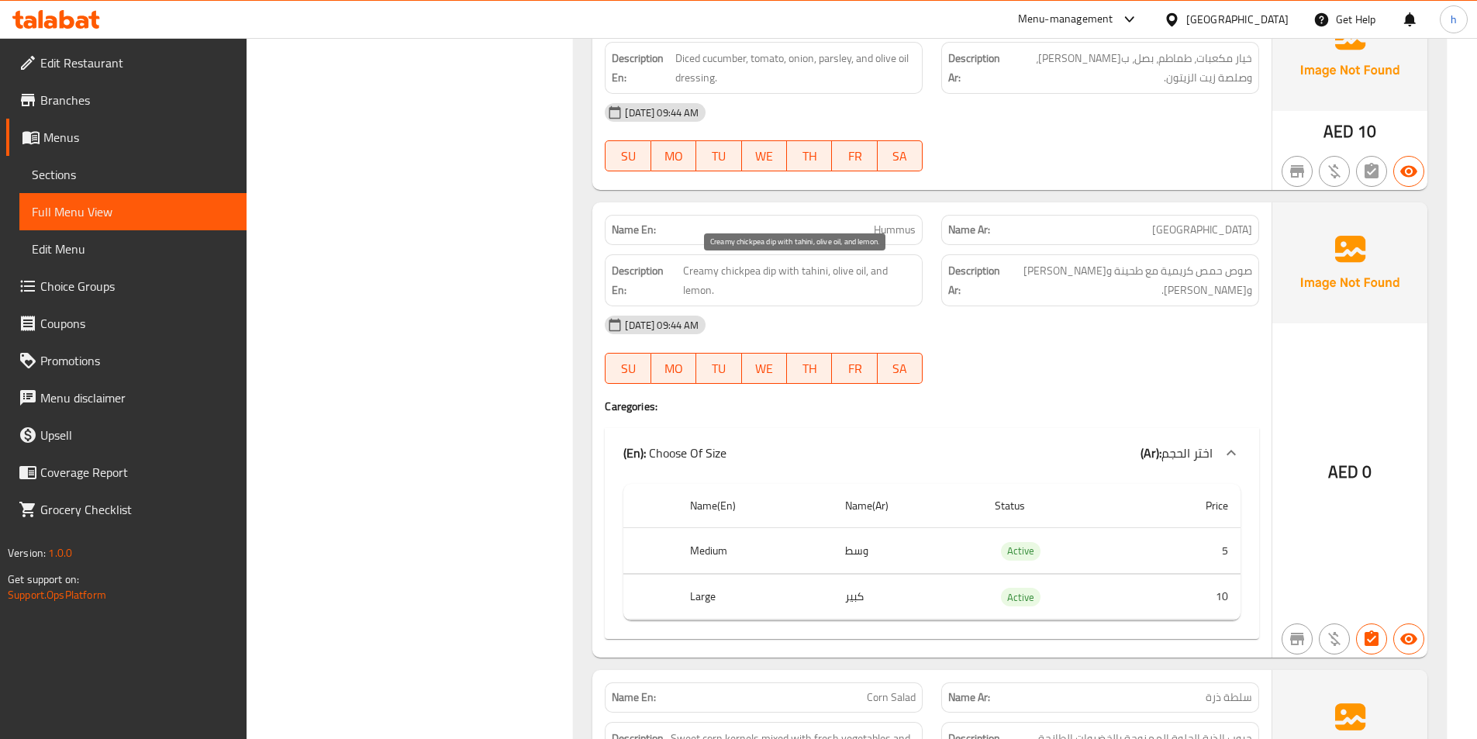
click at [773, 275] on span "Creamy chickpea dip with tahini, olive oil, and lemon." at bounding box center [799, 280] width 233 height 38
click at [768, 273] on span "Creamy chickpea dip with tahini, olive oil, and lemon." at bounding box center [799, 280] width 233 height 38
copy span "dip"
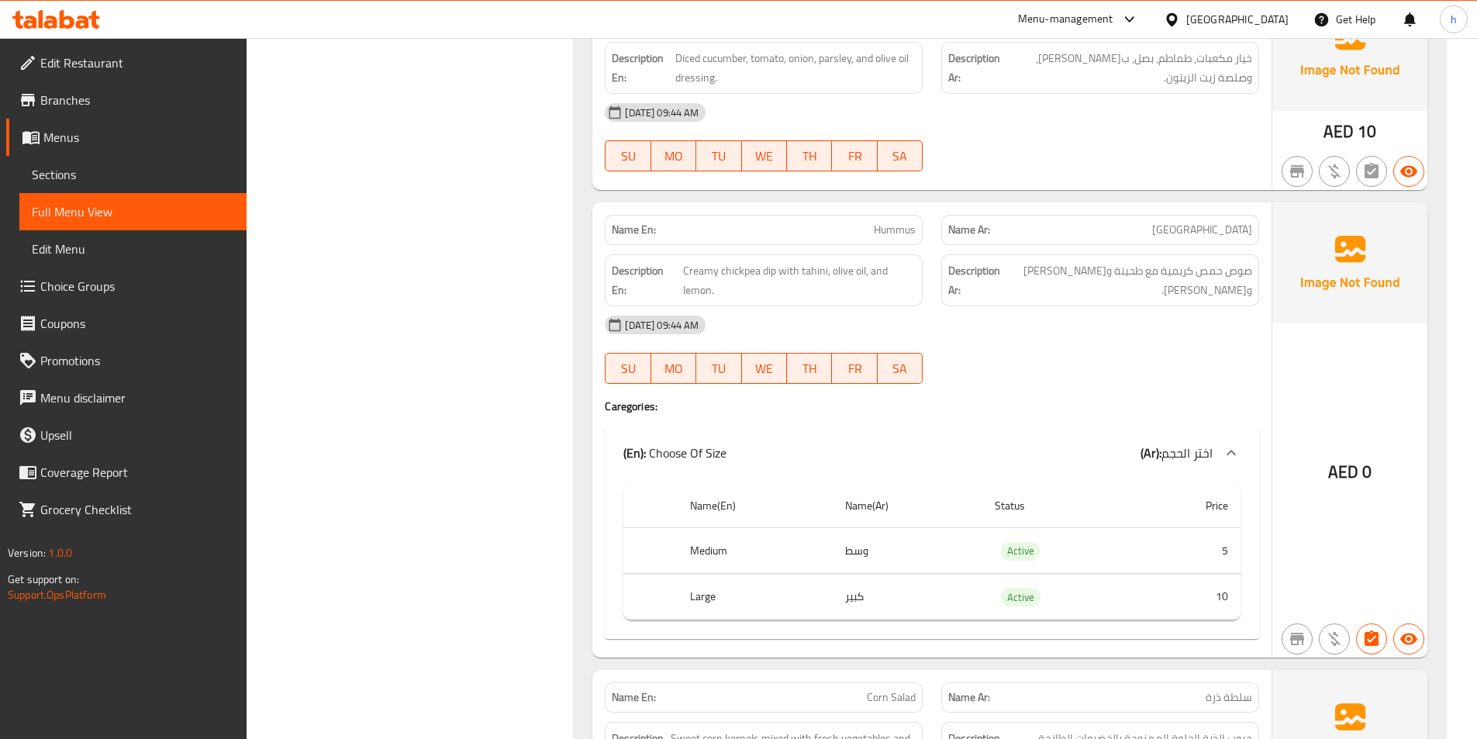
click at [1035, 323] on div "[DATE] 09:44 AM" at bounding box center [932, 324] width 673 height 37
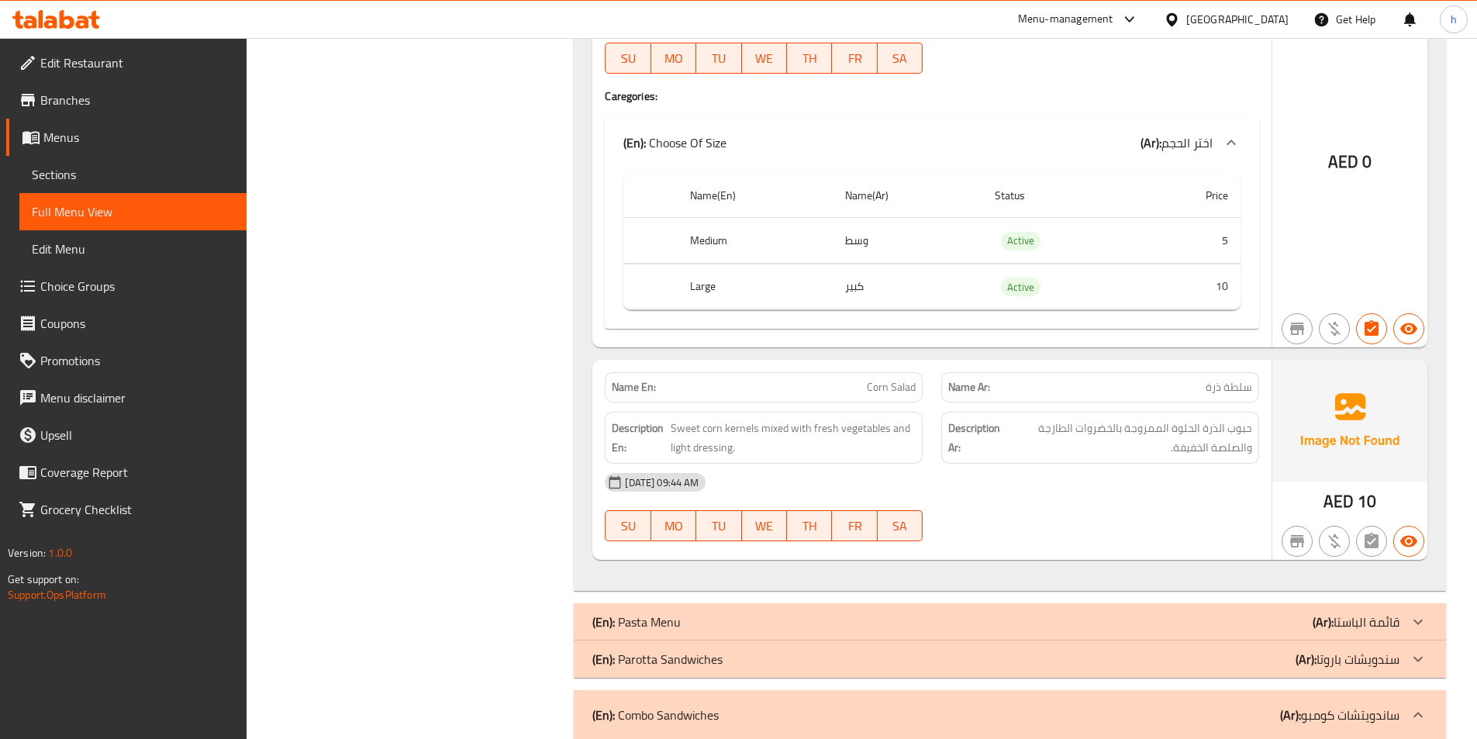
scroll to position [1932, 0]
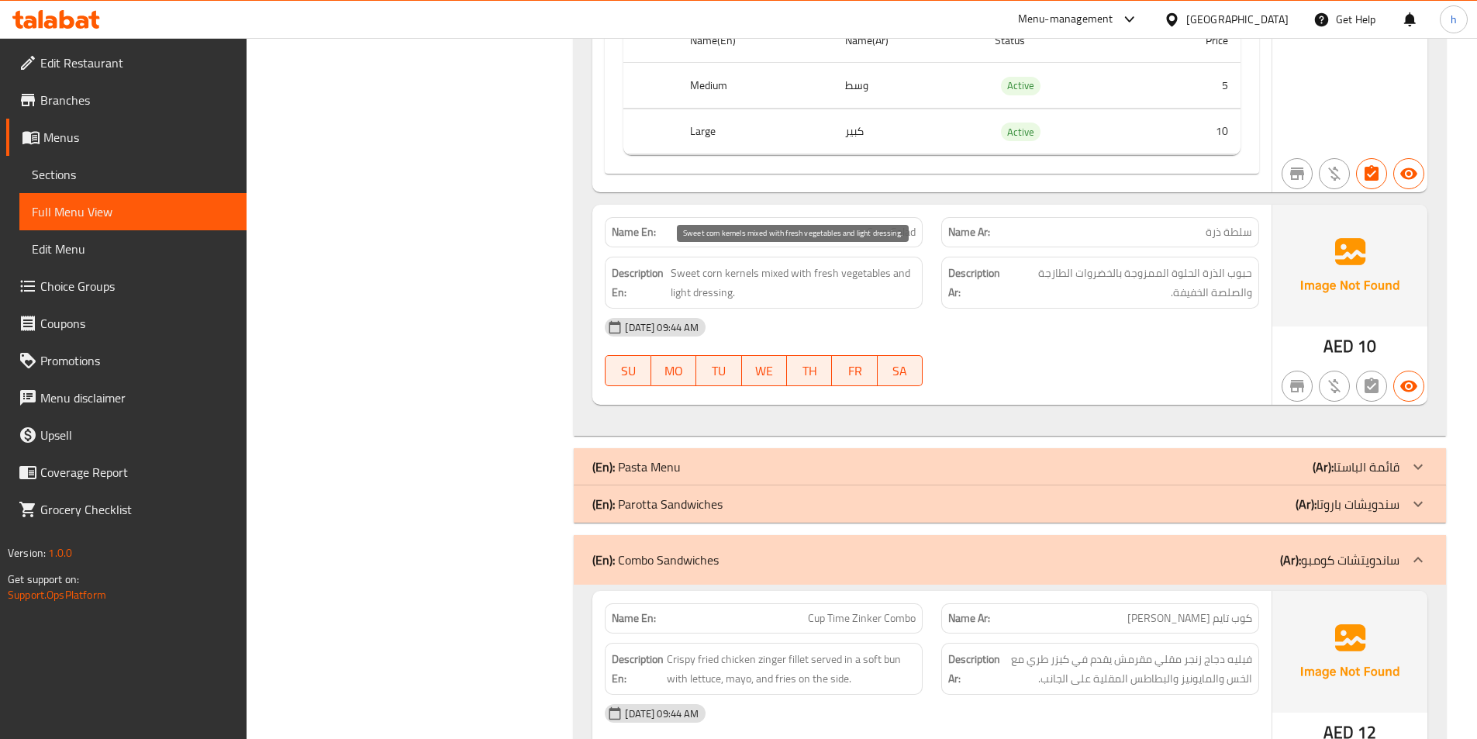
click at [715, 275] on span "Sweet corn kernels mixed with fresh vegetables and light dressing." at bounding box center [793, 283] width 245 height 38
drag, startPoint x: 715, startPoint y: 275, endPoint x: 732, endPoint y: 281, distance: 18.2
click at [732, 281] on span "Sweet corn kernels mixed with fresh vegetables and light dressing." at bounding box center [793, 283] width 245 height 38
copy span "corn kernels"
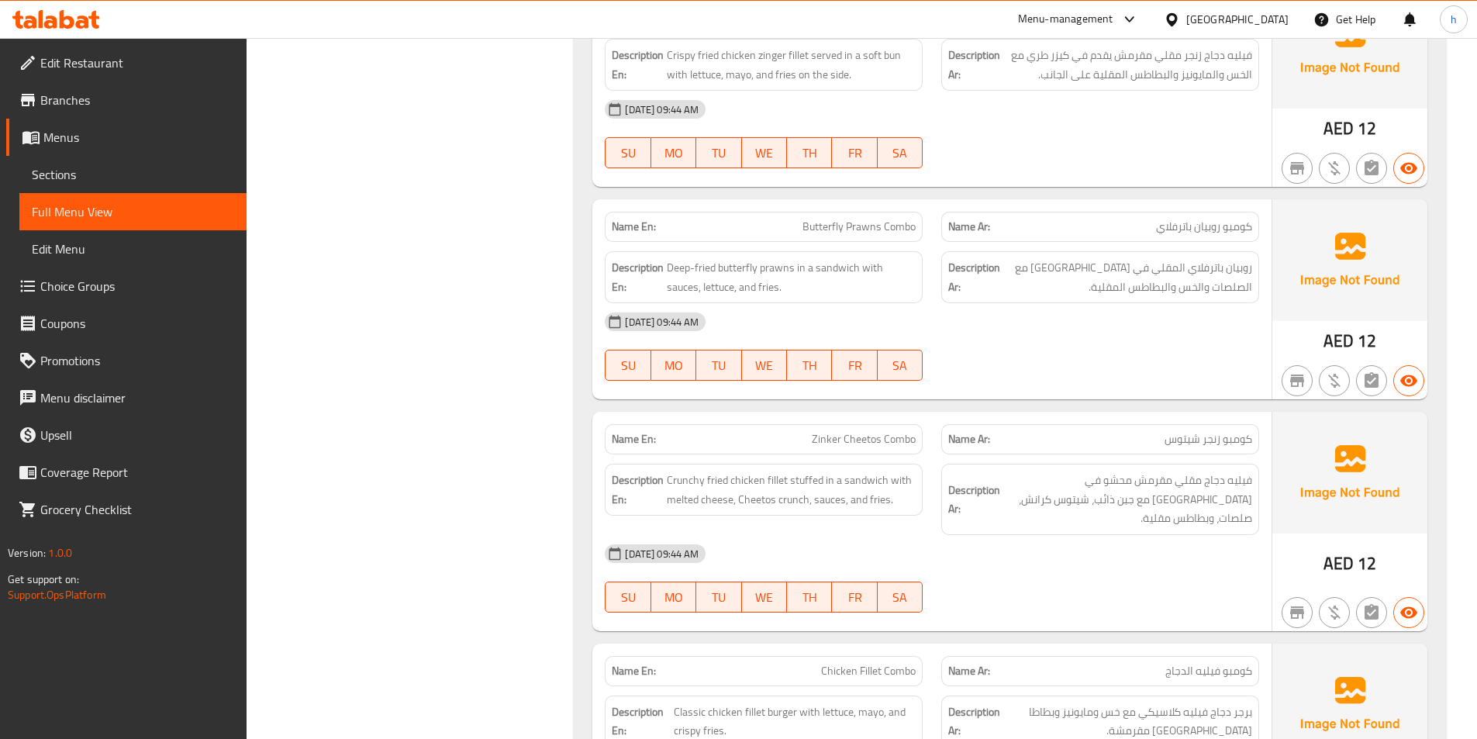
scroll to position [2552, 0]
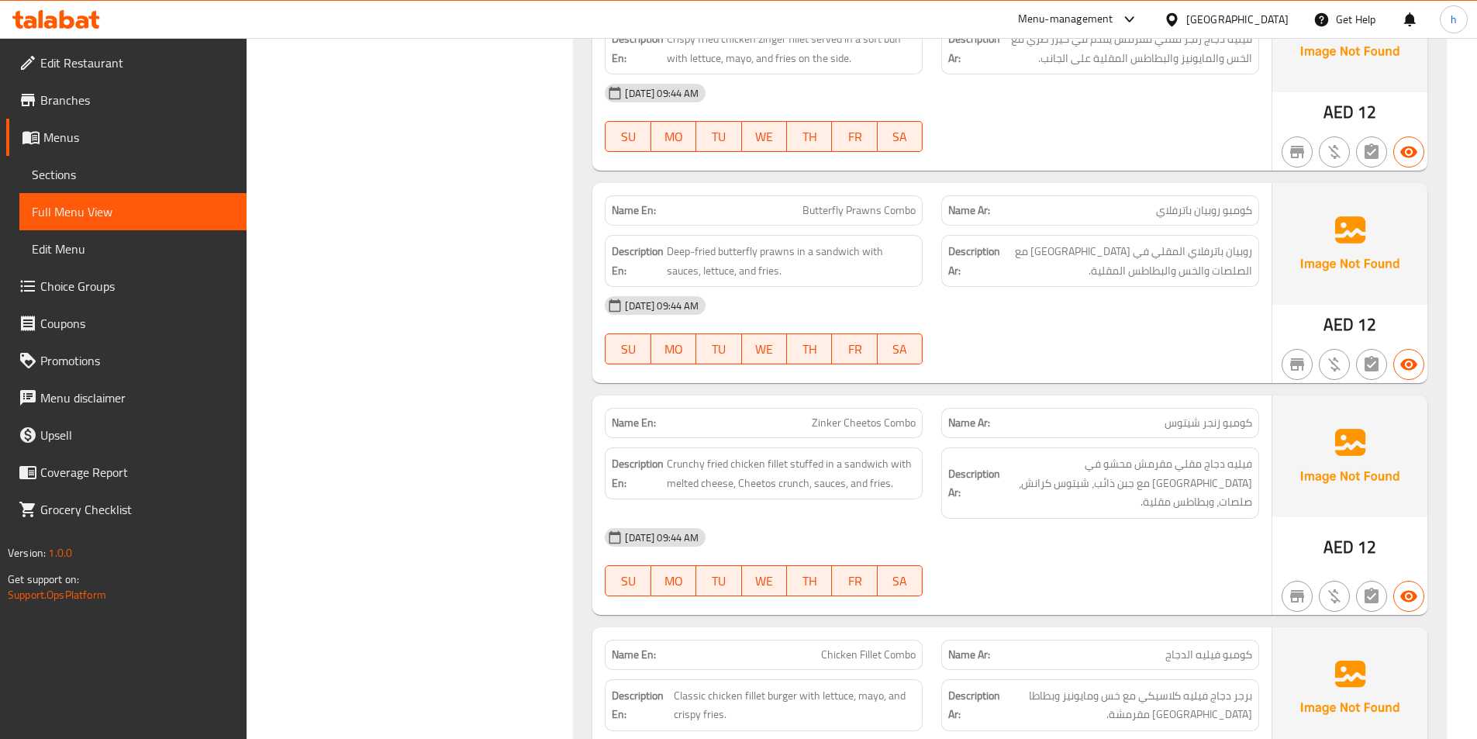
click at [1145, 285] on div "Description Ar: روبيان باترفلاي المقلي في سندويتش مع الصلصات والخس والبطاطس الم…" at bounding box center [1100, 261] width 318 height 52
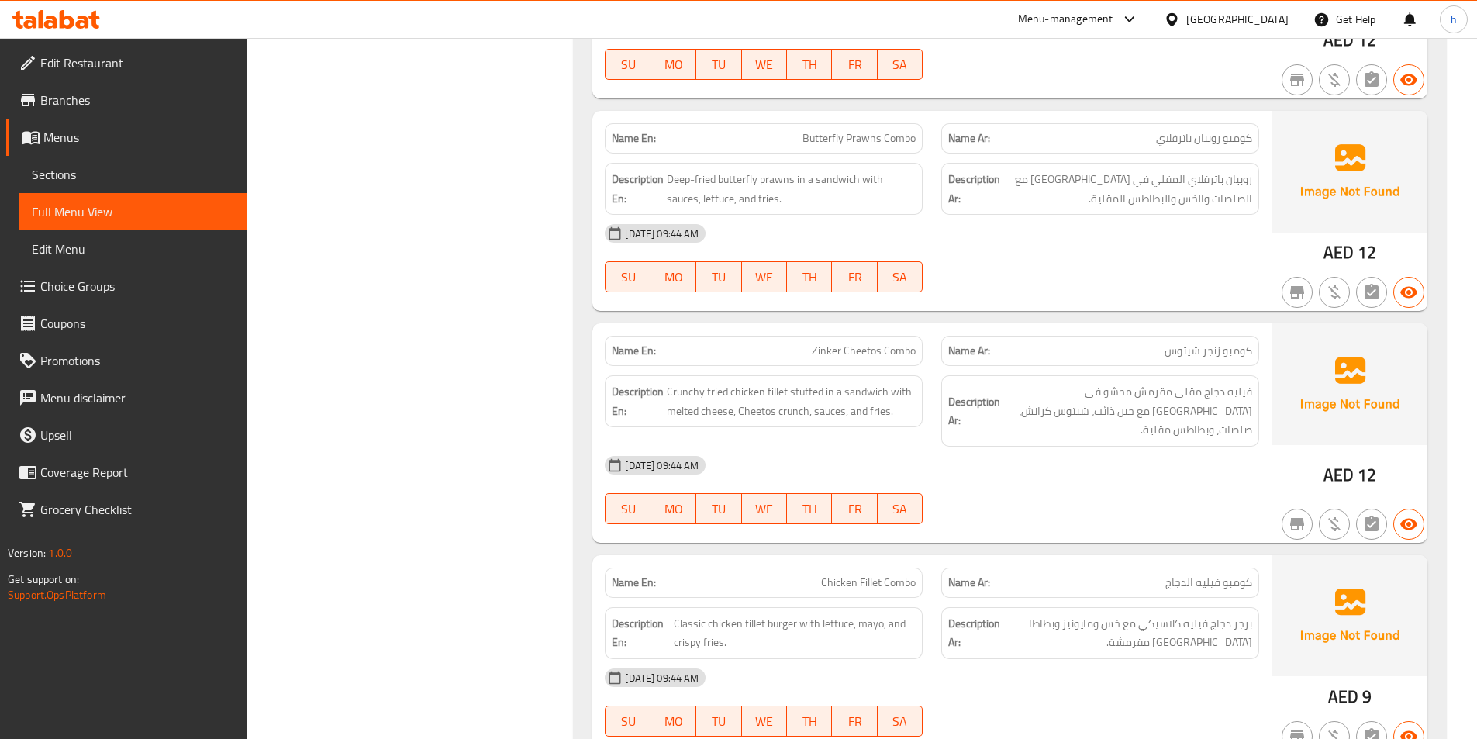
scroll to position [2707, 0]
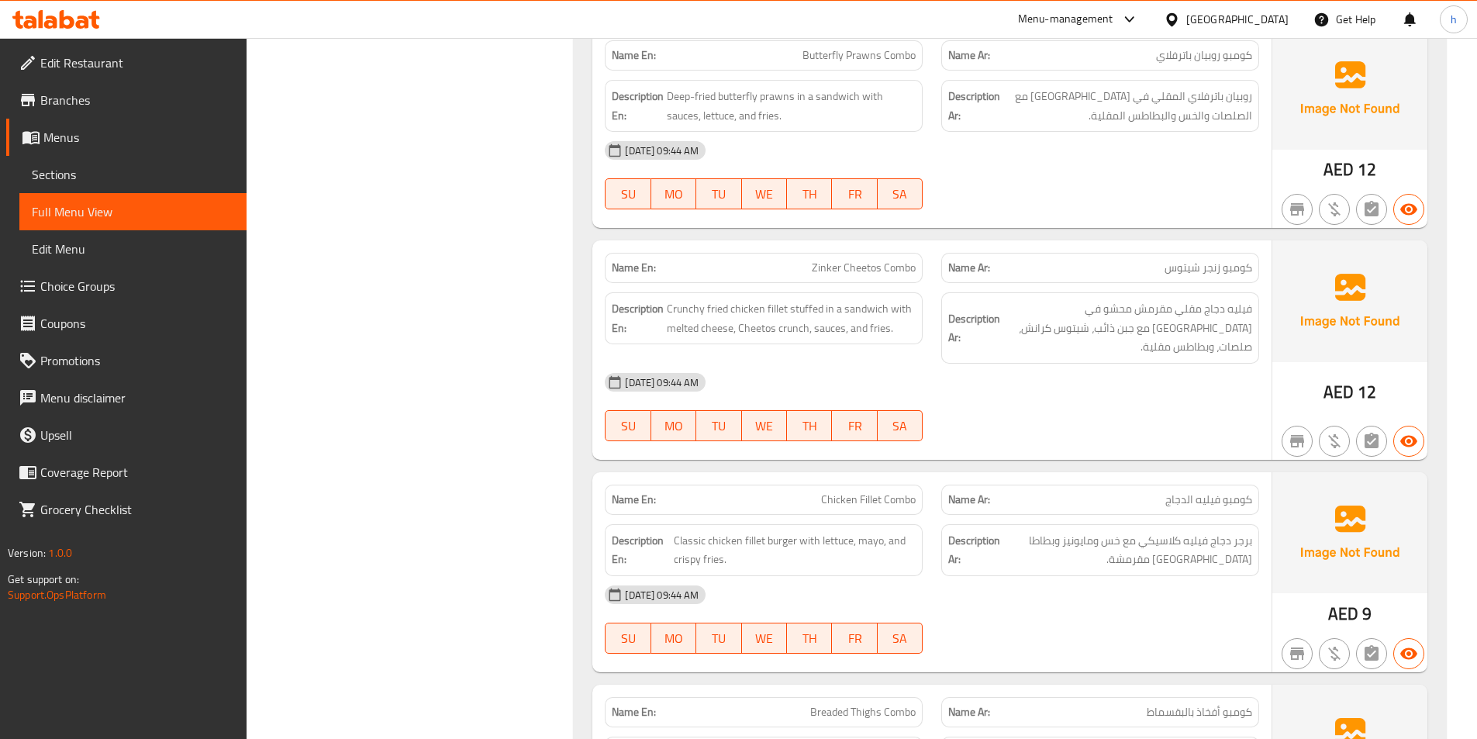
click at [932, 367] on div "[DATE] 09:44 AM" at bounding box center [932, 382] width 673 height 37
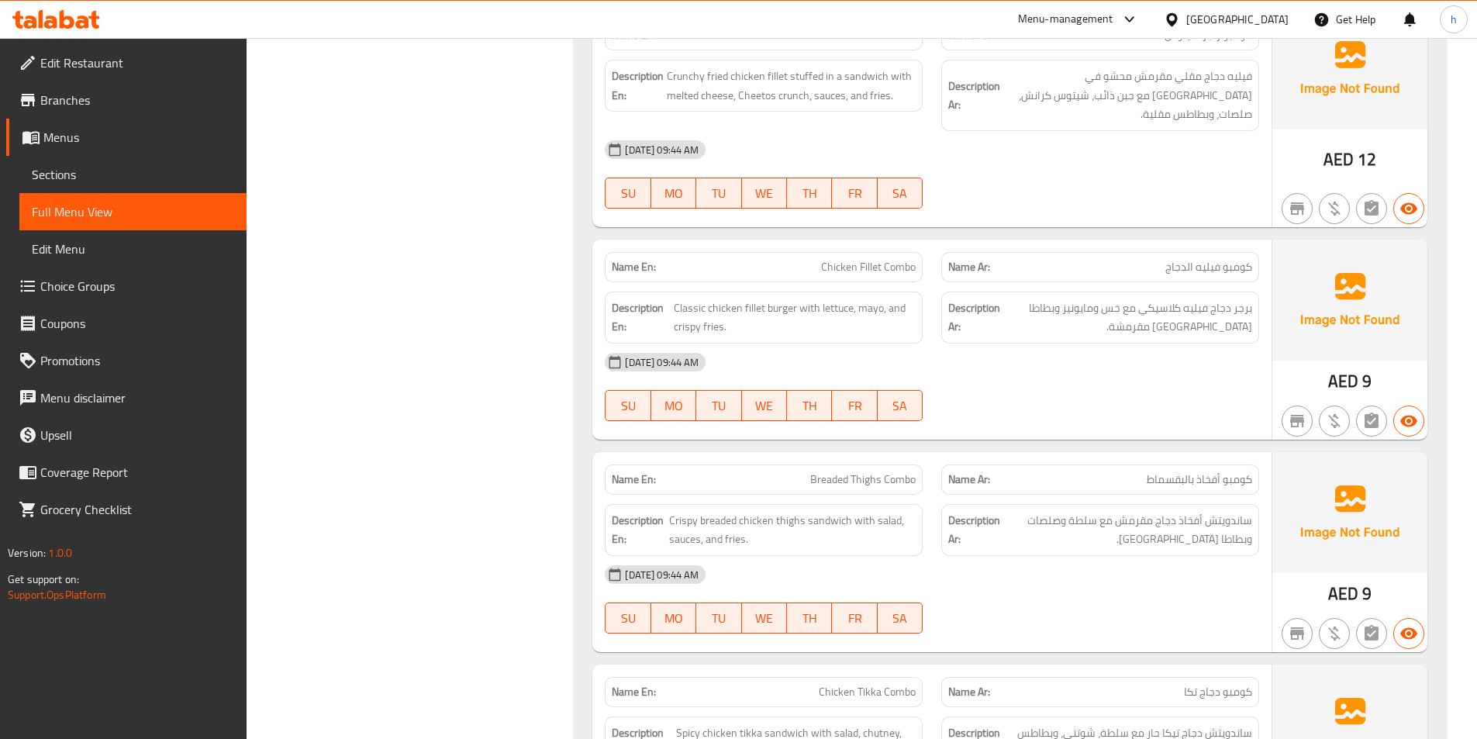
scroll to position [3095, 0]
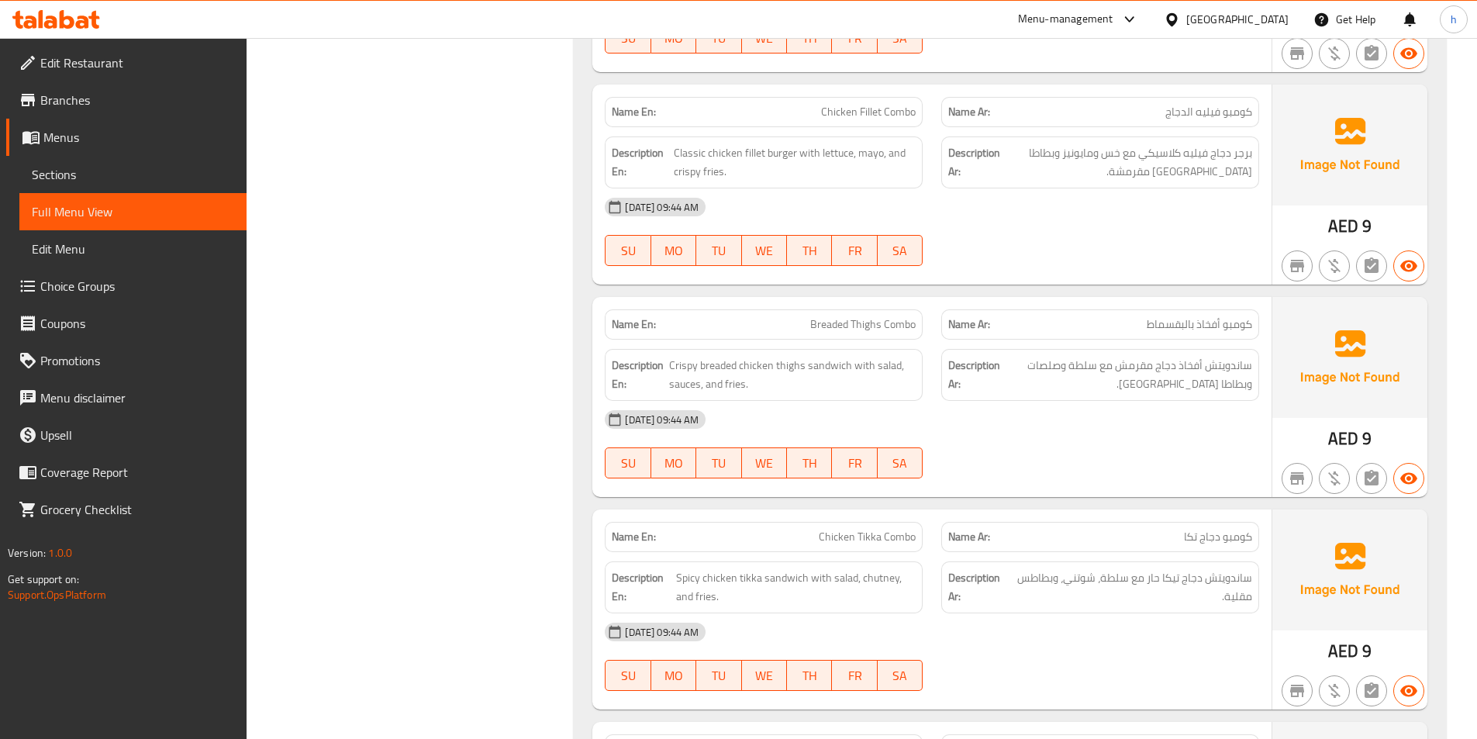
click at [1019, 419] on div "[DATE] 09:44 AM" at bounding box center [932, 419] width 673 height 37
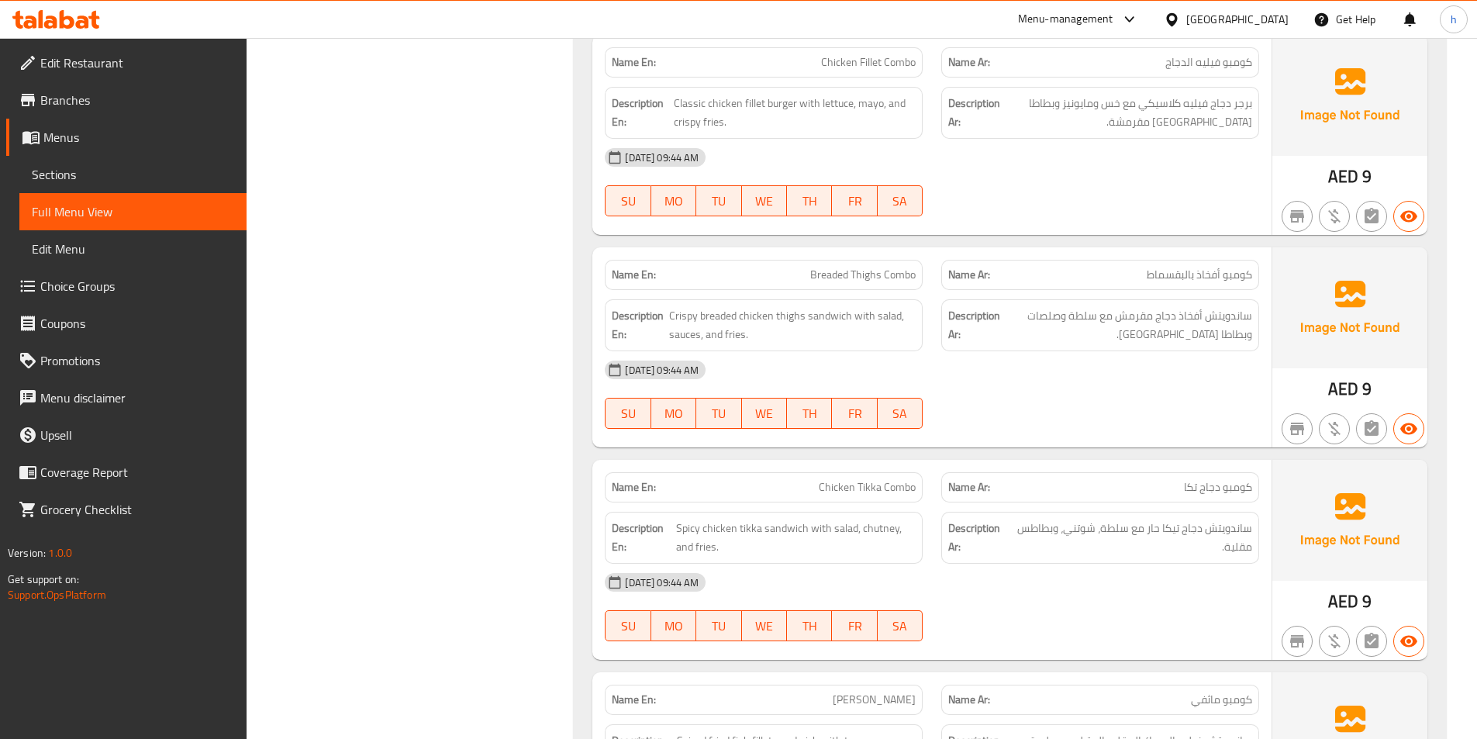
scroll to position [3173, 0]
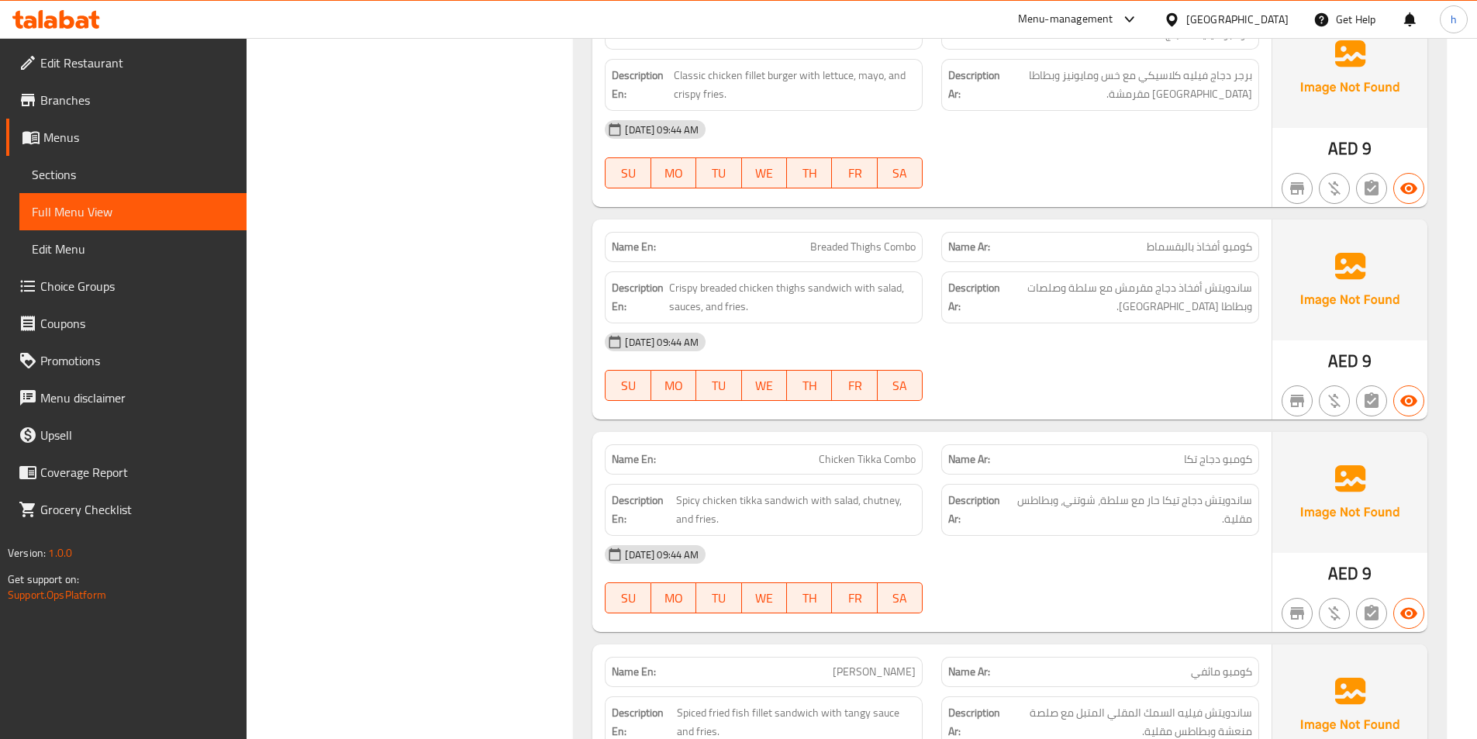
click at [866, 239] on span "Breaded Thighs Combo" at bounding box center [862, 247] width 105 height 16
copy span "Breaded Thighs Combo"
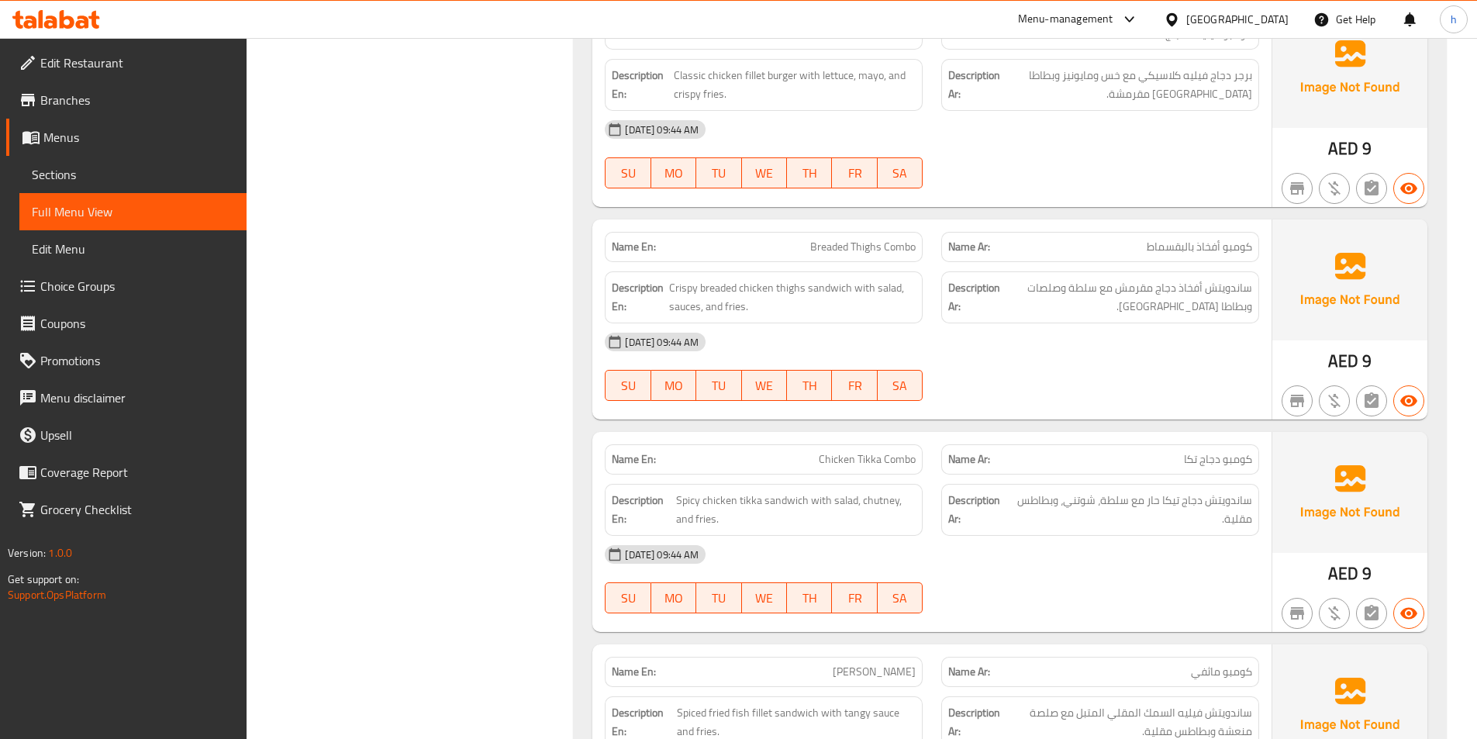
click at [825, 239] on span "Breaded Thighs Combo" at bounding box center [862, 247] width 105 height 16
copy span "Breaded Thighs Combo"
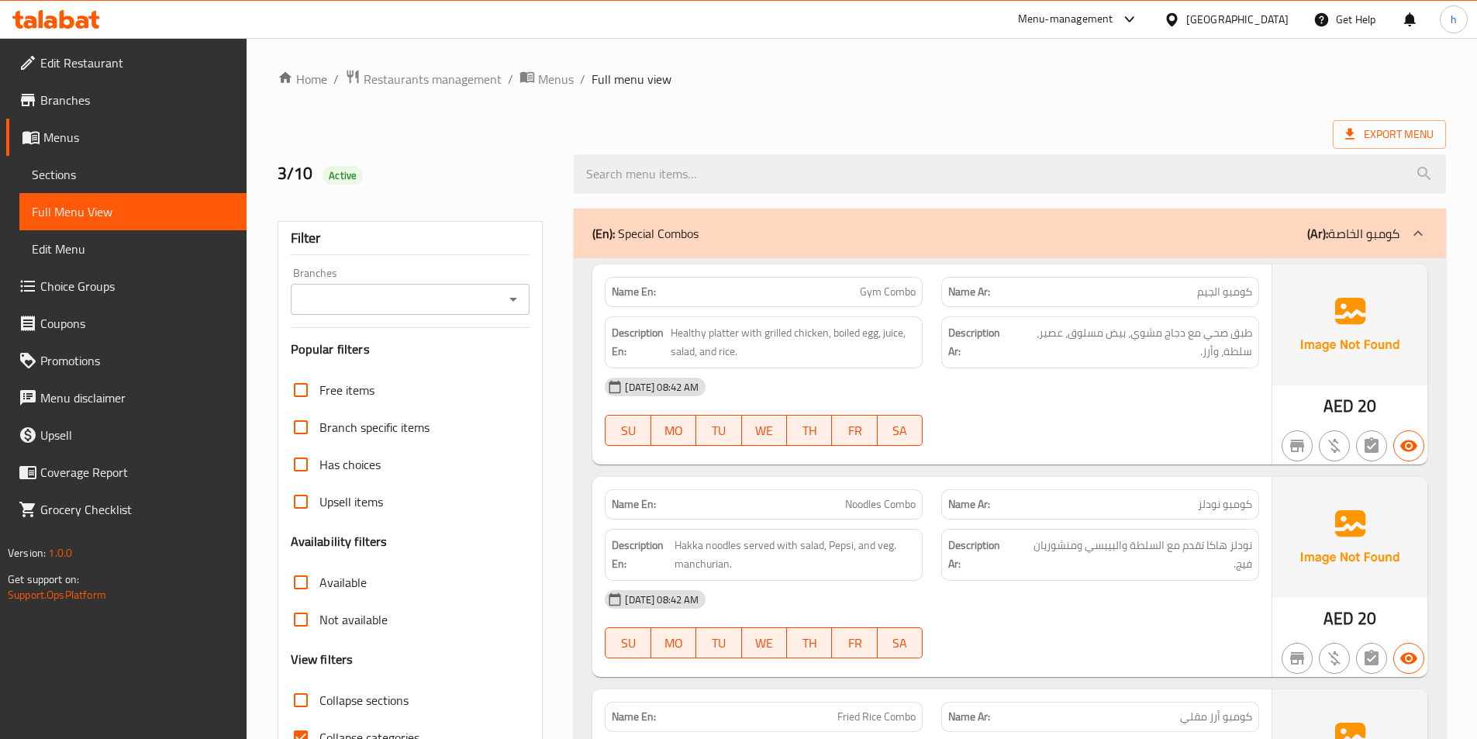
scroll to position [310, 0]
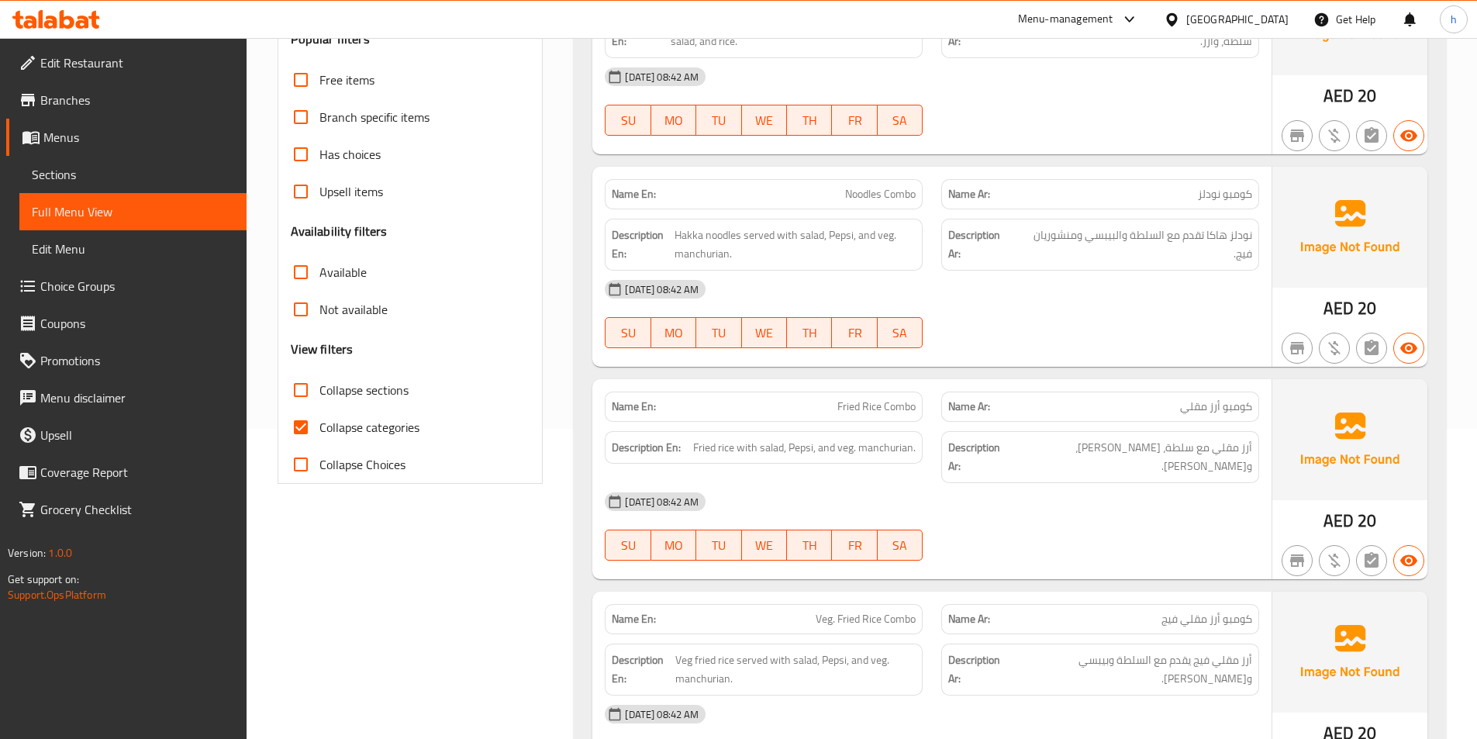
click at [306, 425] on input "Collapse categories" at bounding box center [300, 427] width 37 height 37
checkbox input "false"
click at [295, 387] on input "Collapse sections" at bounding box center [300, 389] width 37 height 37
checkbox input "true"
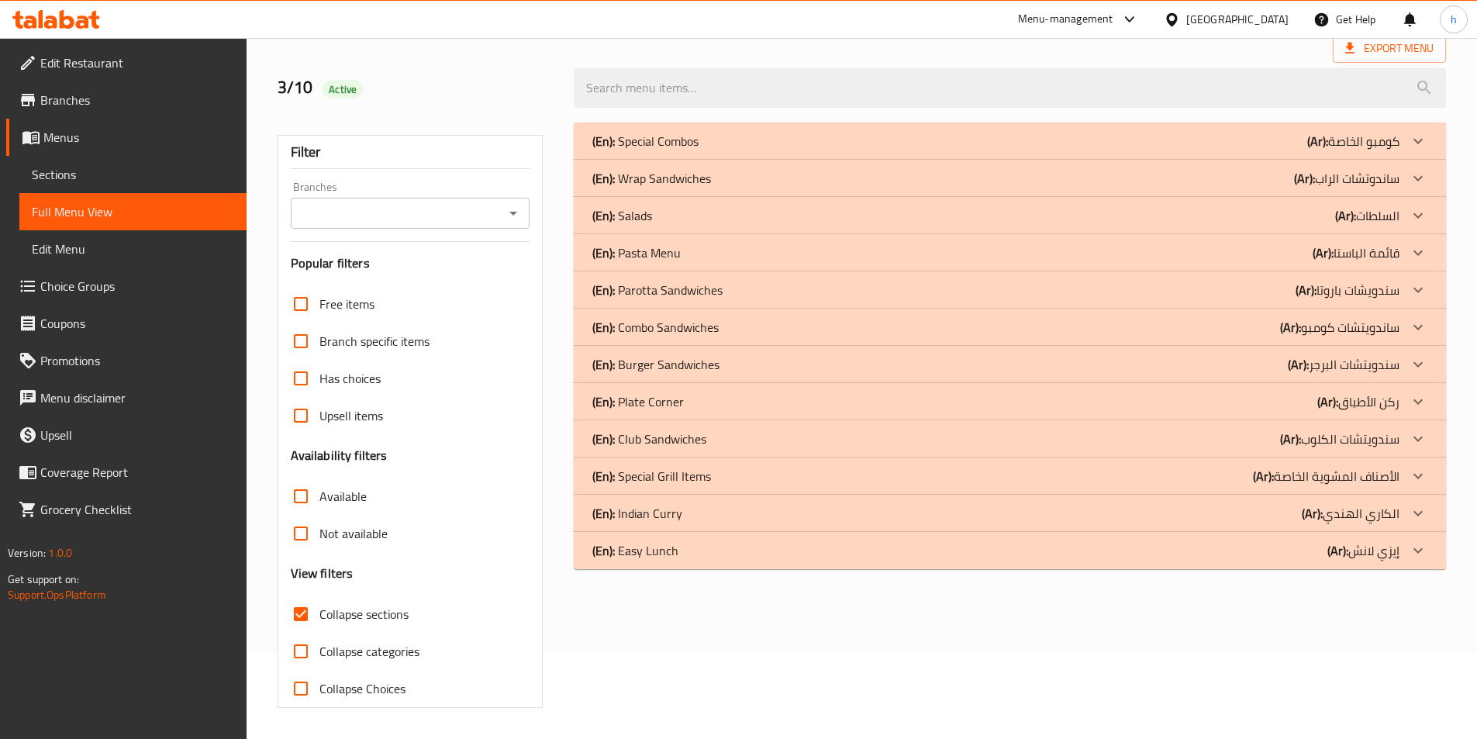
scroll to position [86, 0]
click at [1405, 556] on div at bounding box center [1418, 550] width 37 height 37
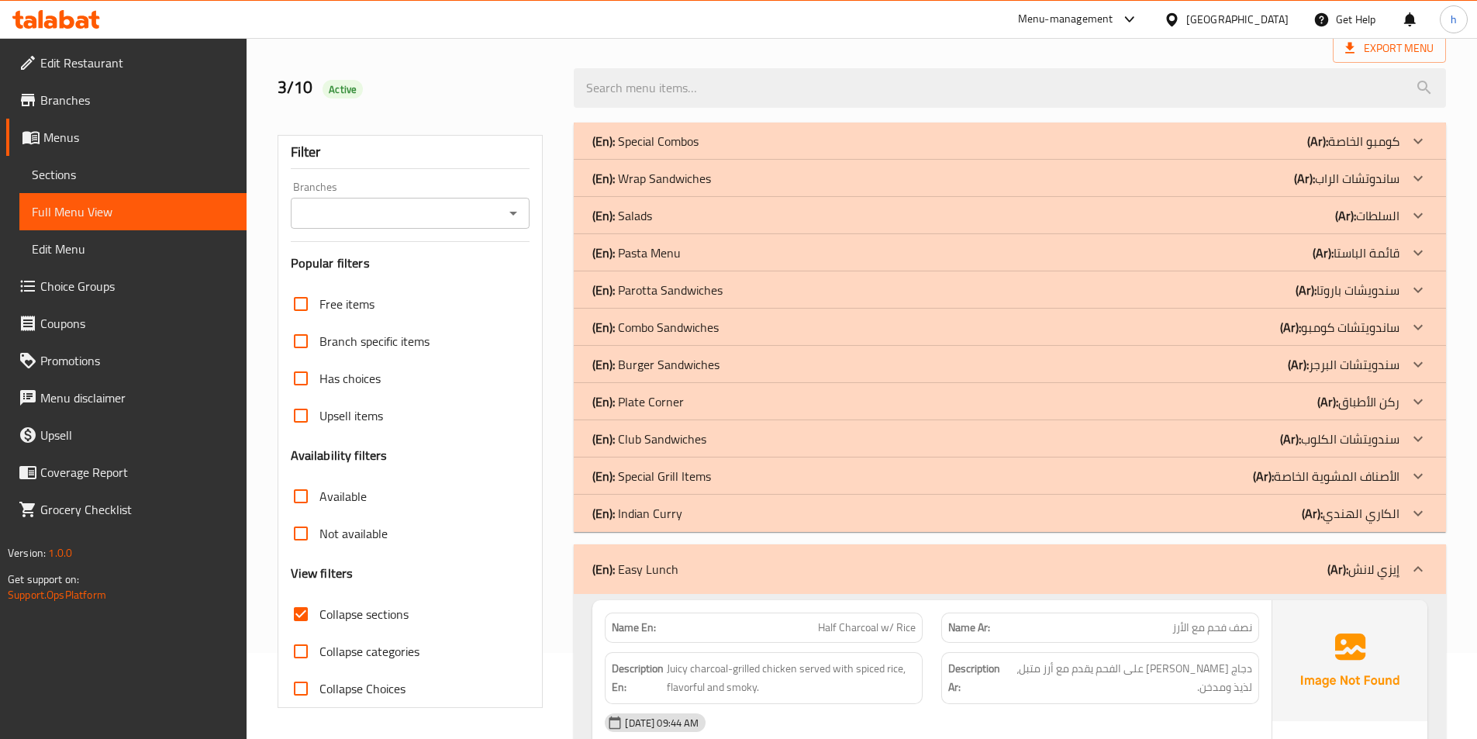
click at [1425, 435] on icon at bounding box center [1418, 439] width 19 height 19
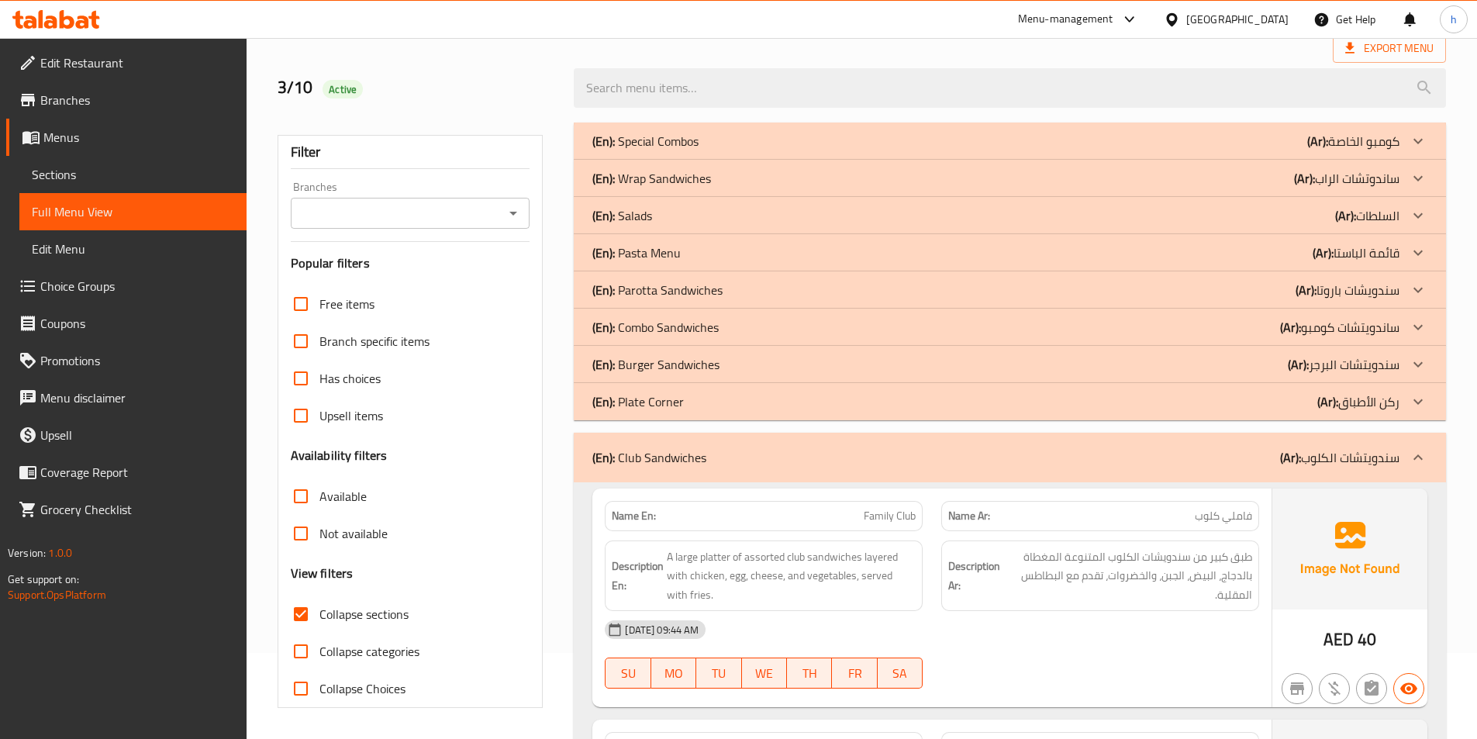
click at [1418, 331] on icon at bounding box center [1418, 327] width 19 height 19
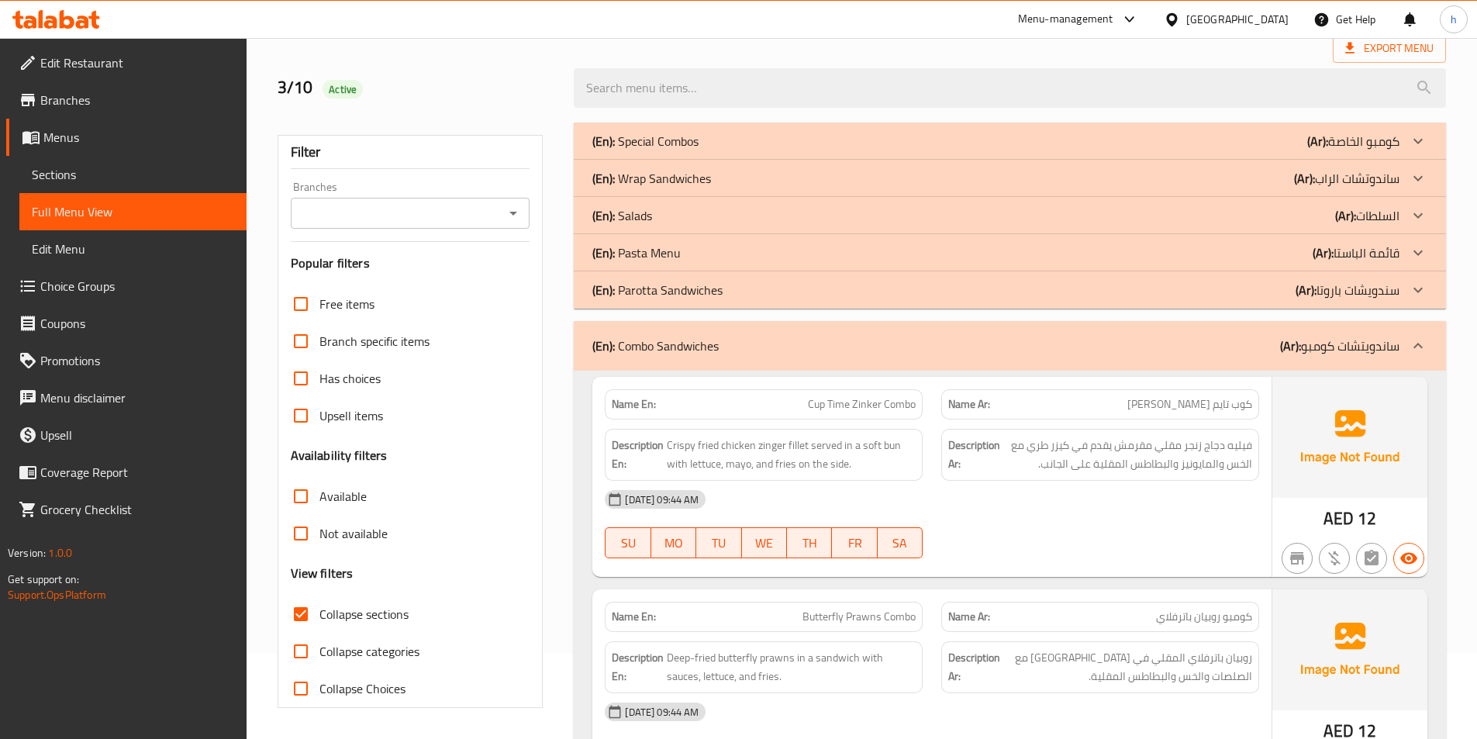
click at [1405, 215] on div at bounding box center [1418, 215] width 37 height 37
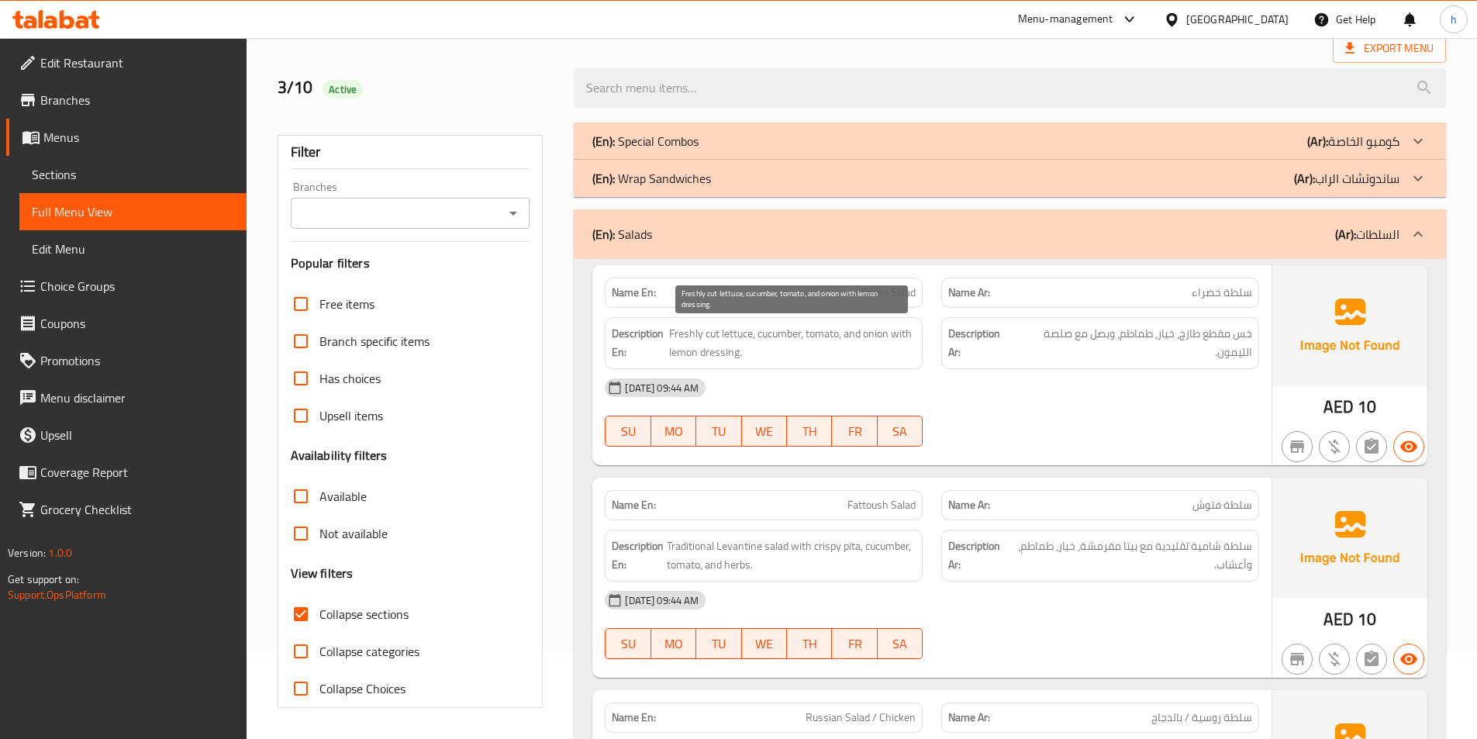
scroll to position [3031, 0]
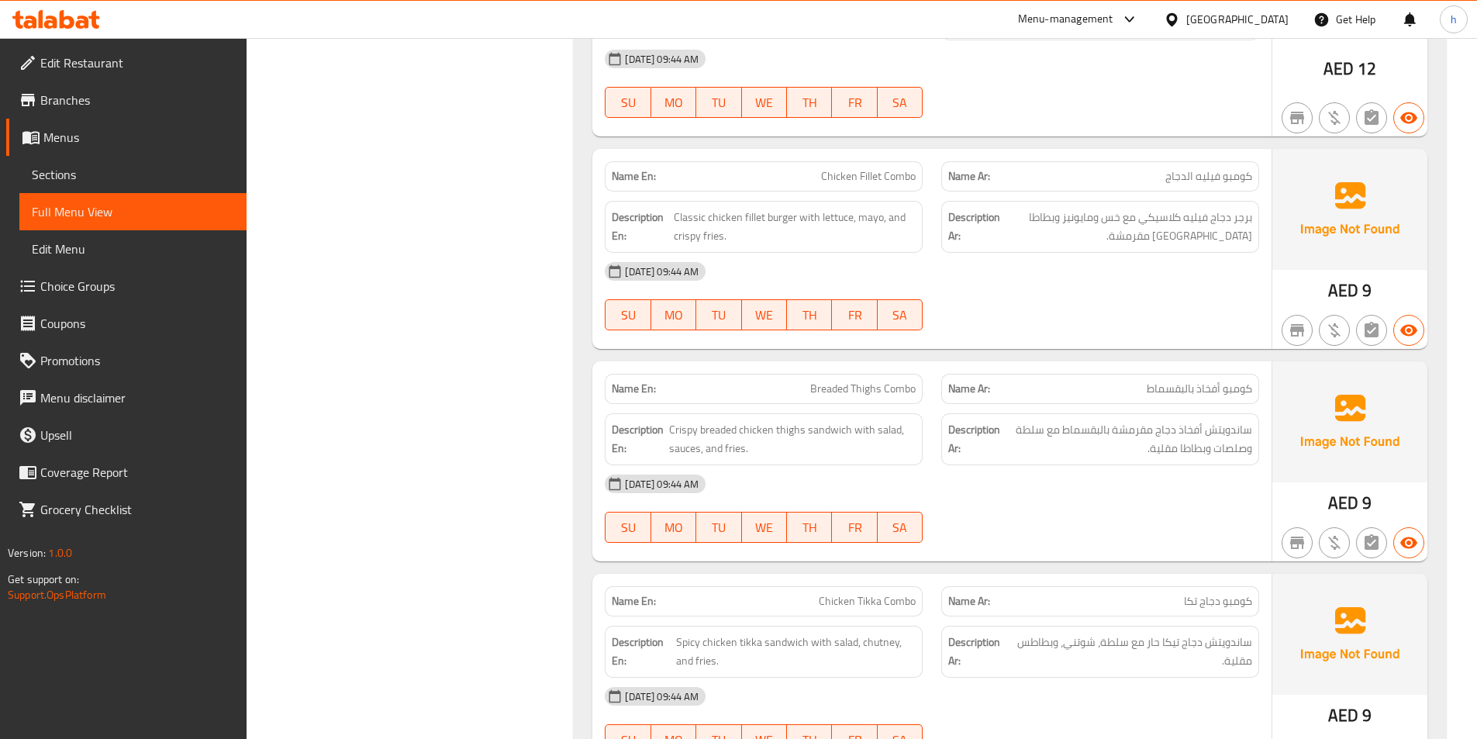
click at [1091, 287] on div "[DATE] 09:44 AM SU MO TU WE TH FR SA" at bounding box center [932, 296] width 673 height 87
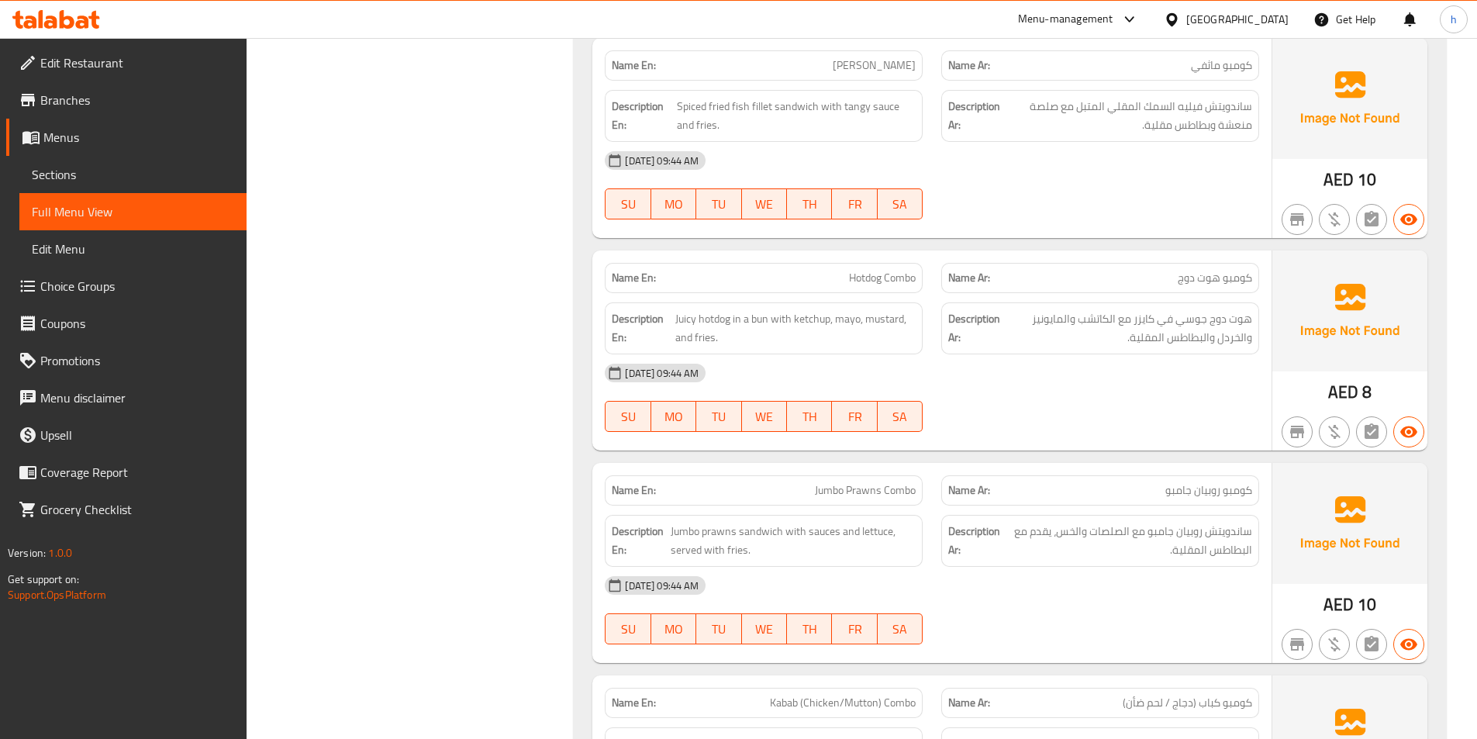
scroll to position [3806, 0]
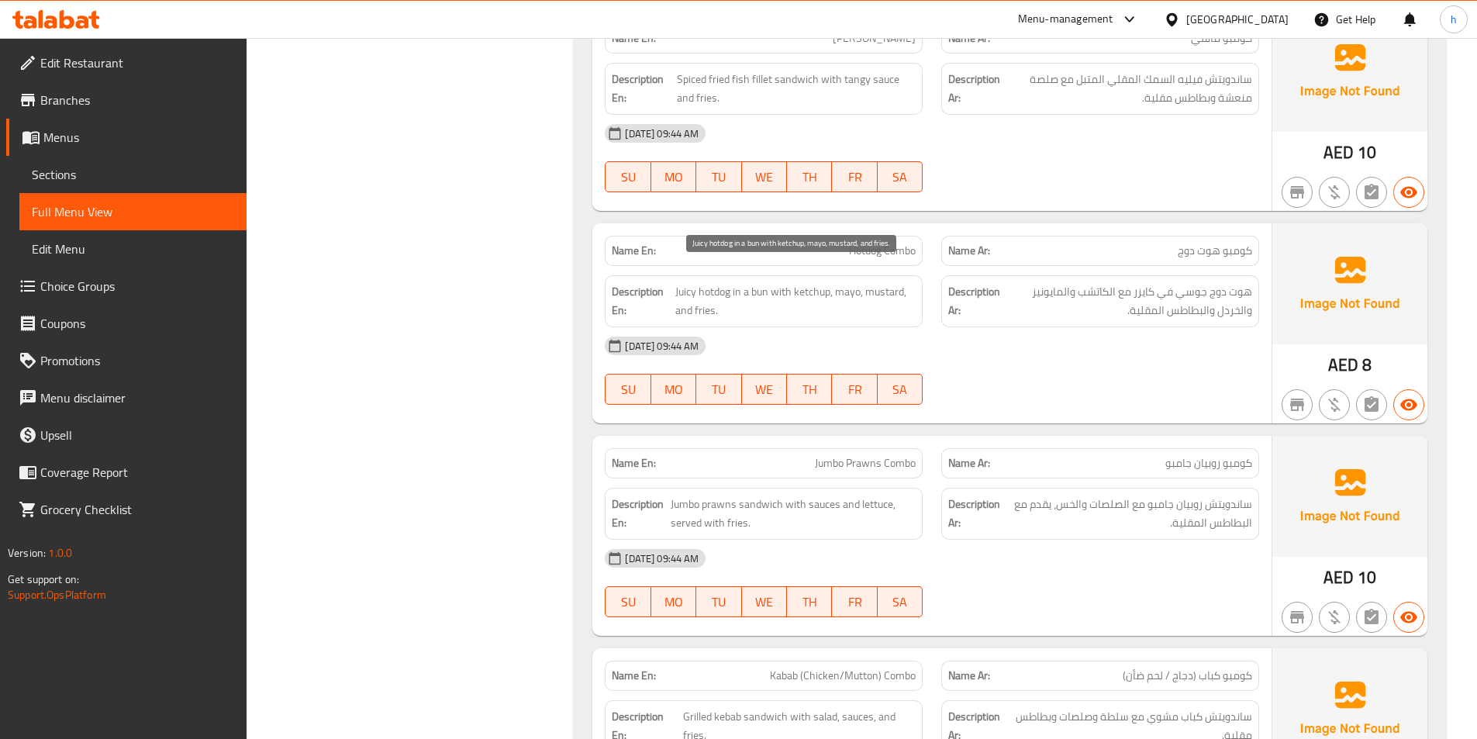
click at [891, 282] on span "Juicy hotdog in a bun with ketchup, mayo, mustard, and fries." at bounding box center [795, 301] width 240 height 38
copy span "mustard"
click at [867, 243] on span "Hotdog Combo" at bounding box center [882, 251] width 67 height 16
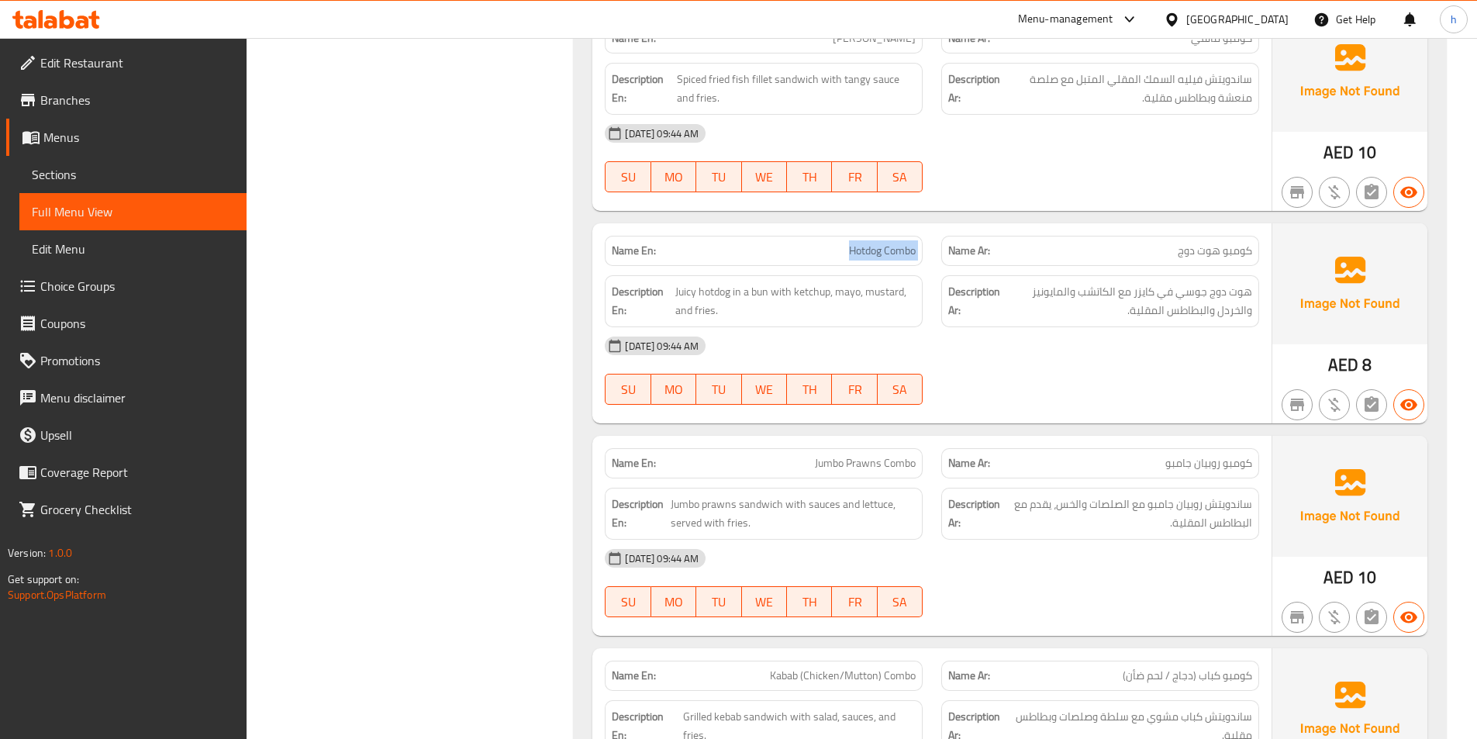
click at [867, 243] on span "Hotdog Combo" at bounding box center [882, 251] width 67 height 16
copy span "Hotdog Combo"
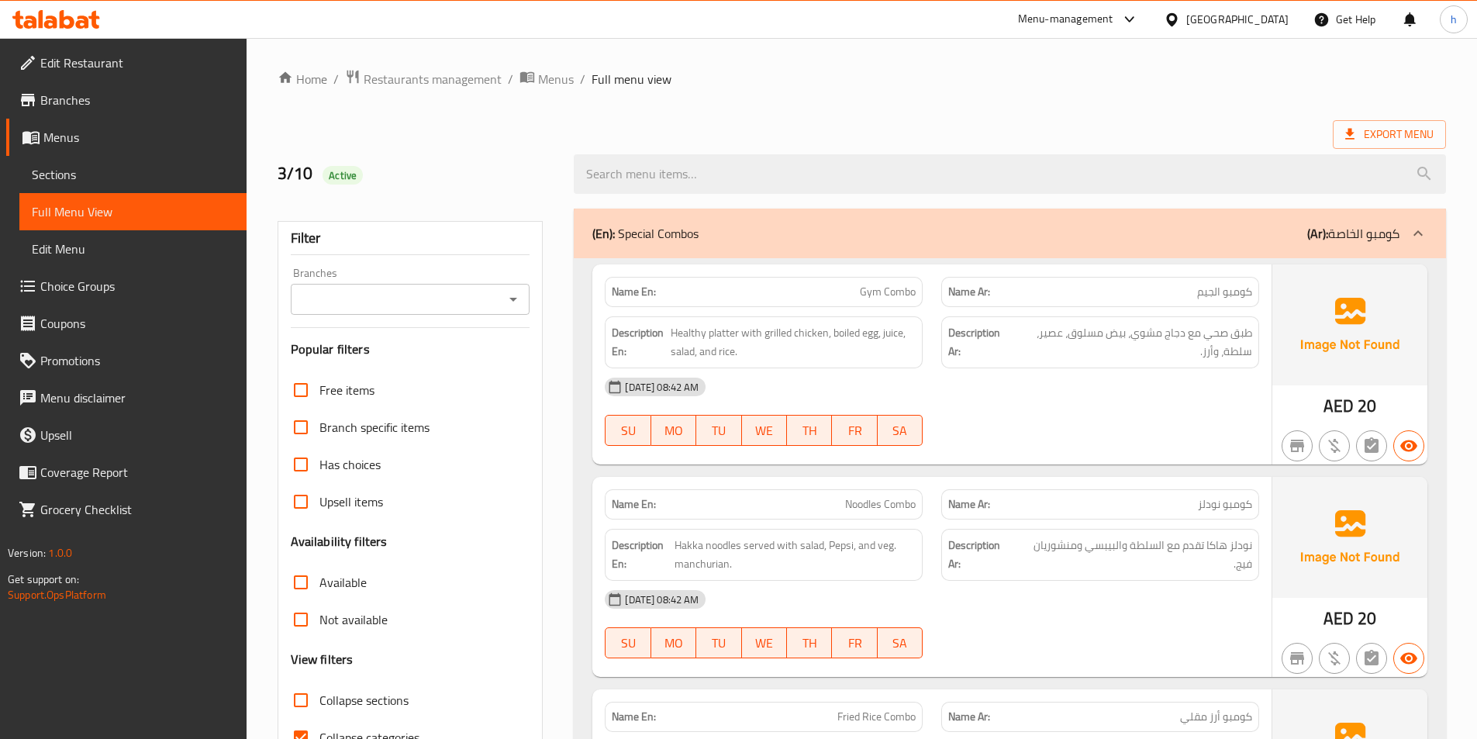
scroll to position [233, 0]
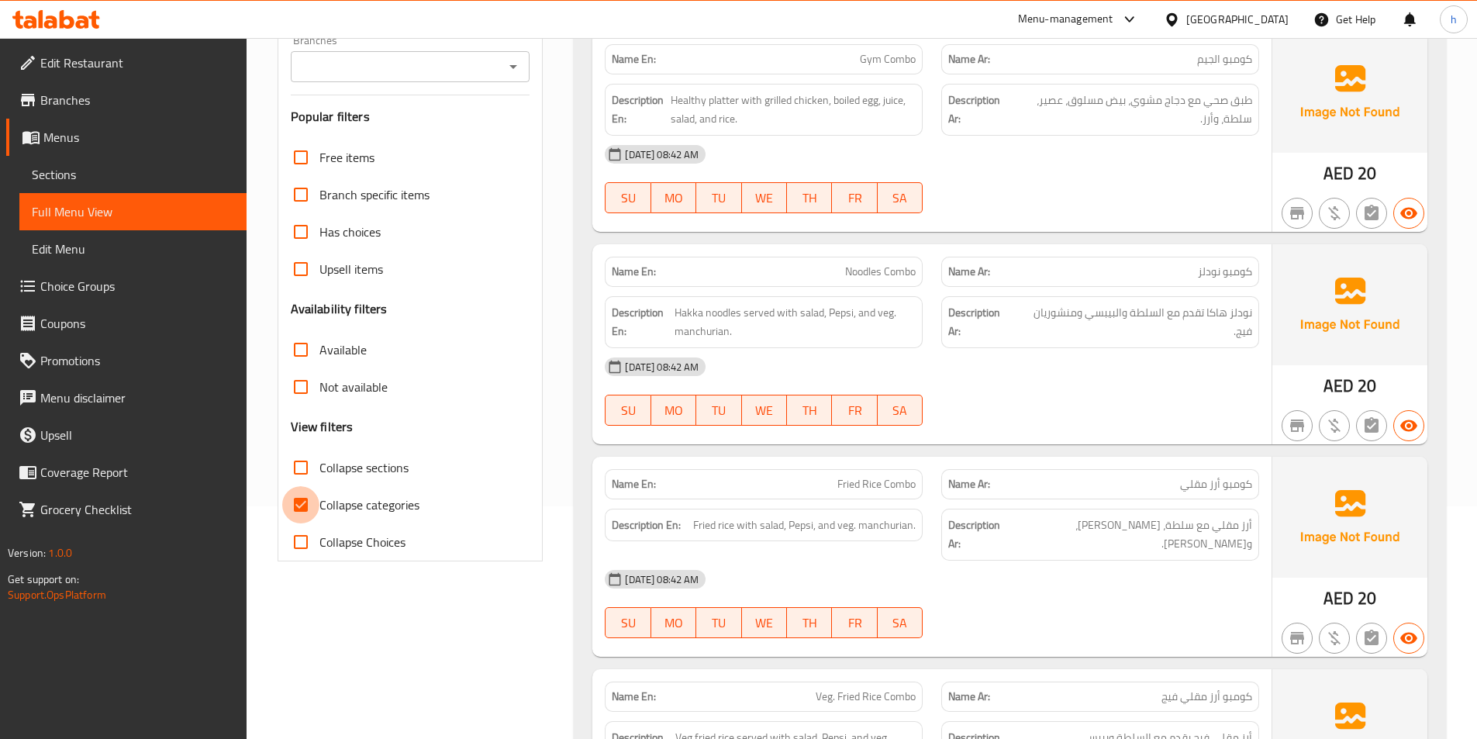
click at [304, 500] on input "Collapse categories" at bounding box center [300, 504] width 37 height 37
checkbox input "false"
click at [301, 469] on input "Collapse sections" at bounding box center [300, 467] width 37 height 37
checkbox input "true"
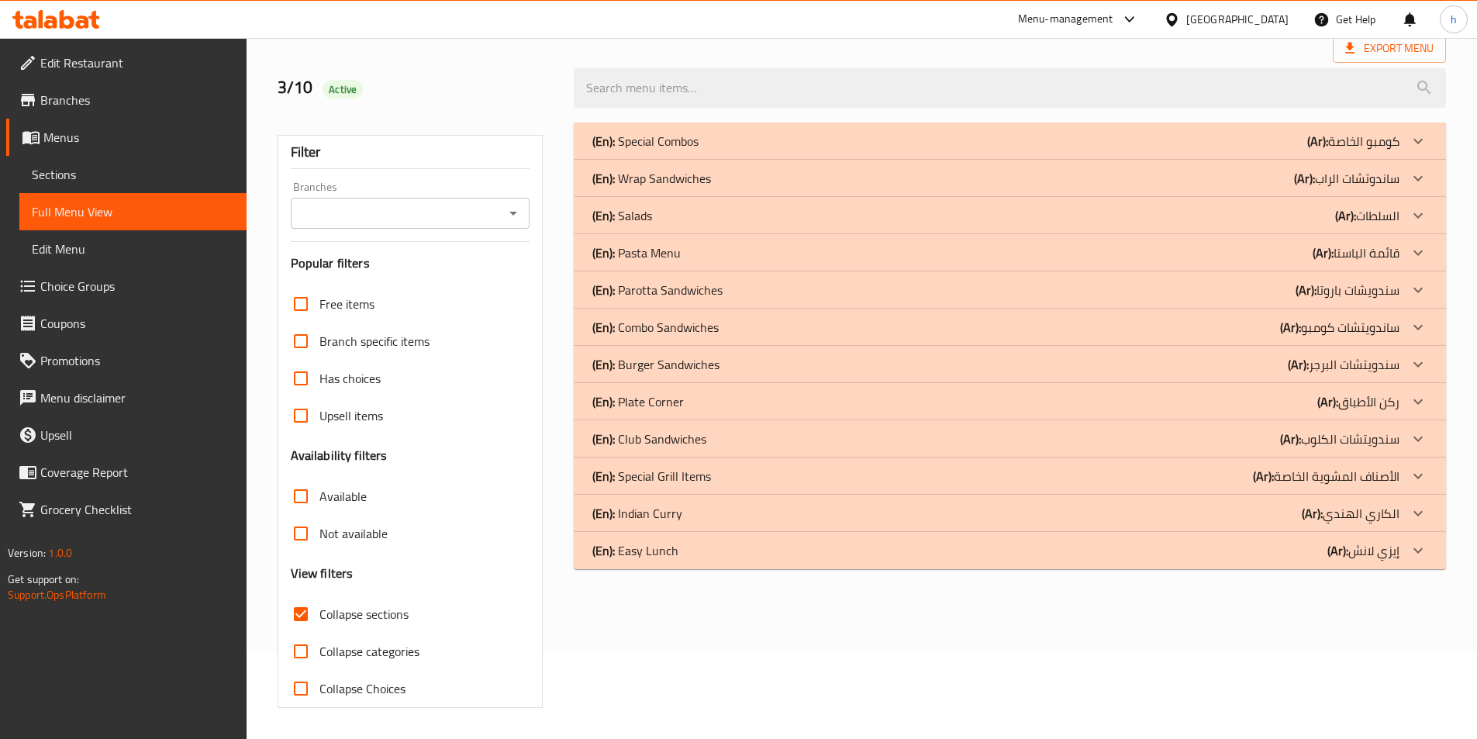
scroll to position [86, 0]
click at [1422, 550] on icon at bounding box center [1418, 550] width 19 height 19
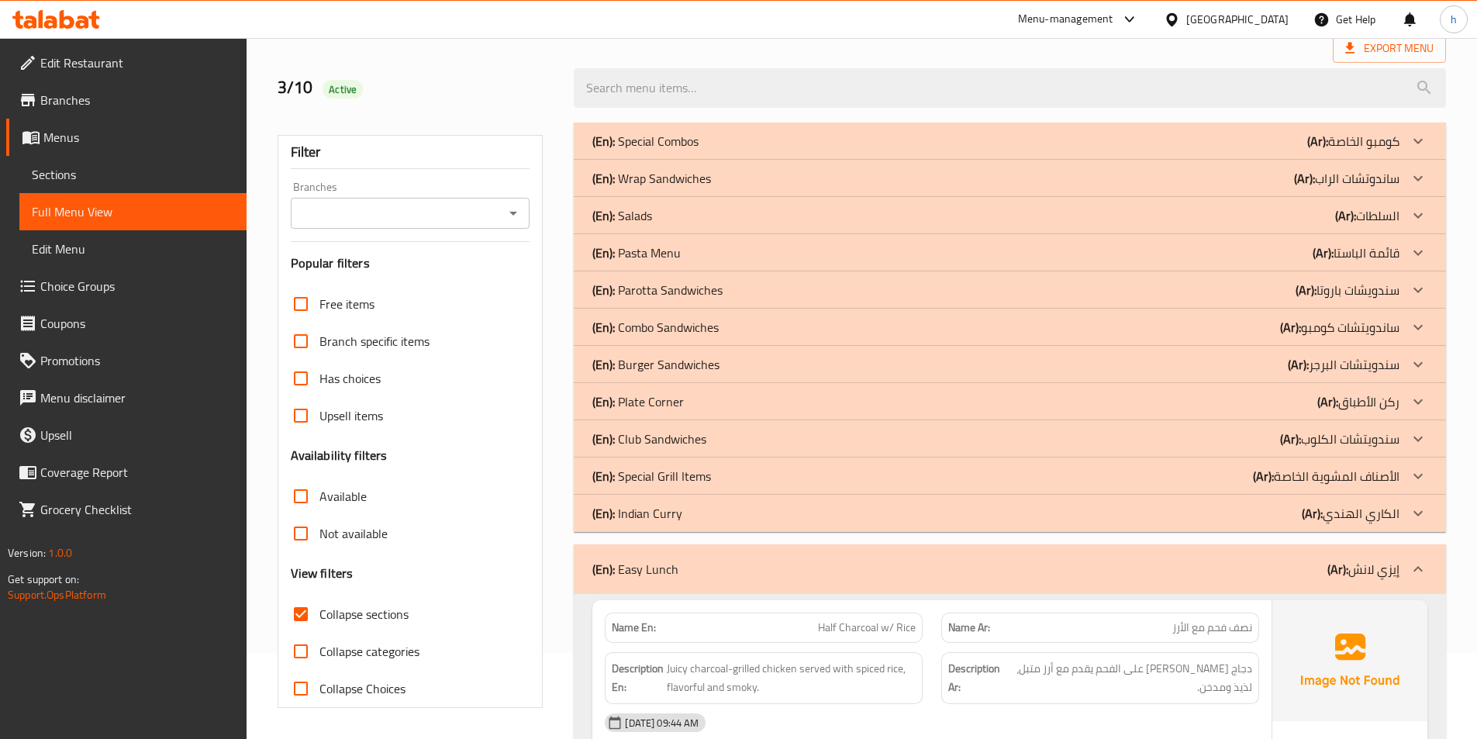
click at [1421, 436] on icon at bounding box center [1418, 439] width 19 height 19
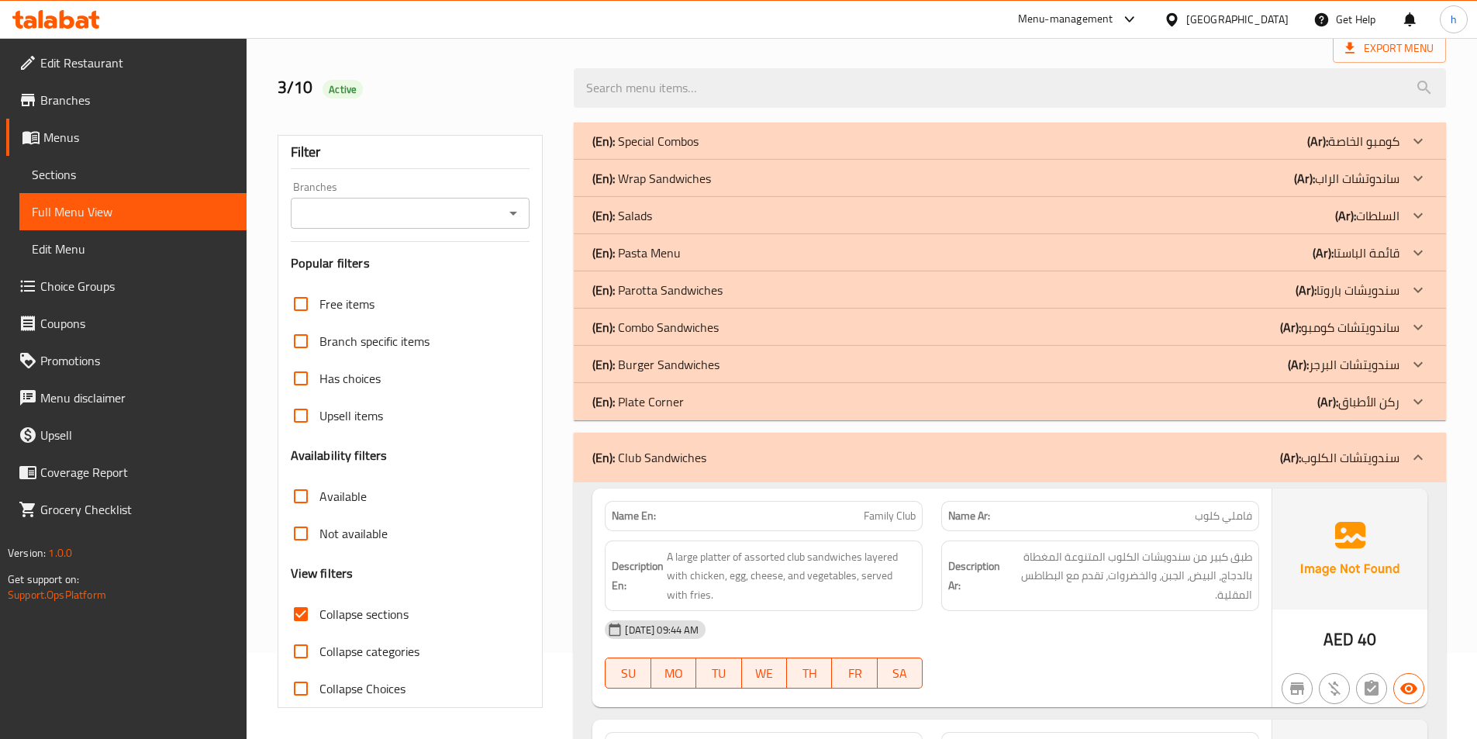
click at [1100, 323] on div "(En): Combo Sandwiches (Ar): ساندويتشات كومبو" at bounding box center [995, 327] width 807 height 19
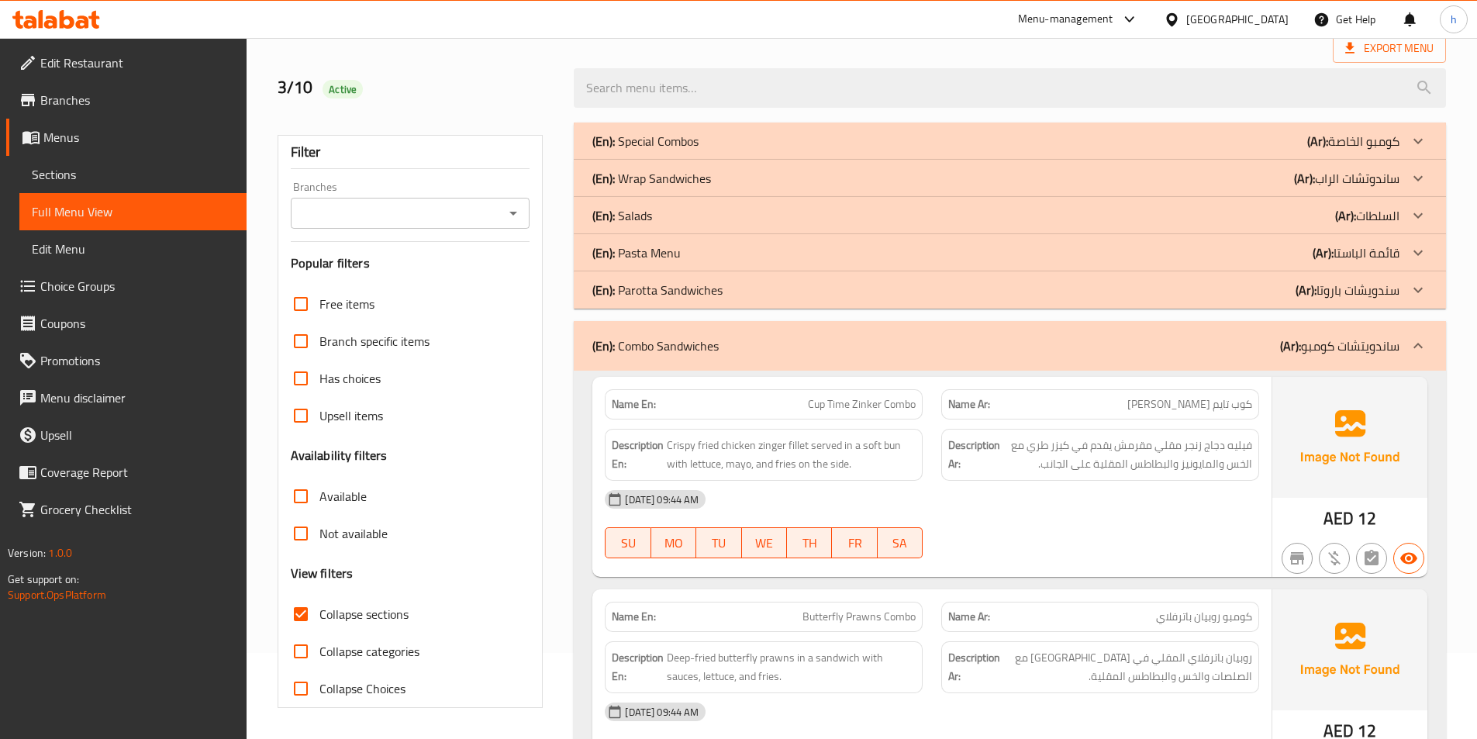
click at [1151, 215] on div "(En): Salads (Ar): السلطات" at bounding box center [995, 215] width 807 height 19
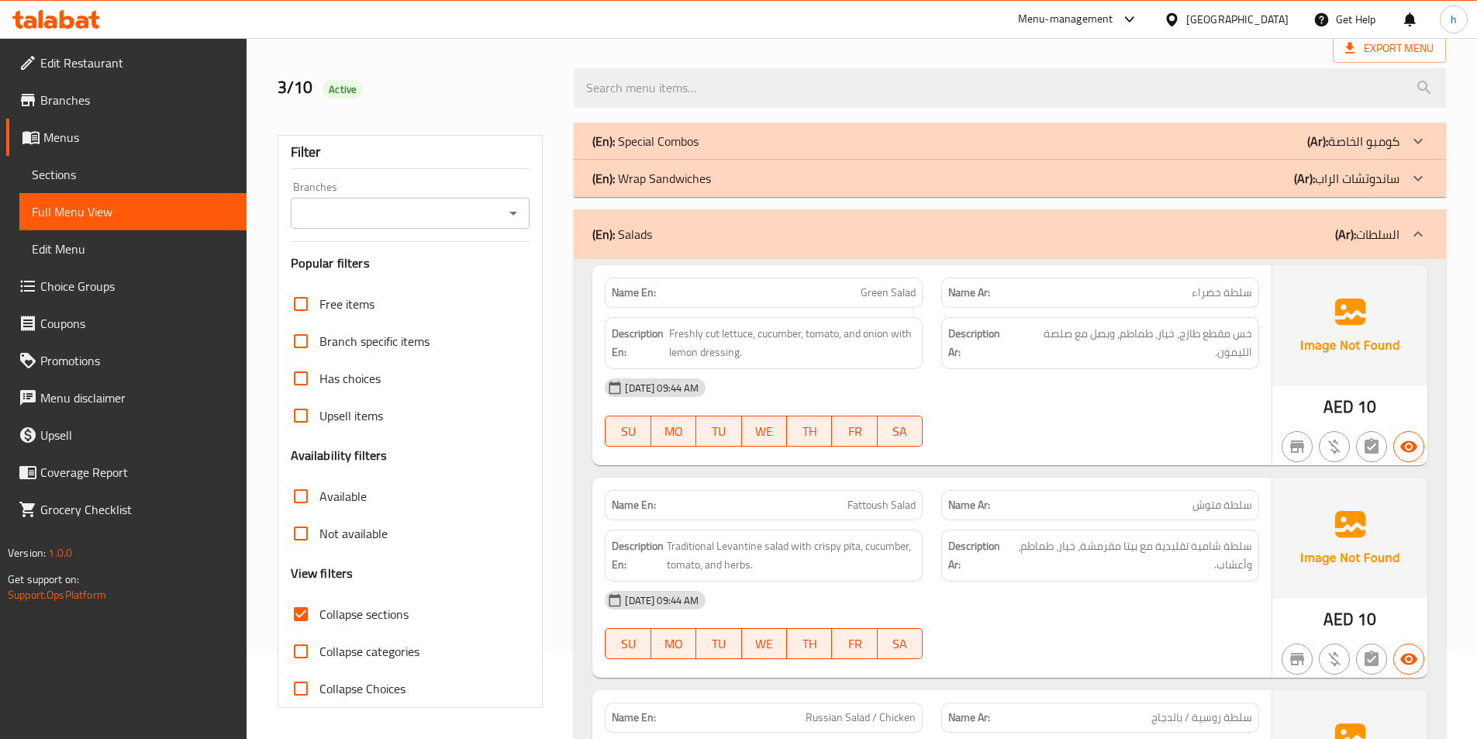
scroll to position [3668, 0]
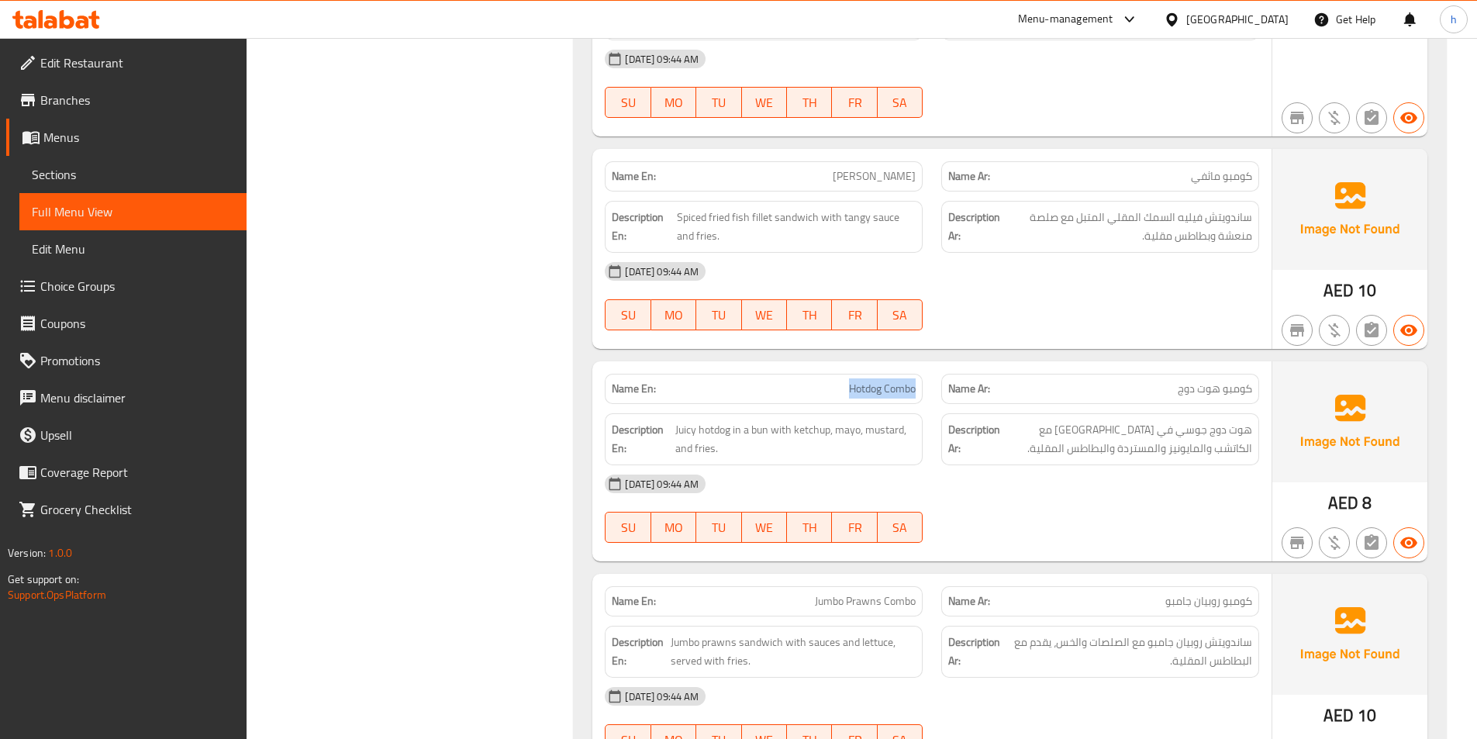
click at [930, 465] on div "[DATE] 09:44 AM" at bounding box center [932, 483] width 673 height 37
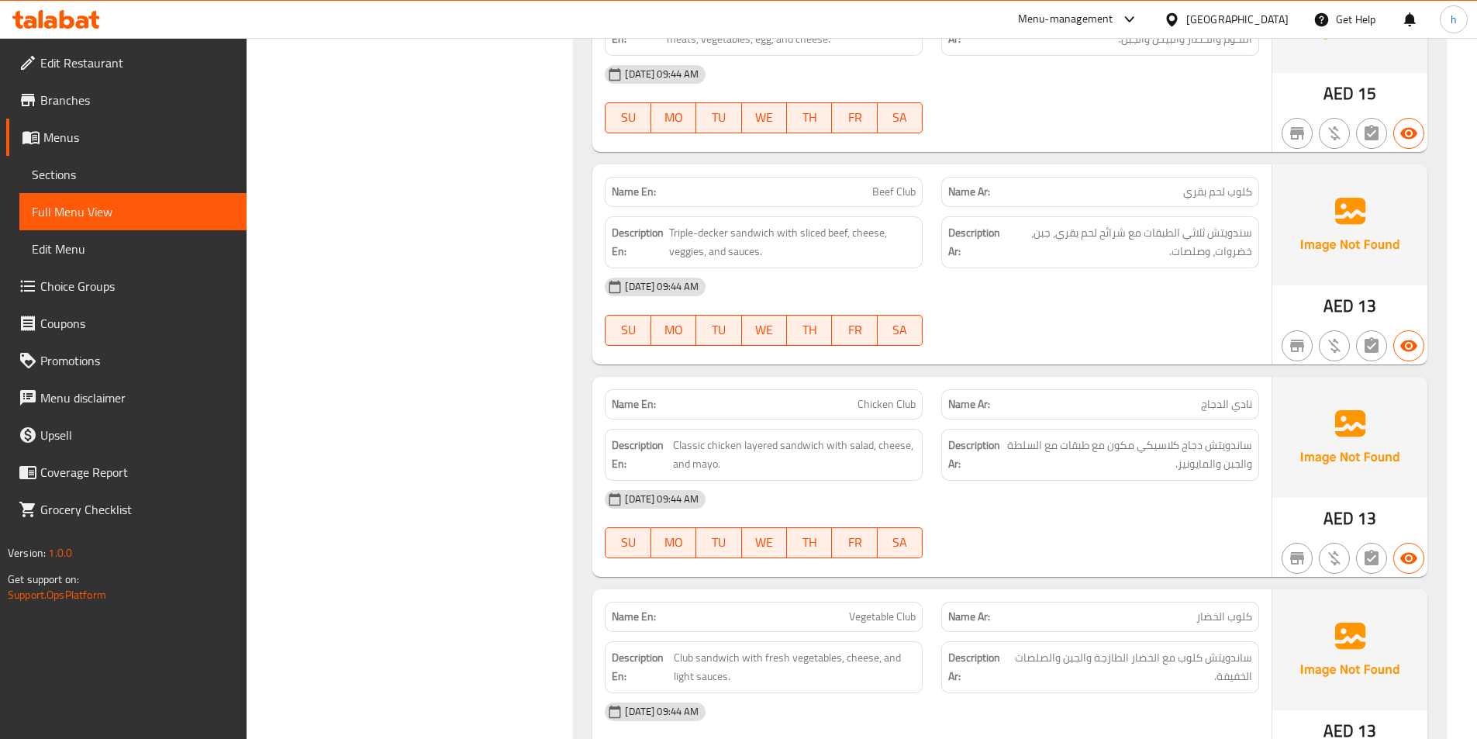
scroll to position [6460, 0]
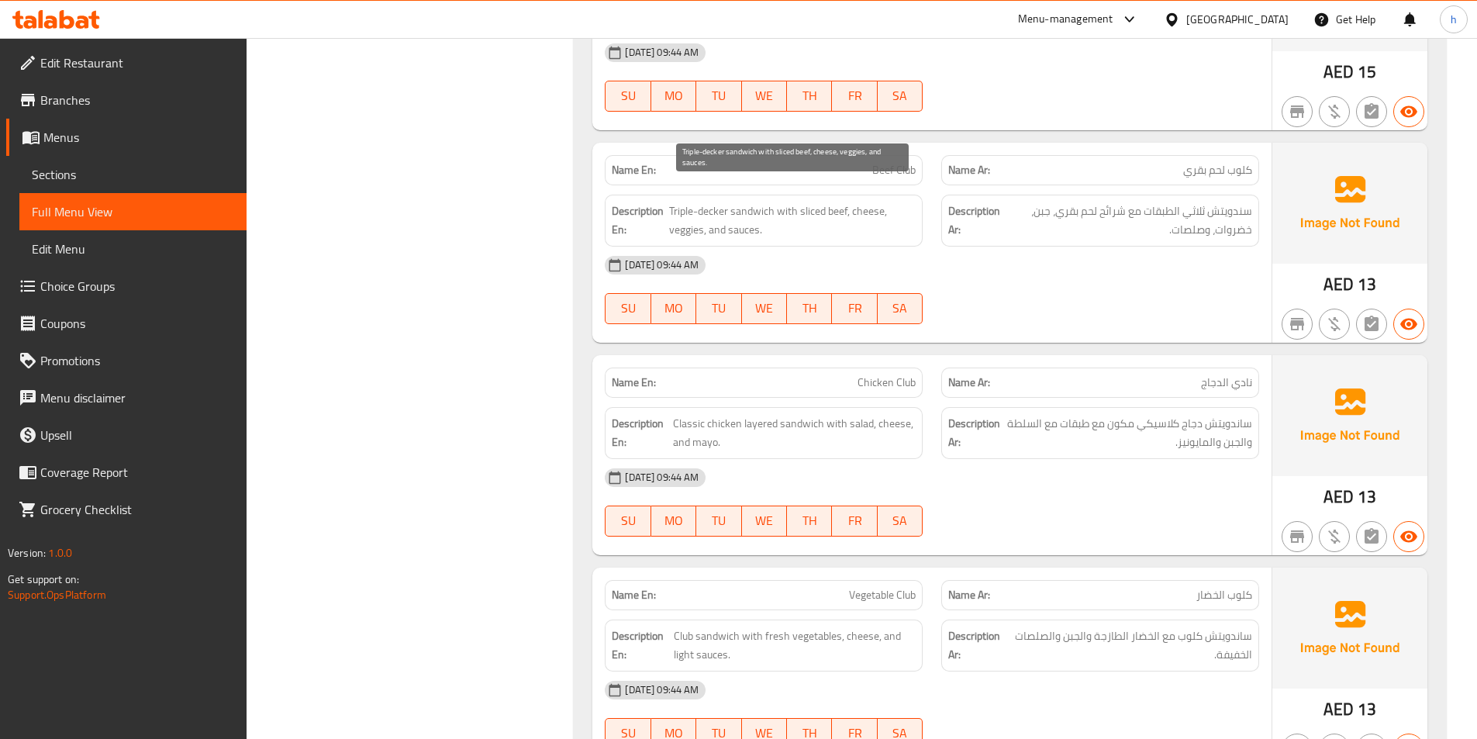
click at [724, 202] on span "Triple-decker sandwich with sliced beef, cheese, veggies, and sauces." at bounding box center [792, 221] width 247 height 38
click at [715, 202] on span "Triple-decker sandwich with sliced beef, cheese, veggies, and sauces." at bounding box center [792, 221] width 247 height 38
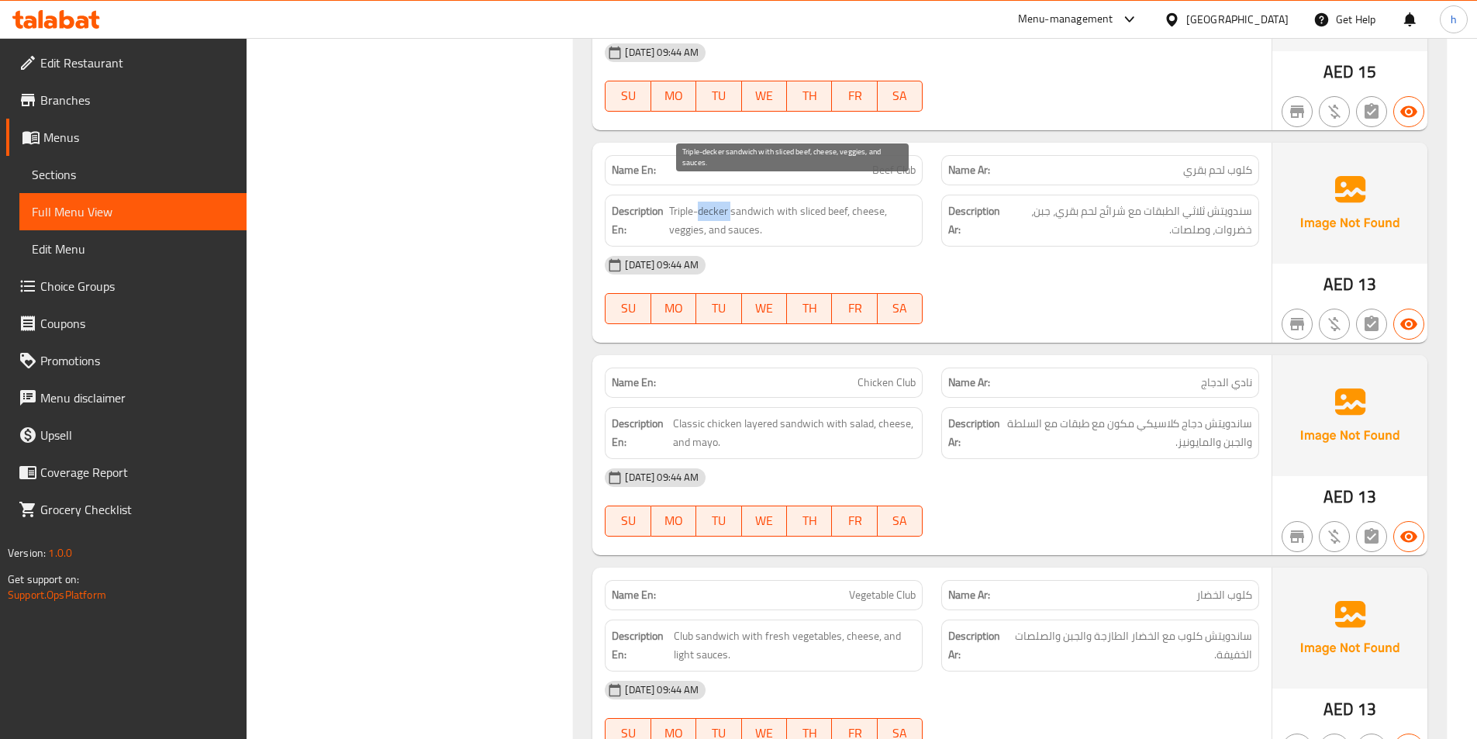
click at [721, 202] on span "Triple-decker sandwich with sliced beef, cheese, veggies, and sauces." at bounding box center [792, 221] width 247 height 38
click at [969, 278] on div "03-10-2025 09:44 AM SU MO TU WE TH FR SA" at bounding box center [932, 290] width 673 height 87
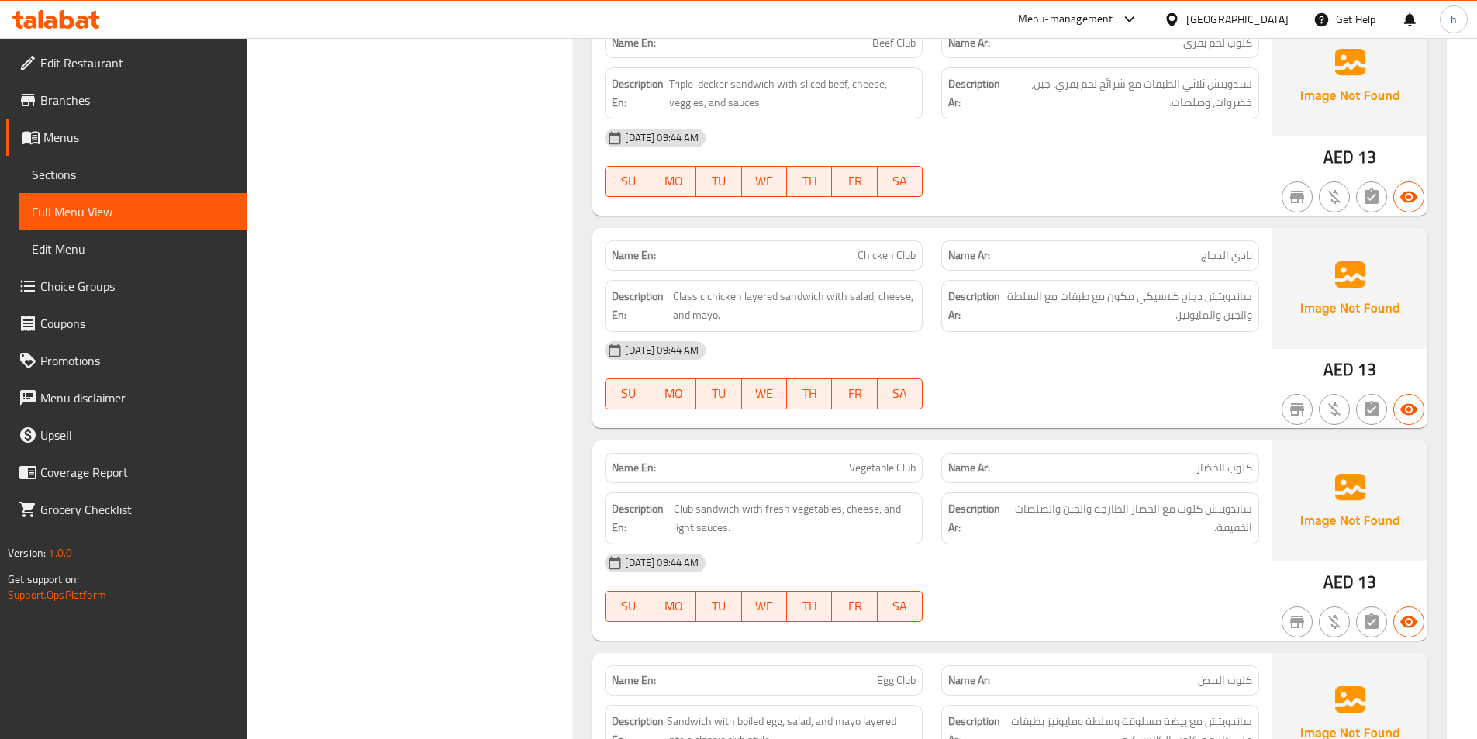
scroll to position [6615, 0]
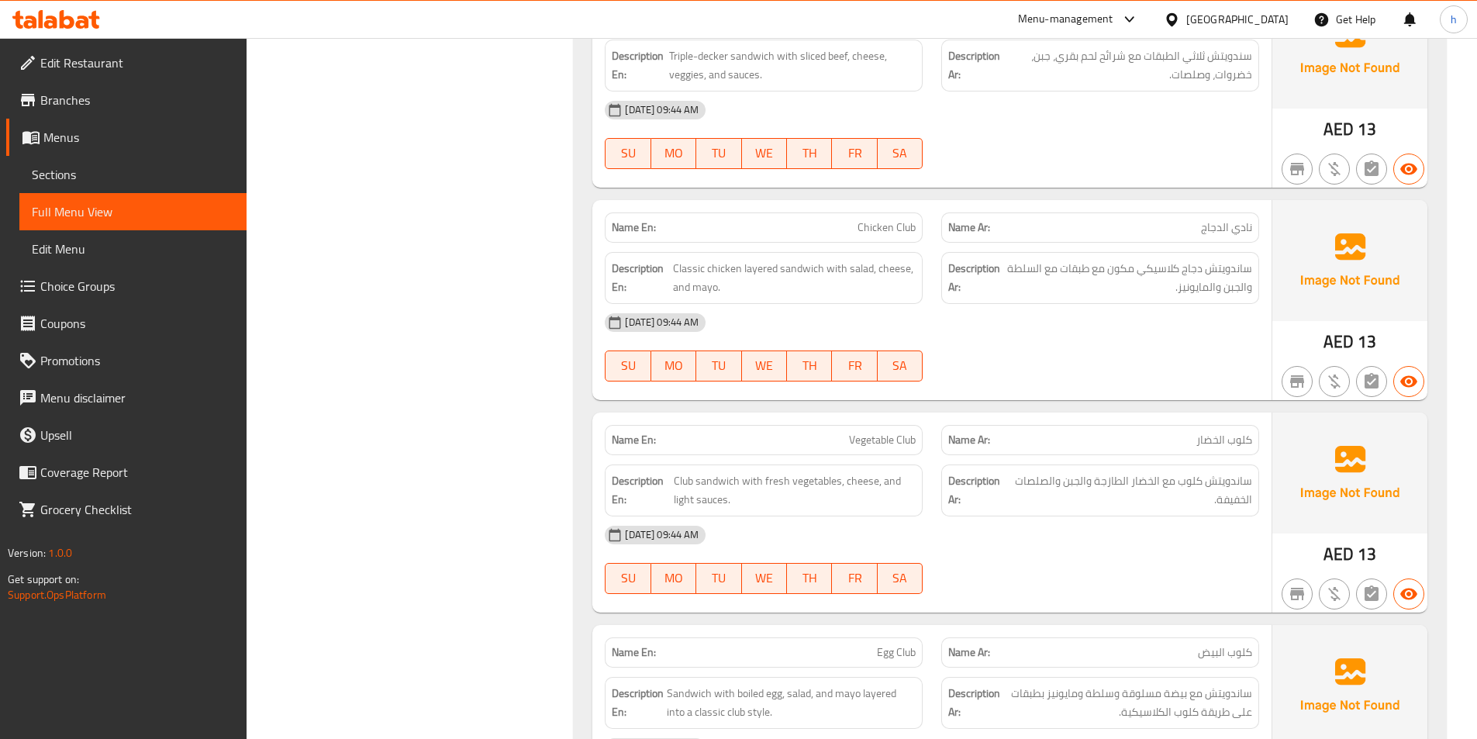
click at [879, 219] on span "Chicken Club" at bounding box center [887, 227] width 58 height 16
copy span "Chicken Club"
click at [1046, 315] on div "[DATE] 09:44 AM" at bounding box center [932, 322] width 673 height 37
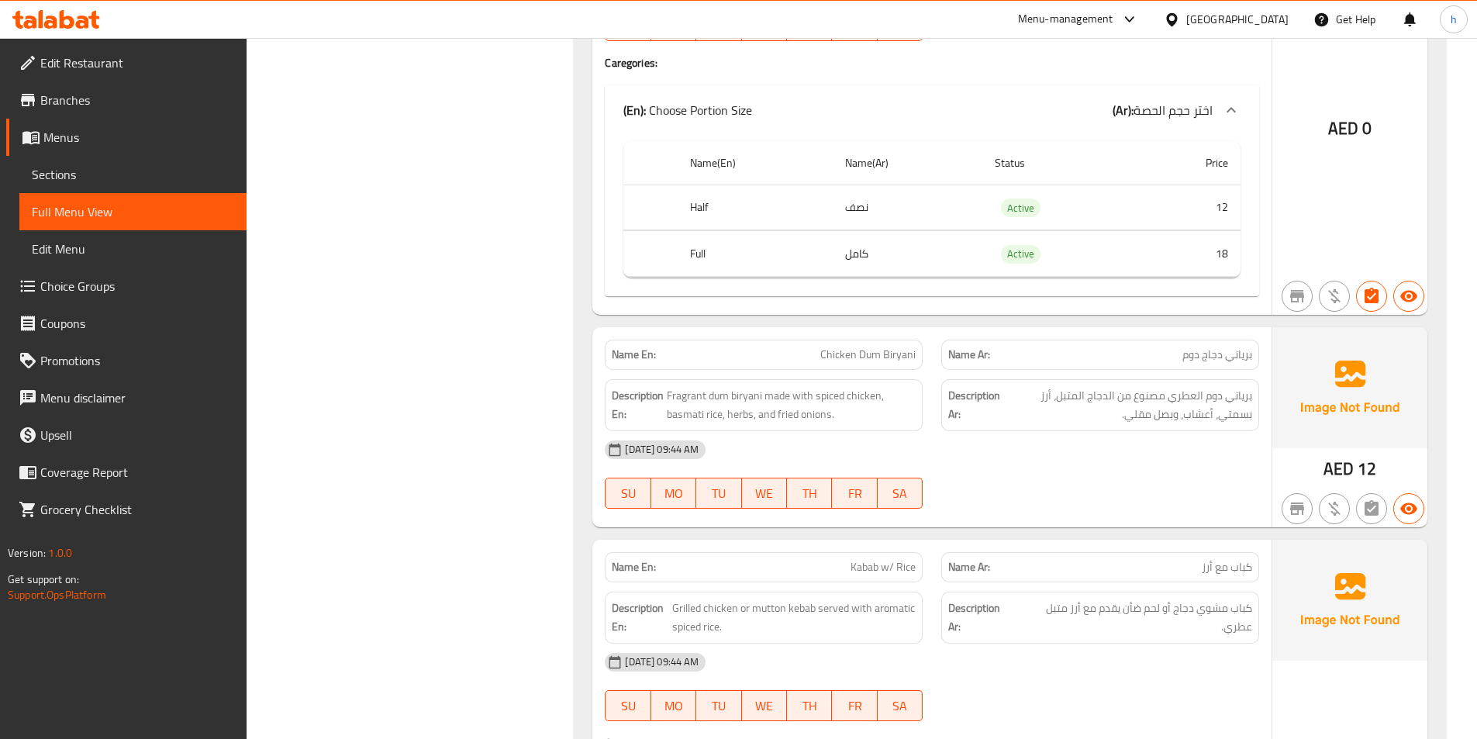
scroll to position [7870, 0]
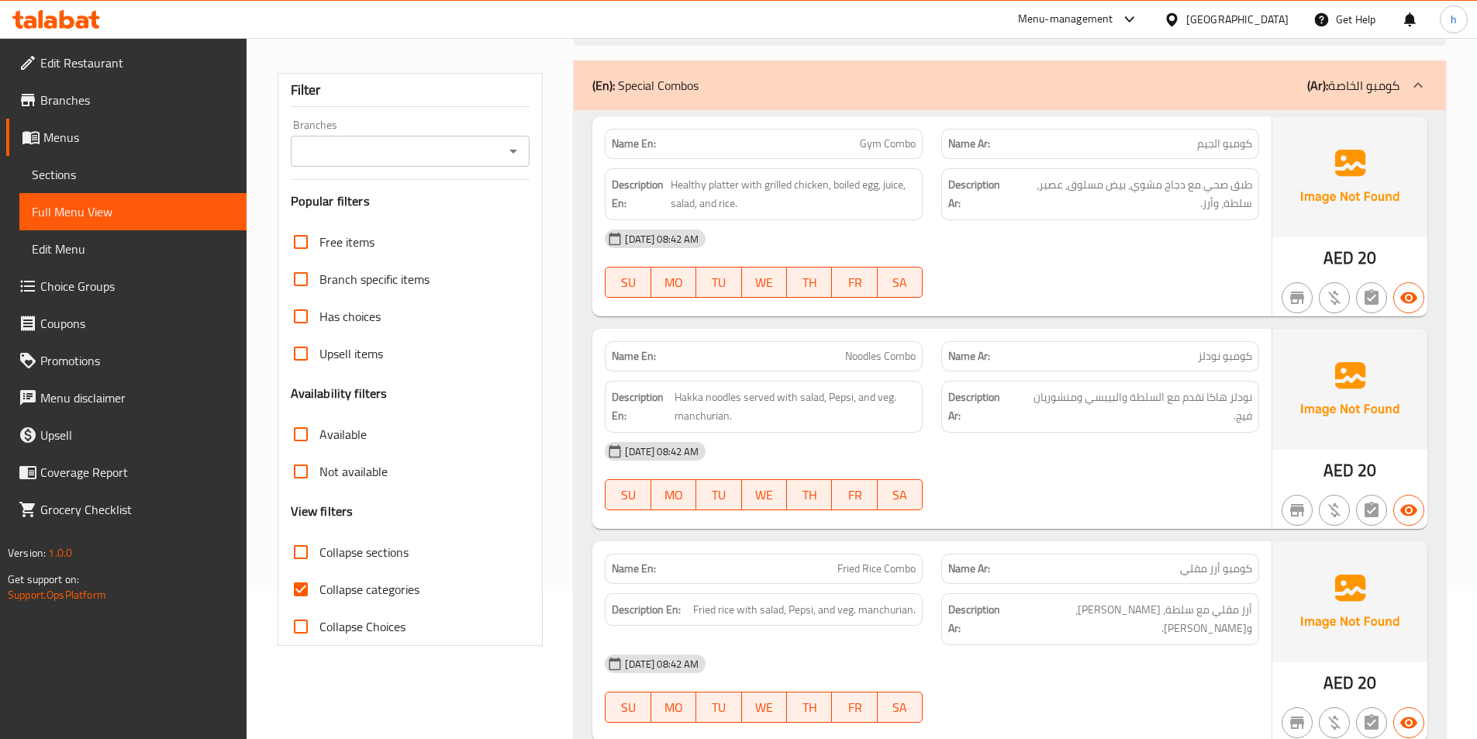
scroll to position [155, 0]
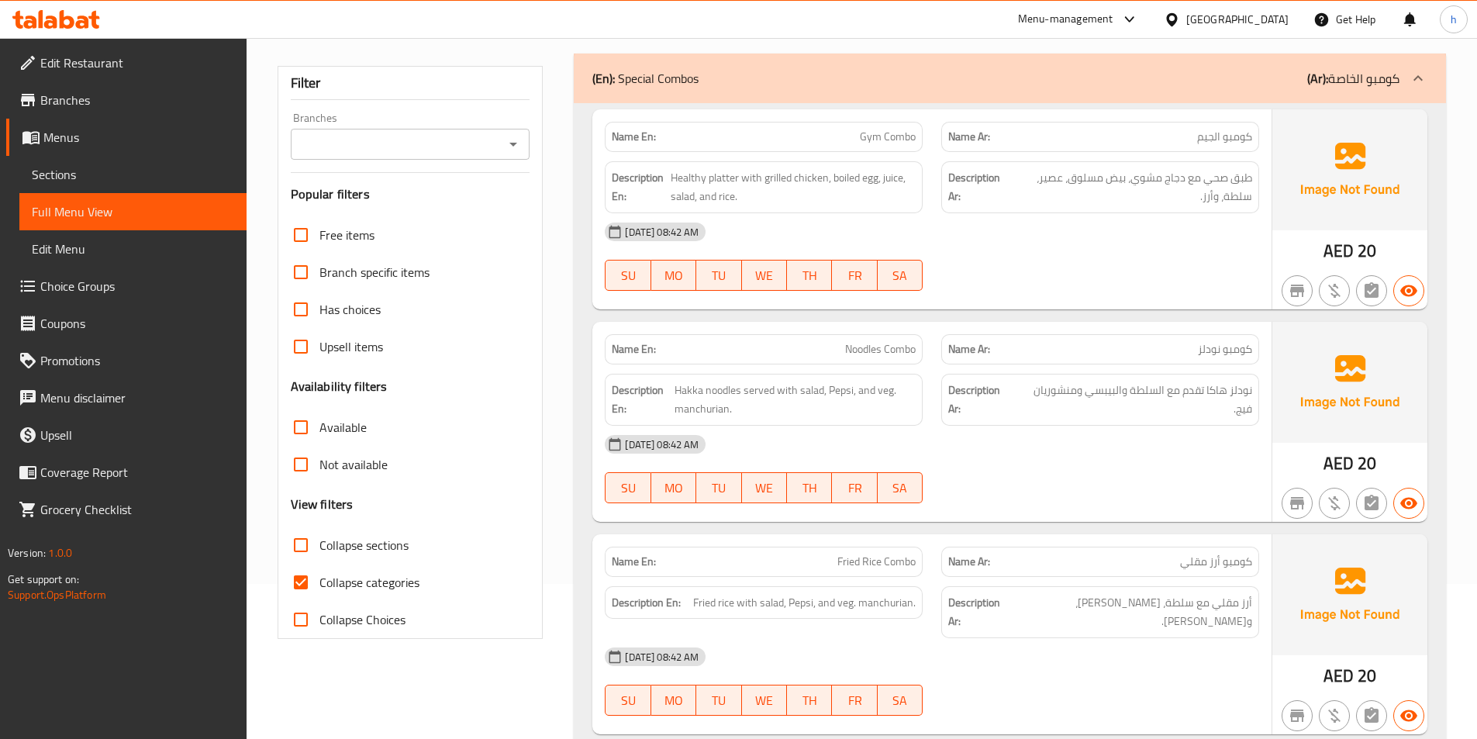
click at [308, 575] on input "Collapse categories" at bounding box center [300, 582] width 37 height 37
checkbox input "false"
click at [302, 529] on input "Collapse sections" at bounding box center [300, 545] width 37 height 37
checkbox input "true"
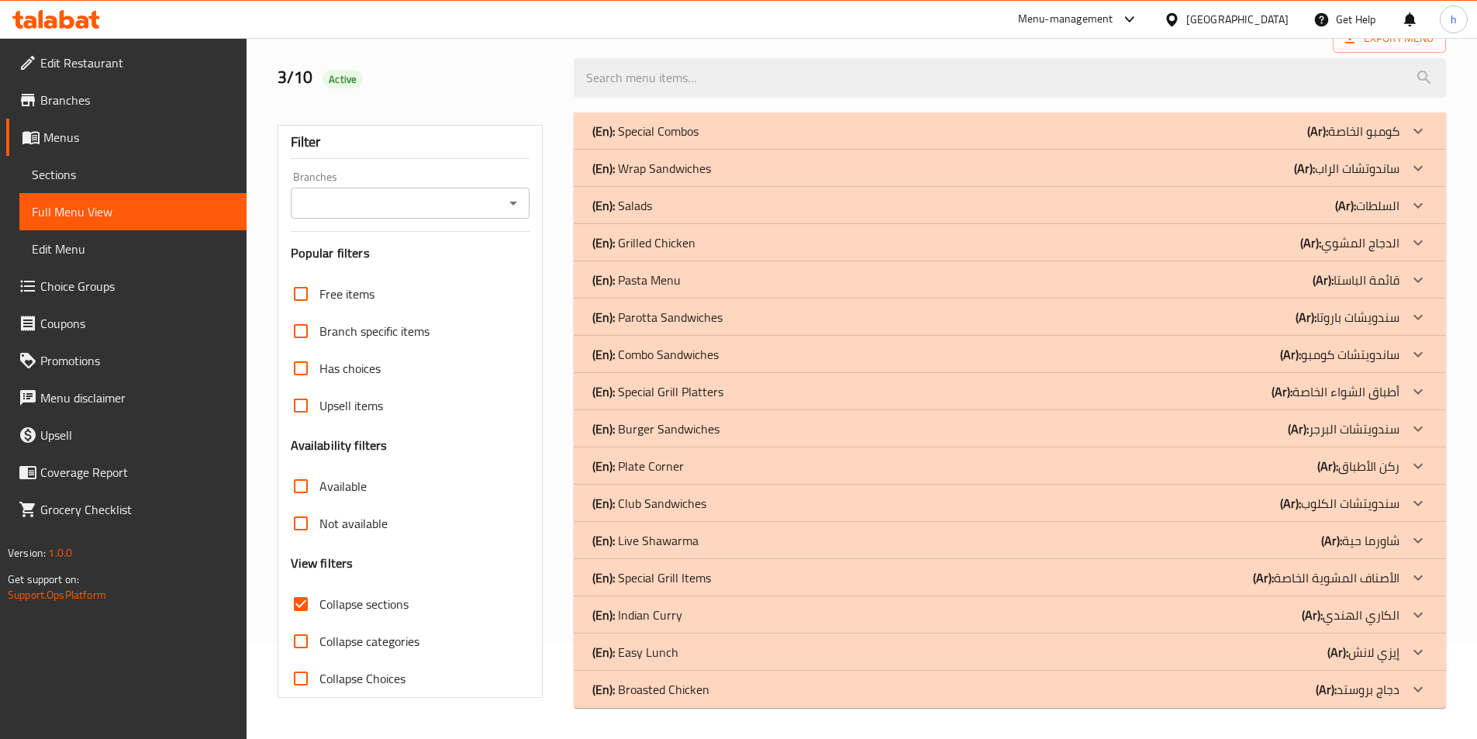
scroll to position [96, 0]
click at [772, 658] on div "(En): Easy Lunch (Ar): إيزي لانش" at bounding box center [995, 652] width 807 height 19
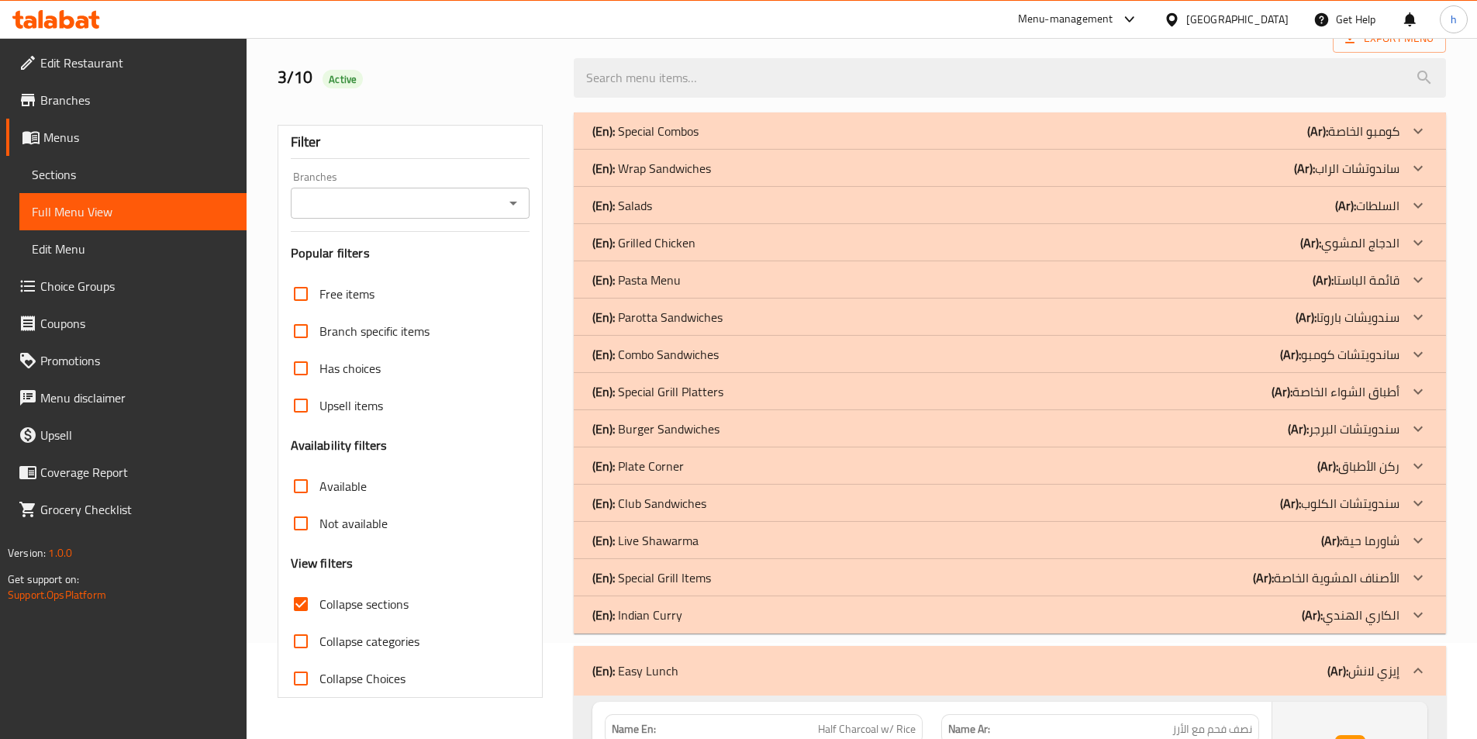
click at [1244, 508] on div "(En): Club Sandwiches (Ar): سندويتشات الكلوب" at bounding box center [995, 503] width 807 height 19
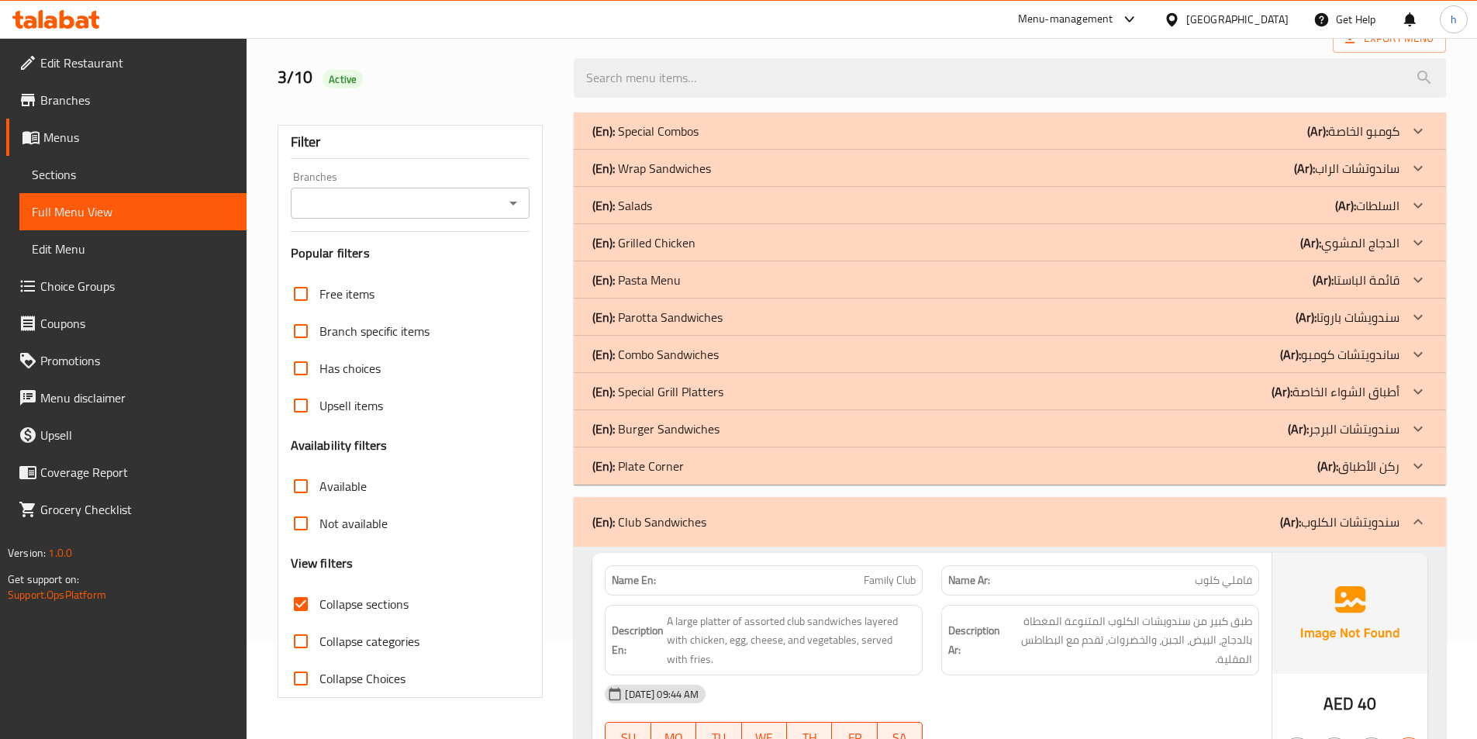
click at [1133, 360] on div "(En): Combo Sandwiches (Ar): ساندويتشات كومبو" at bounding box center [995, 354] width 807 height 19
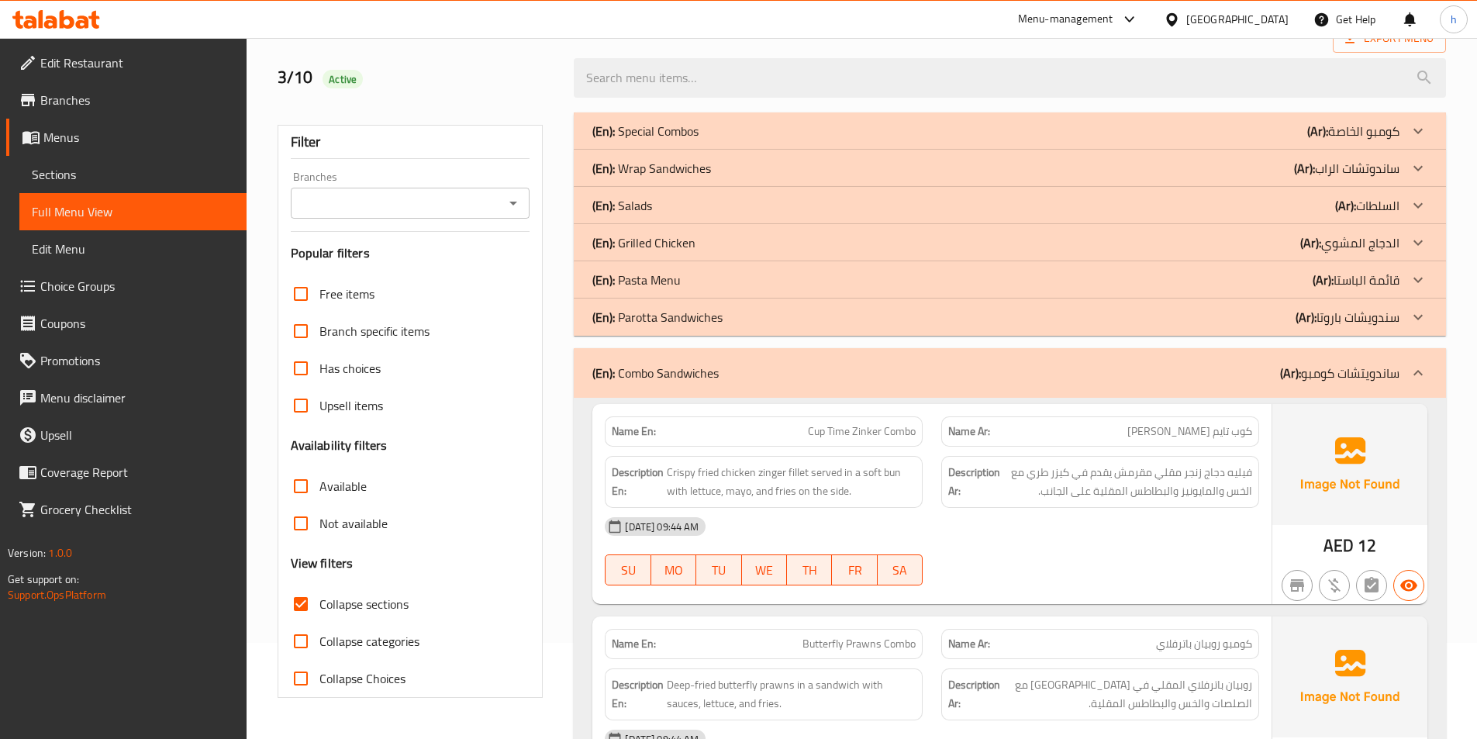
click at [1188, 199] on div "(En): Salads (Ar): السلطات" at bounding box center [995, 205] width 807 height 19
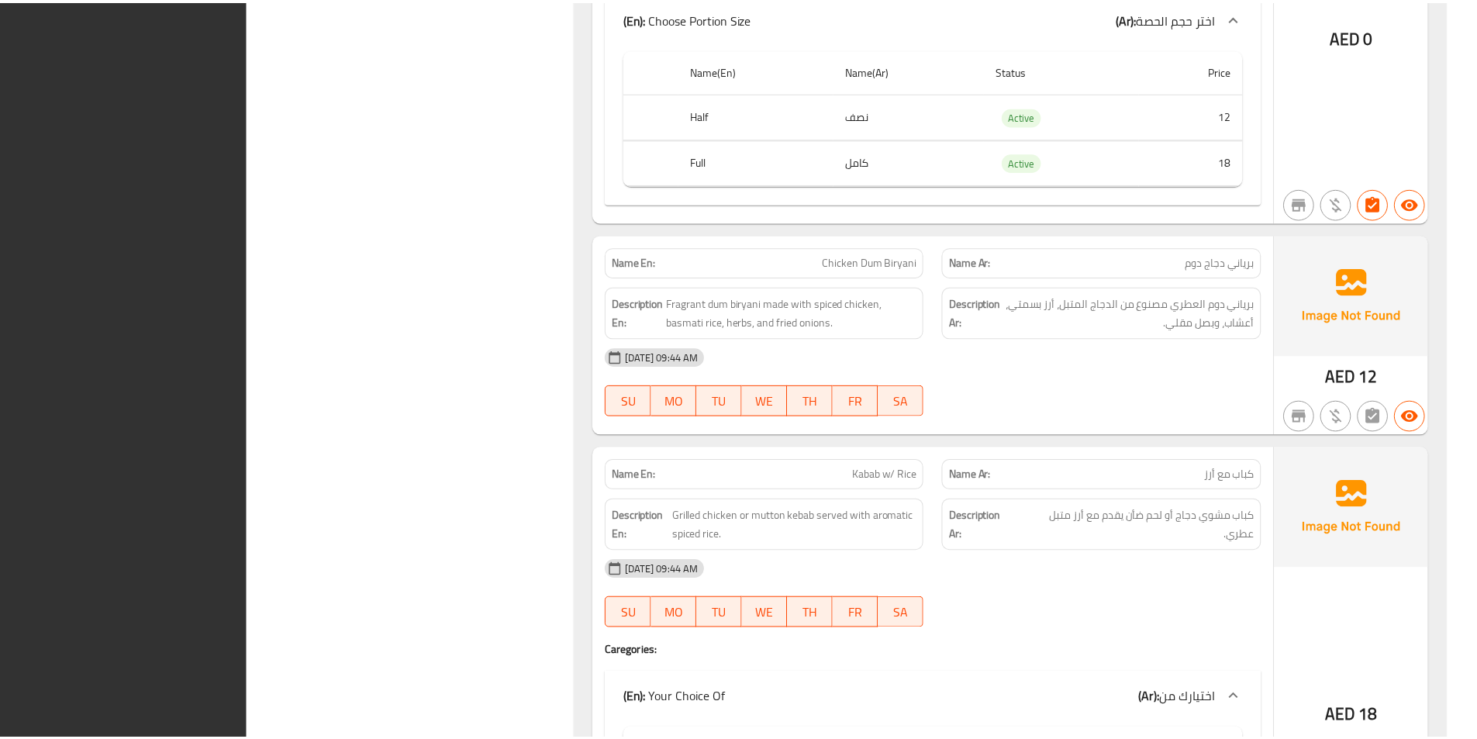
scroll to position [8652, 0]
